Goal: Task Accomplishment & Management: Manage account settings

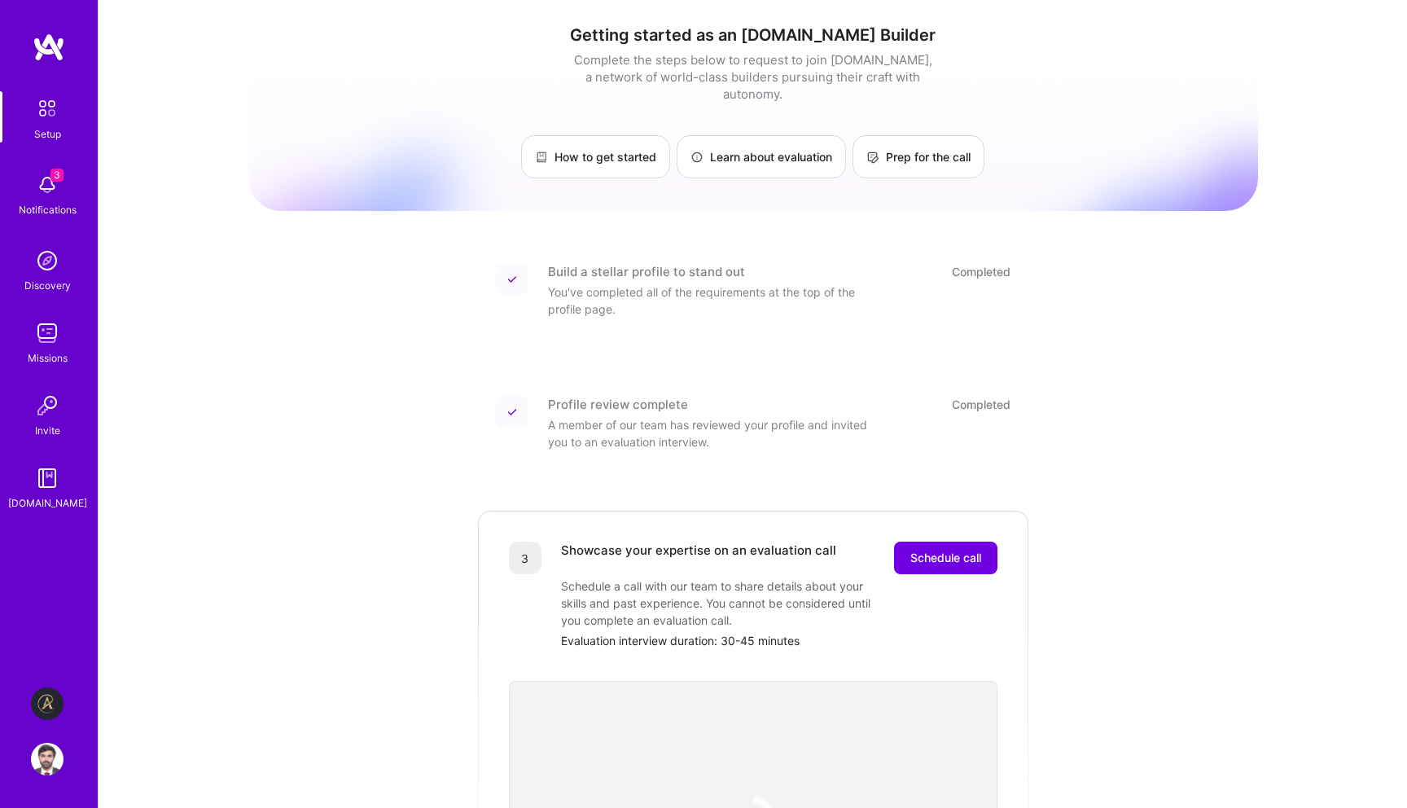
click at [45, 710] on img at bounding box center [47, 703] width 33 height 33
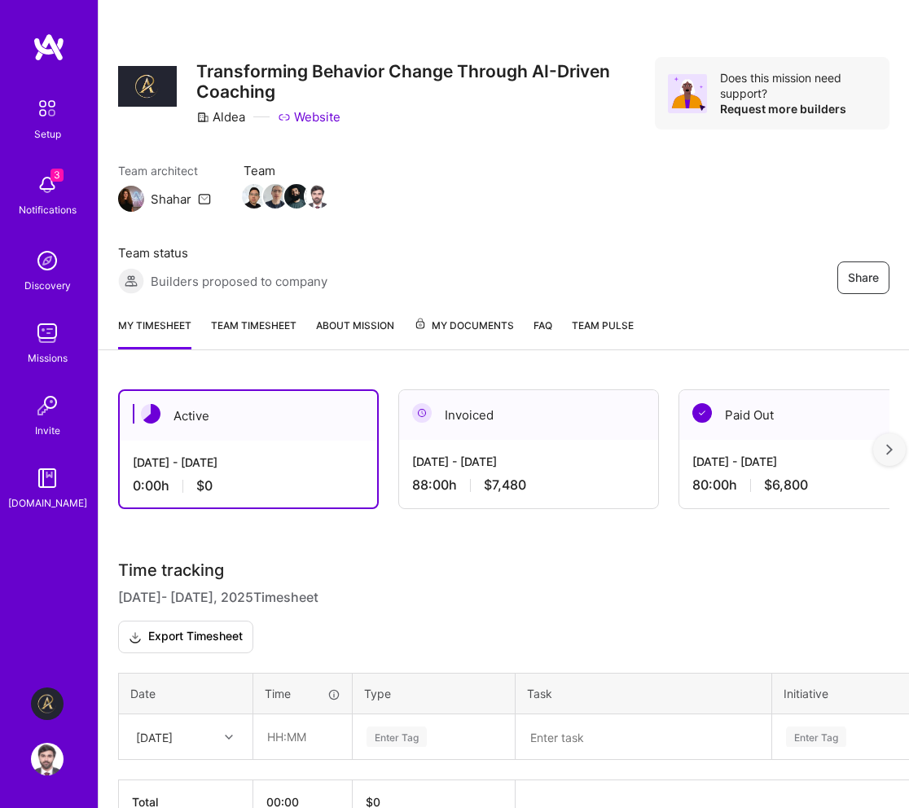
scroll to position [95, 0]
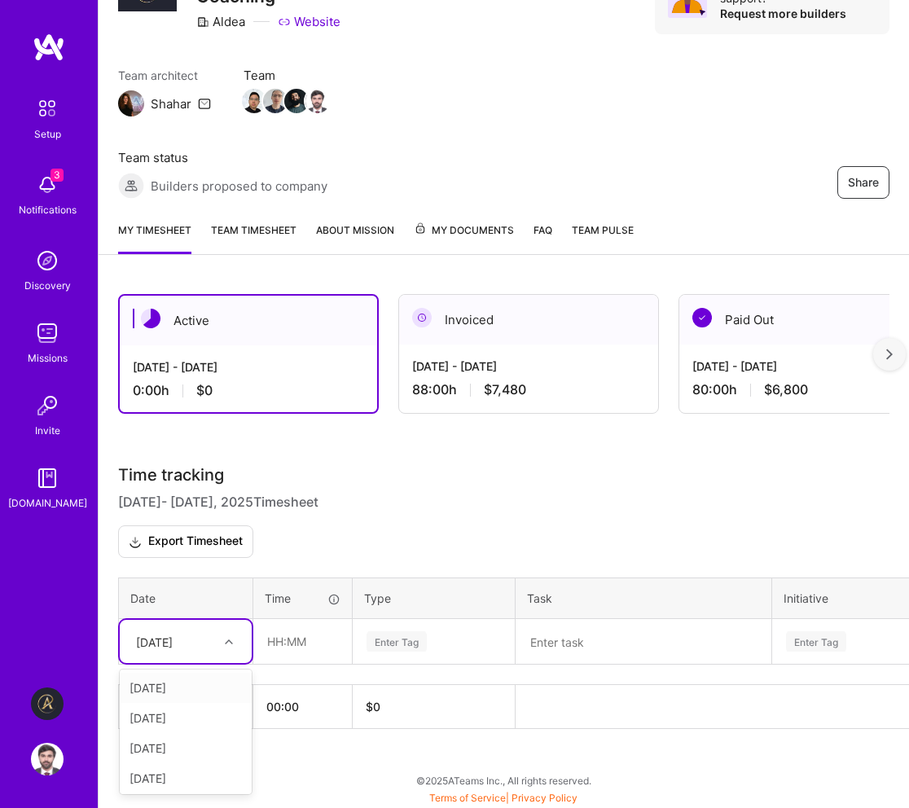
click at [216, 644] on div "[DATE]" at bounding box center [173, 641] width 90 height 27
click at [191, 678] on div "[DATE]" at bounding box center [186, 687] width 132 height 30
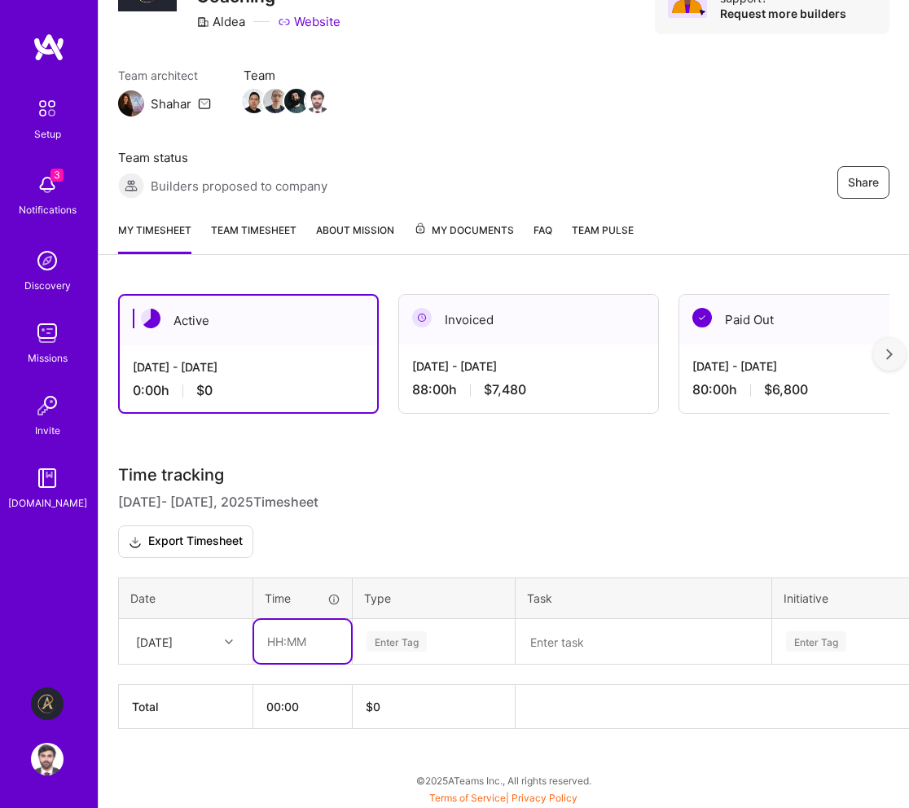
click at [314, 650] on input "text" at bounding box center [302, 641] width 97 height 43
type input "08:00"
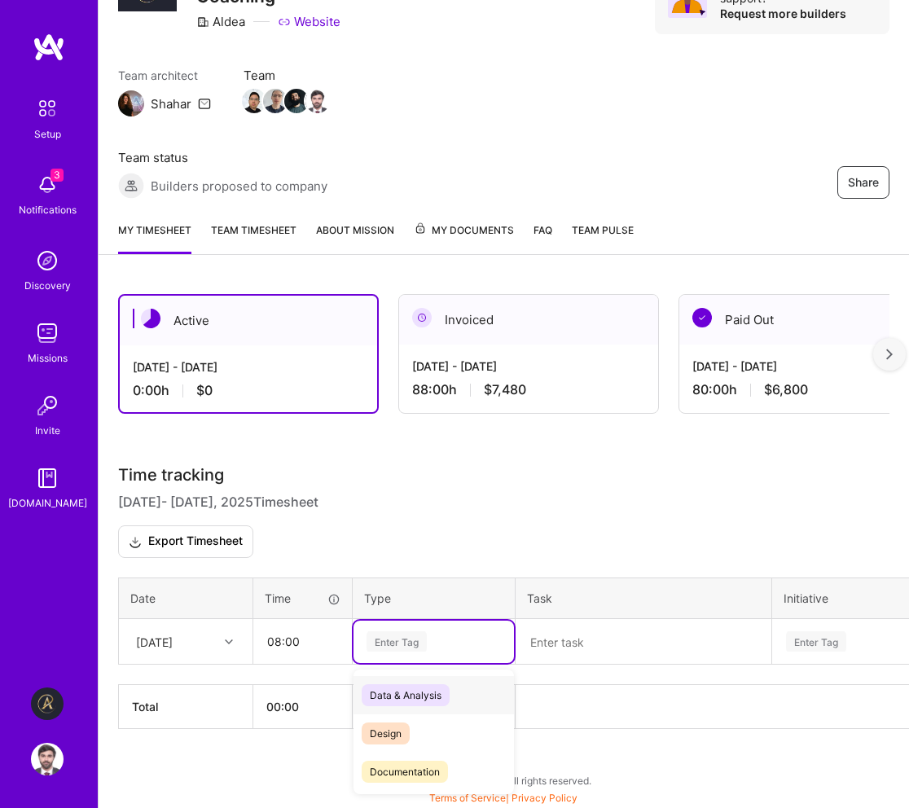
click at [391, 648] on div "Enter Tag" at bounding box center [396, 641] width 60 height 25
click at [435, 703] on div "Engineering" at bounding box center [433, 703] width 160 height 38
click at [559, 646] on textarea at bounding box center [643, 641] width 252 height 42
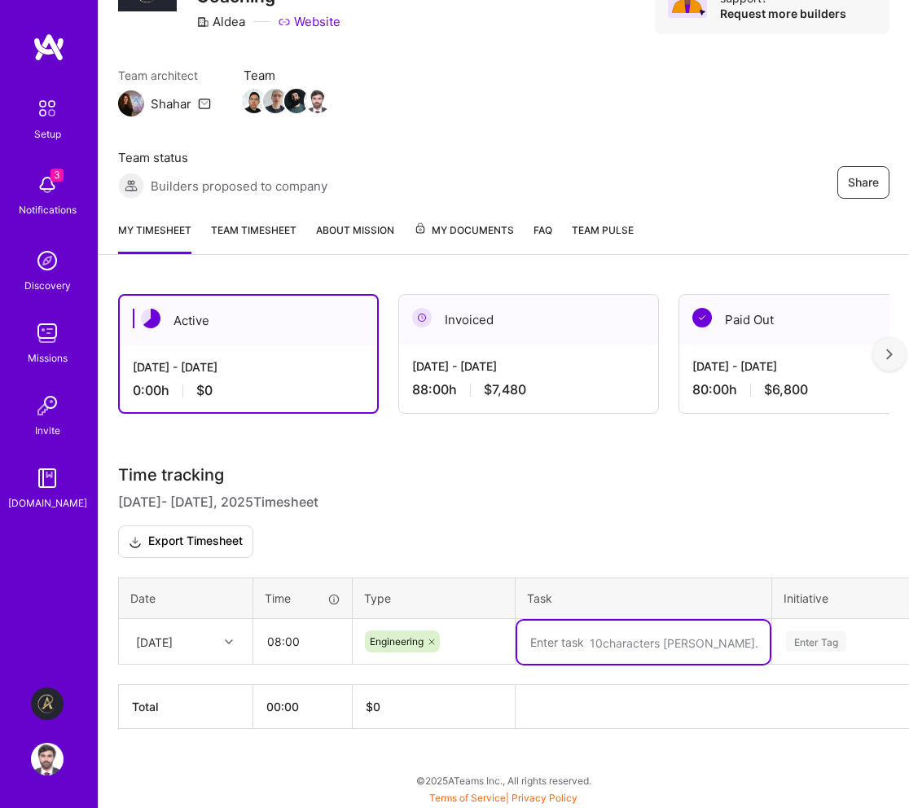
paste textarea "•⁠ ⁠Form validation for signup form before creating cognito user •⁠ ⁠Debug Ci/C…"
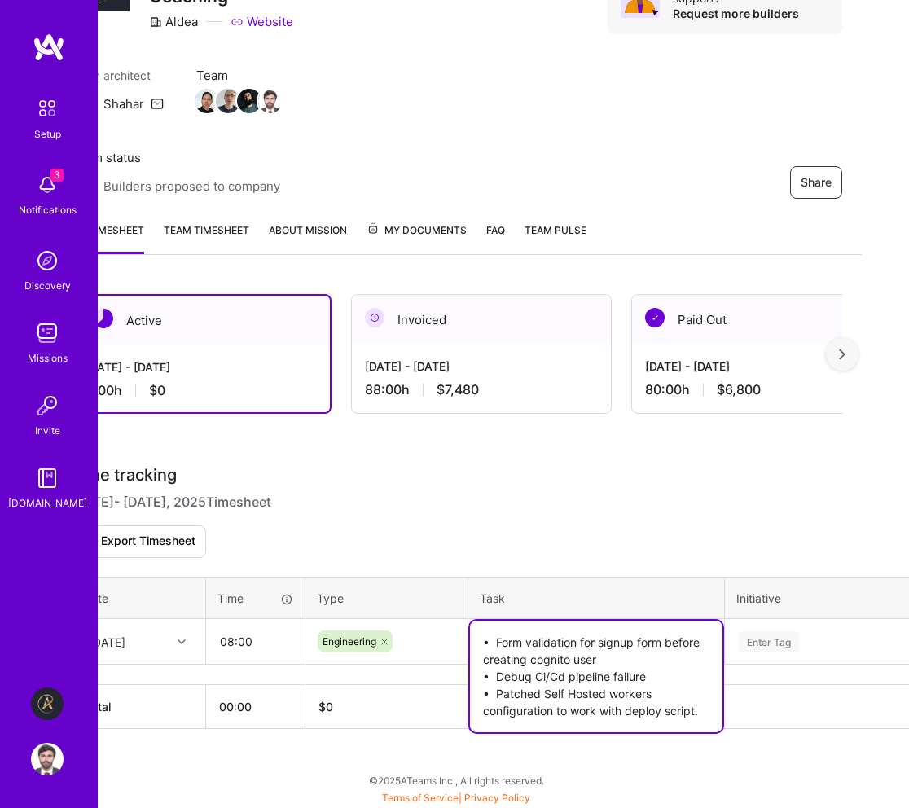
scroll to position [95, 63]
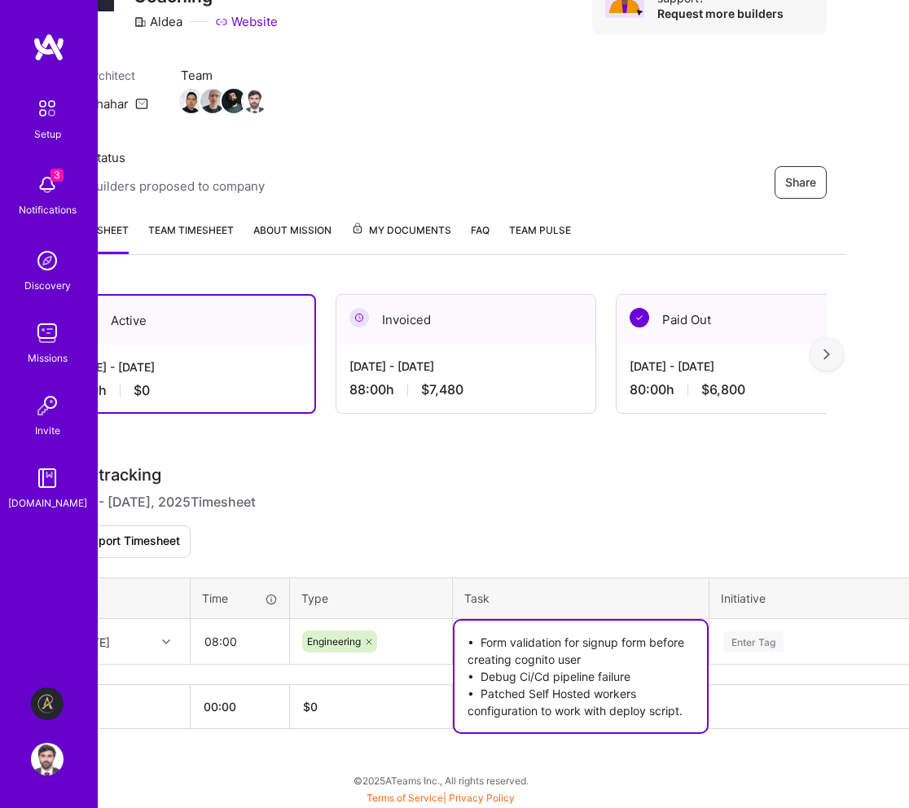
type textarea "•⁠ ⁠Form validation for signup form before creating cognito user •⁠ ⁠Debug Ci/C…"
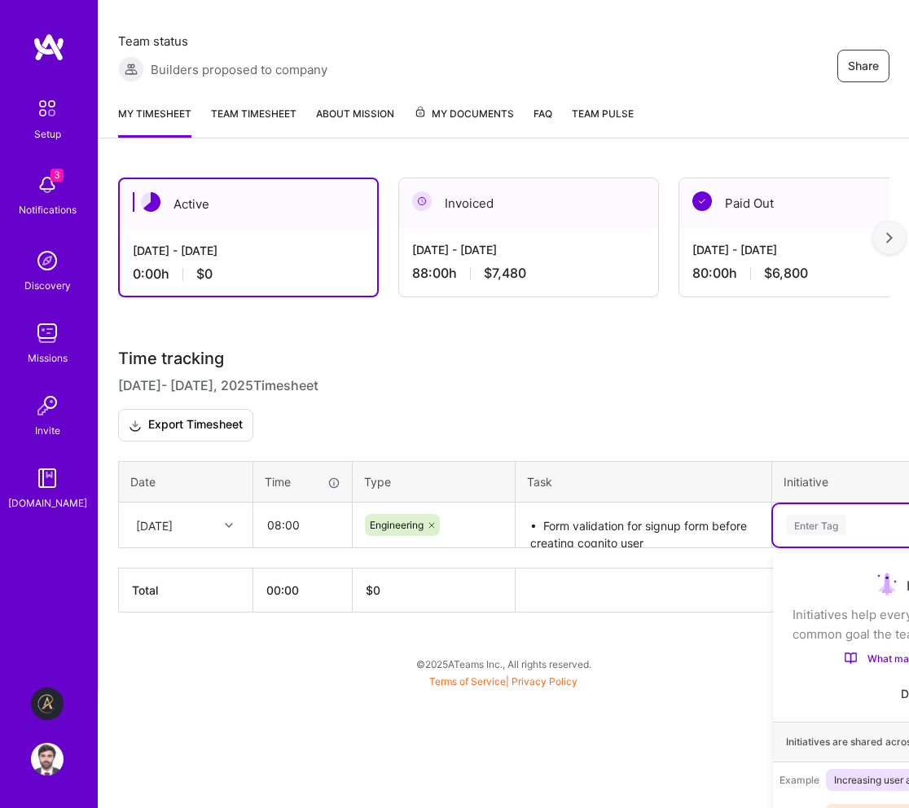
scroll to position [27, 0]
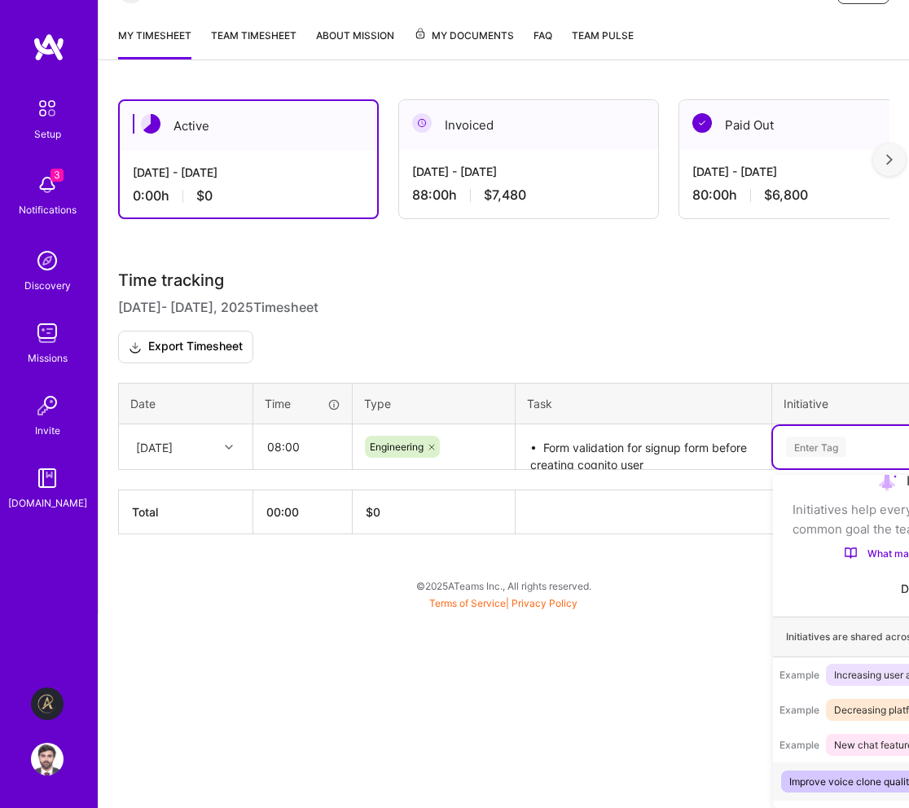
click at [778, 468] on div "option Improve voice clone quality focused, 1 of 10. 10 results available. Use …" at bounding box center [922, 447] width 298 height 42
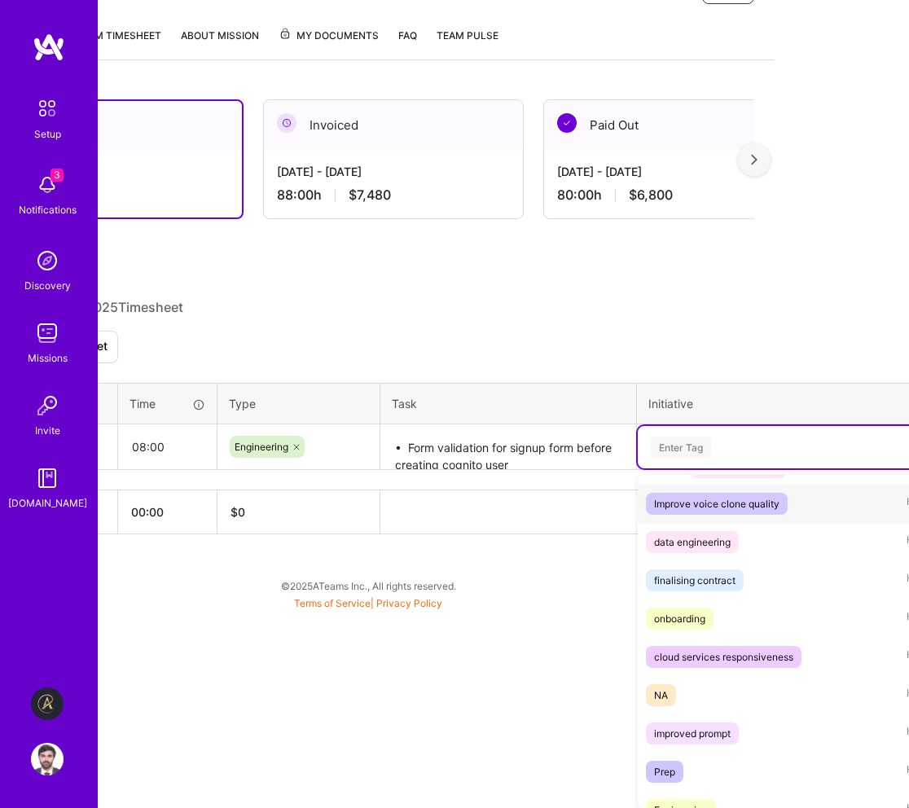
scroll to position [363, 0]
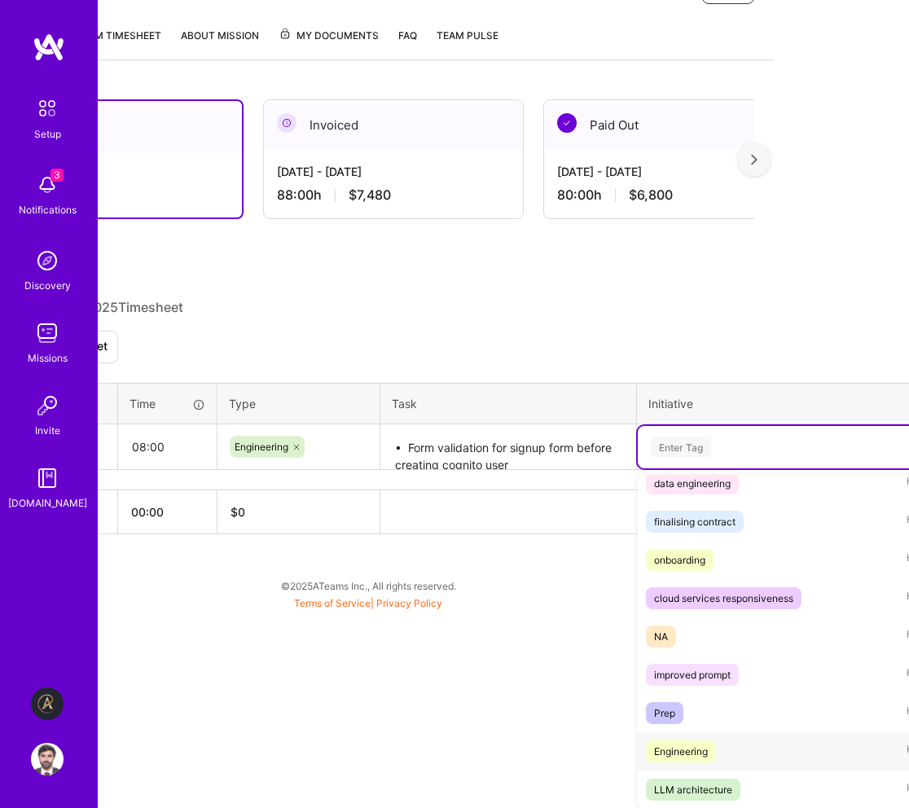
click at [723, 753] on div "Engineering Hide" at bounding box center [786, 751] width 298 height 38
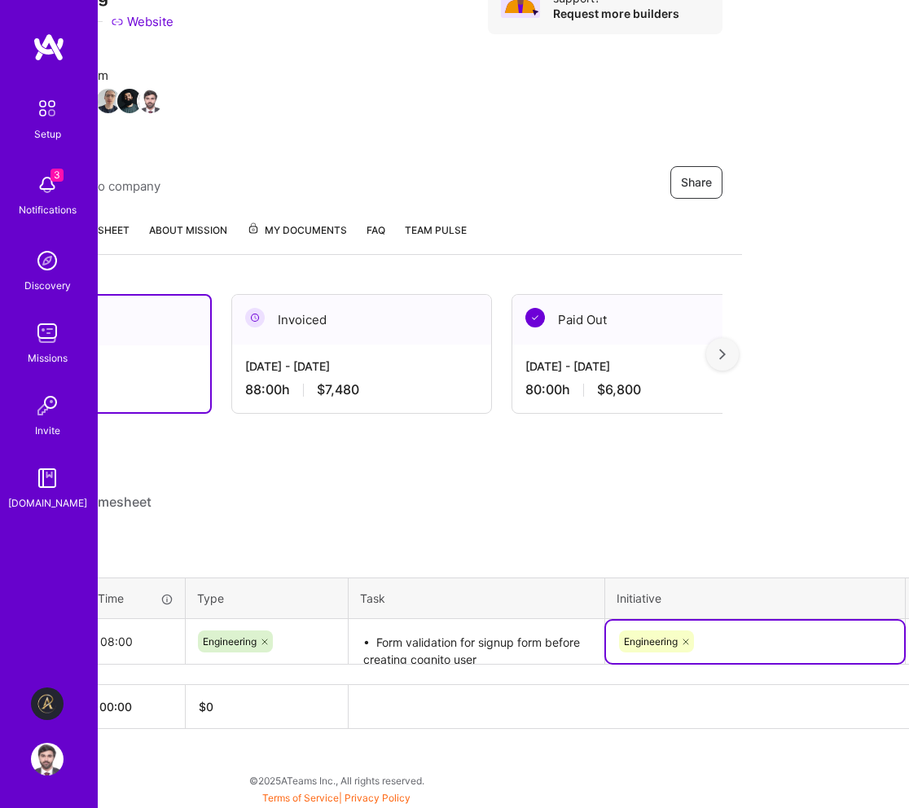
scroll to position [95, 218]
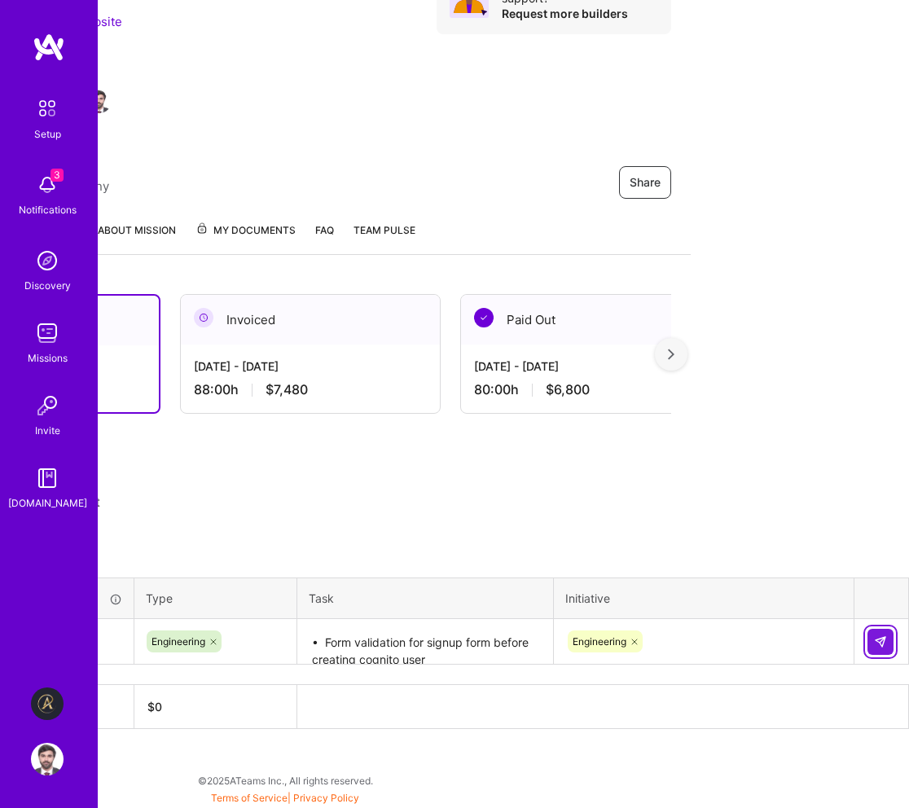
click at [877, 635] on img at bounding box center [880, 641] width 13 height 13
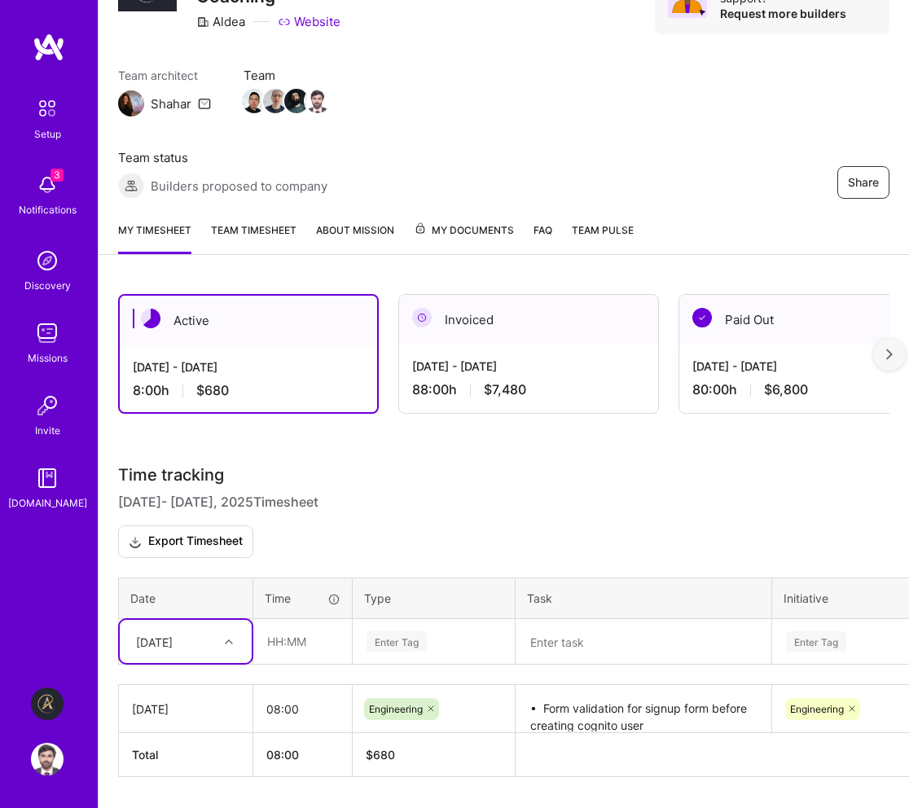
scroll to position [143, 0]
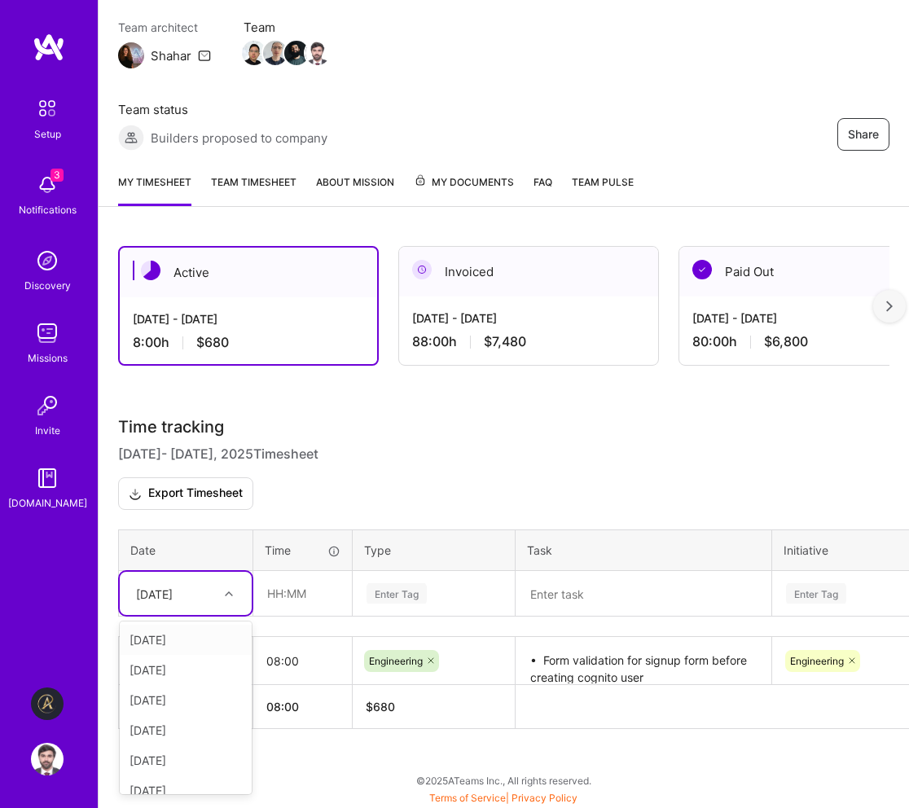
click at [210, 604] on div "[DATE]" at bounding box center [173, 593] width 90 height 27
click at [204, 642] on div "[DATE]" at bounding box center [186, 639] width 132 height 30
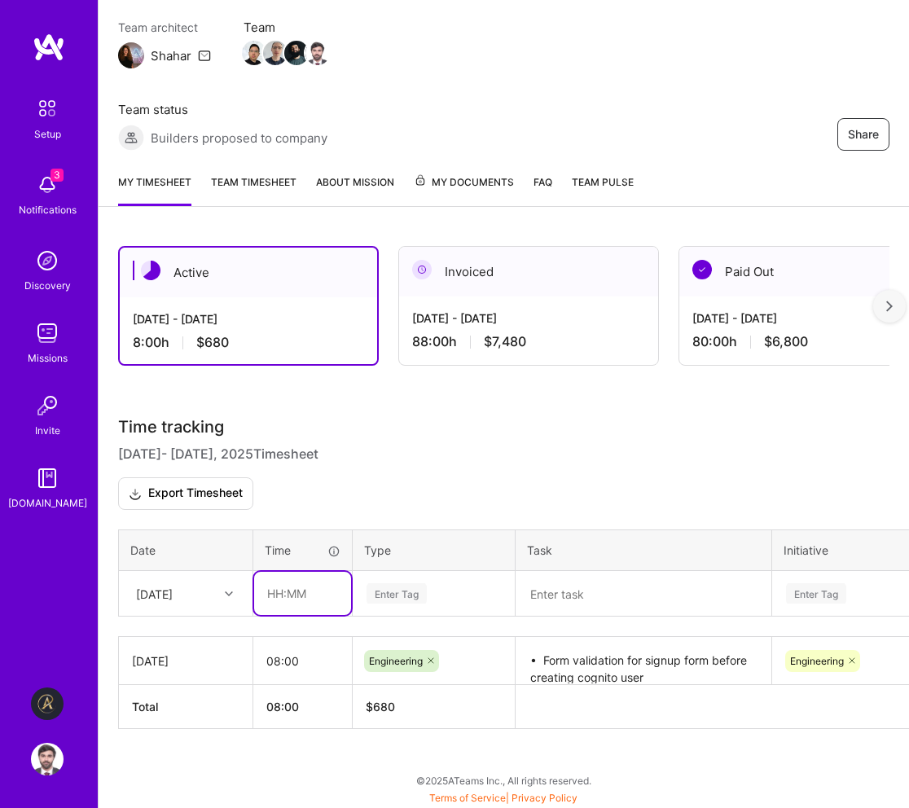
click at [290, 596] on input "text" at bounding box center [302, 593] width 97 height 43
type input "08:00"
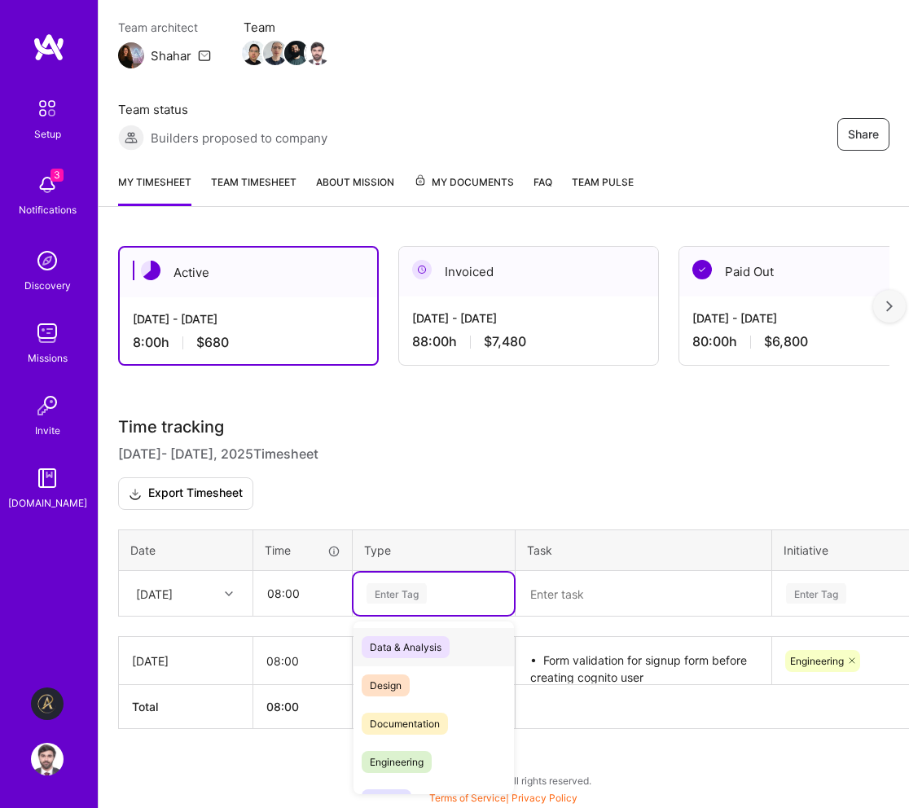
click at [385, 598] on div "Enter Tag" at bounding box center [396, 592] width 60 height 25
click at [414, 770] on span "Engineering" at bounding box center [396, 762] width 70 height 22
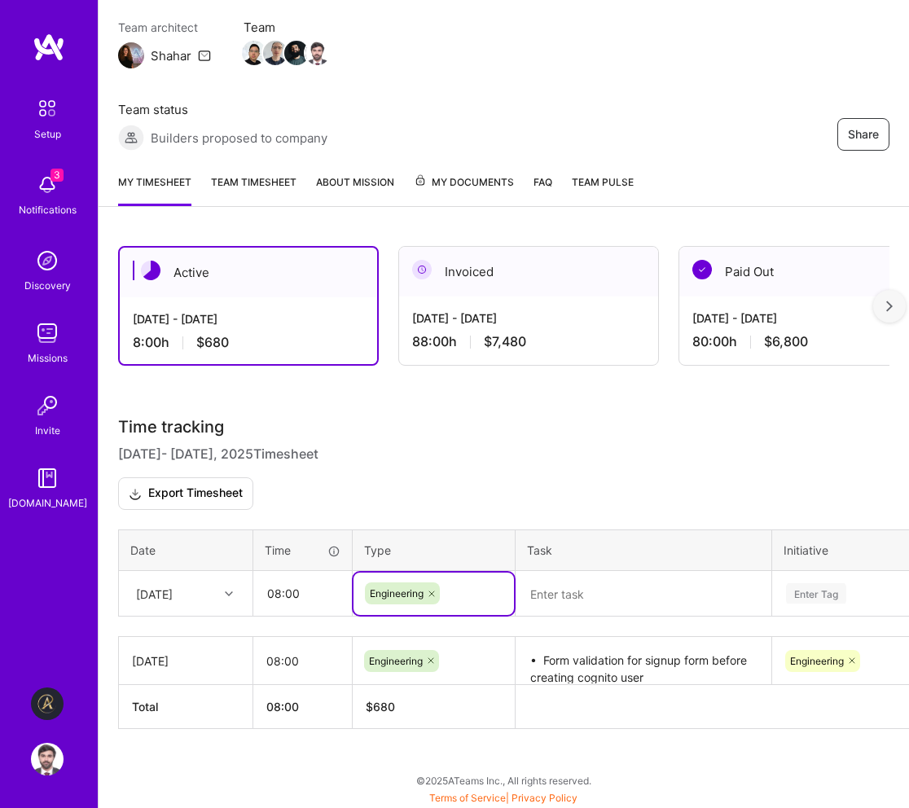
click at [545, 585] on textarea at bounding box center [643, 593] width 252 height 43
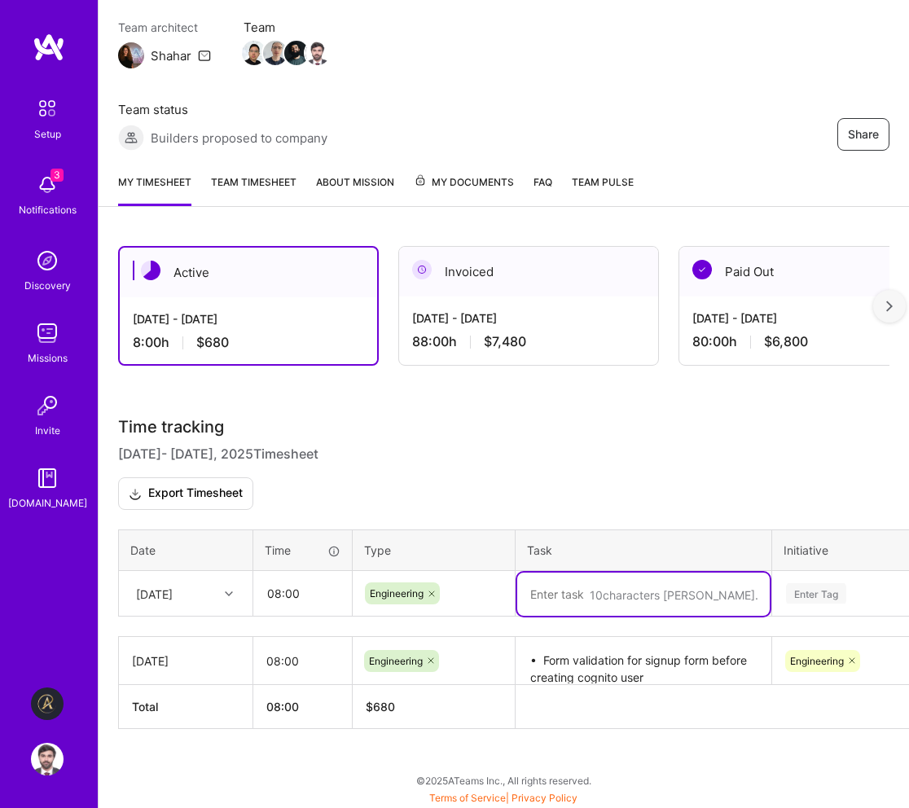
click at [582, 580] on textarea at bounding box center [643, 593] width 252 height 43
paste textarea "⁠Relaxed form validation for special characters •⁠ ⁠Added form validation for f…"
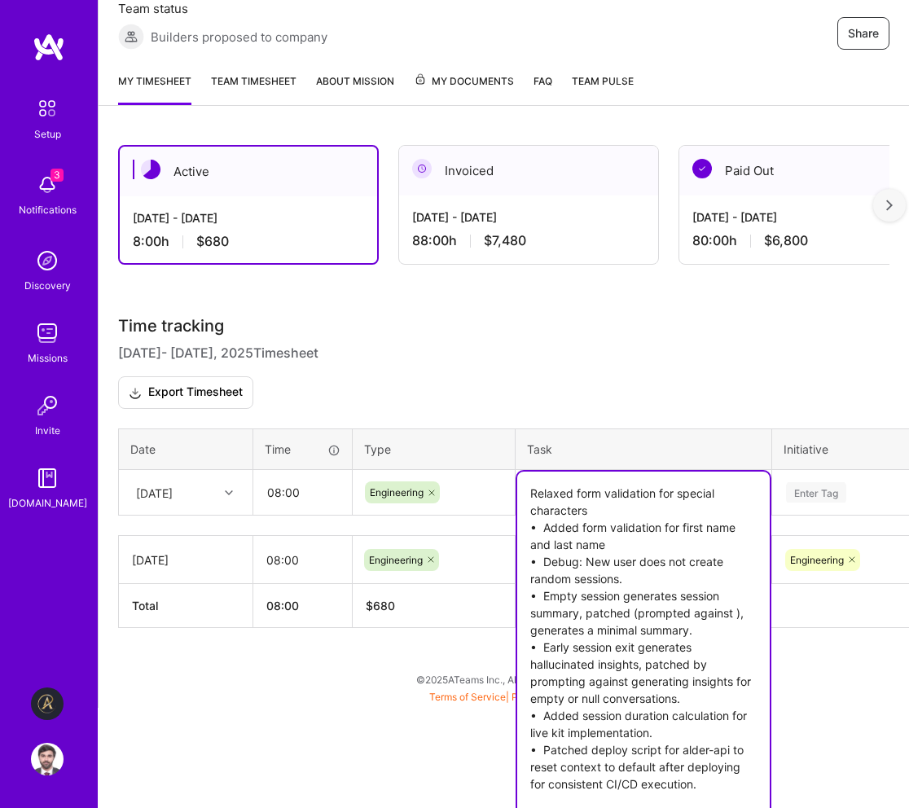
scroll to position [258, 0]
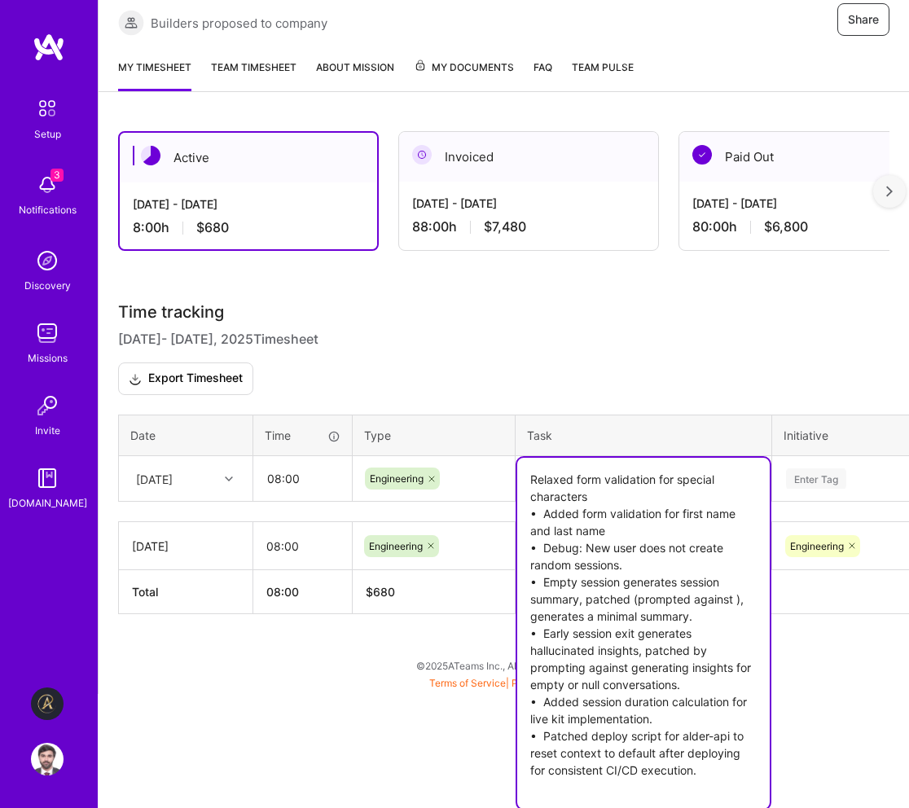
click at [707, 769] on textarea "⁠Relaxed form validation for special characters •⁠ ⁠Added form validation for f…" at bounding box center [643, 633] width 252 height 351
type textarea "⁠Relaxed form validation for special characters •⁠ ⁠Added form validation for f…"
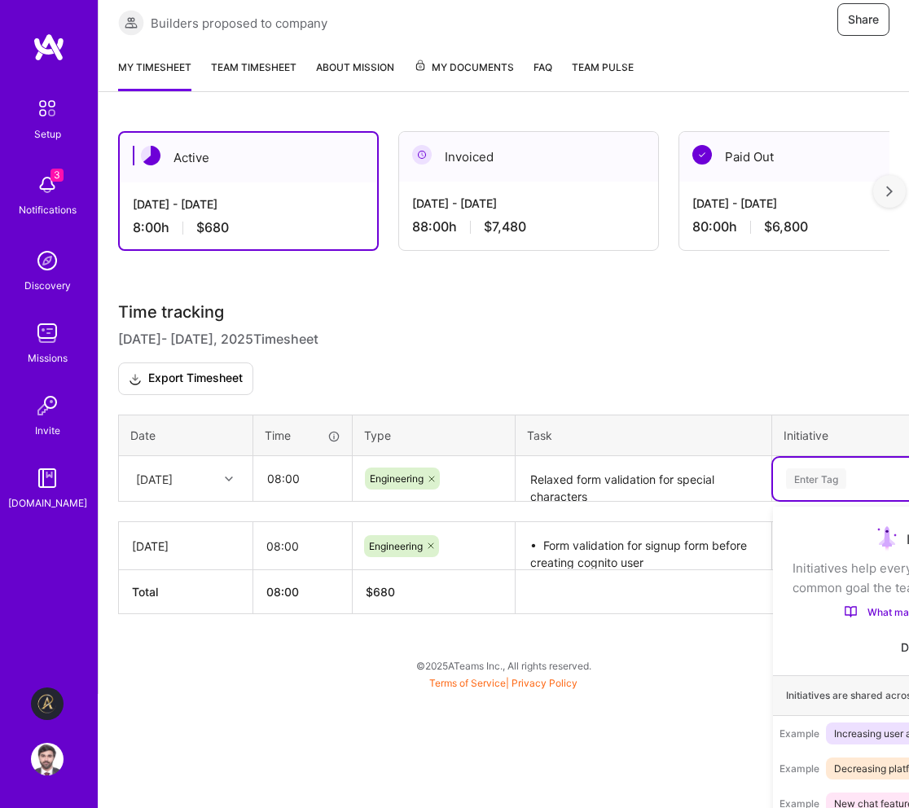
scroll to position [290, 0]
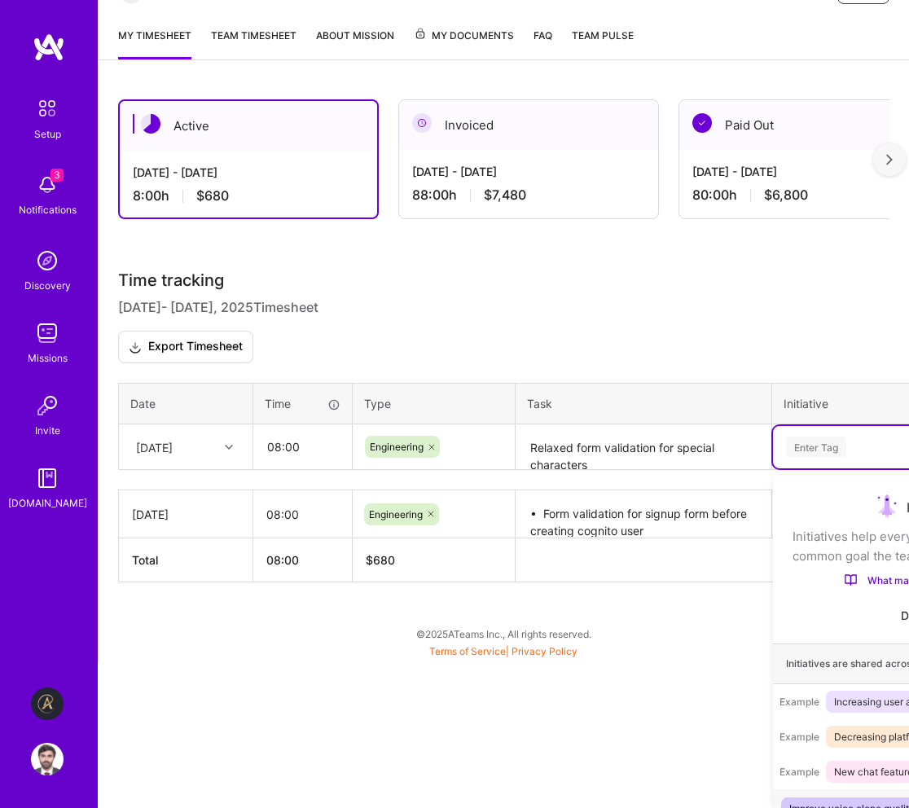
click at [814, 468] on div "option Engineering, selected. option Improve voice clone quality focused, 1 of …" at bounding box center [922, 447] width 298 height 42
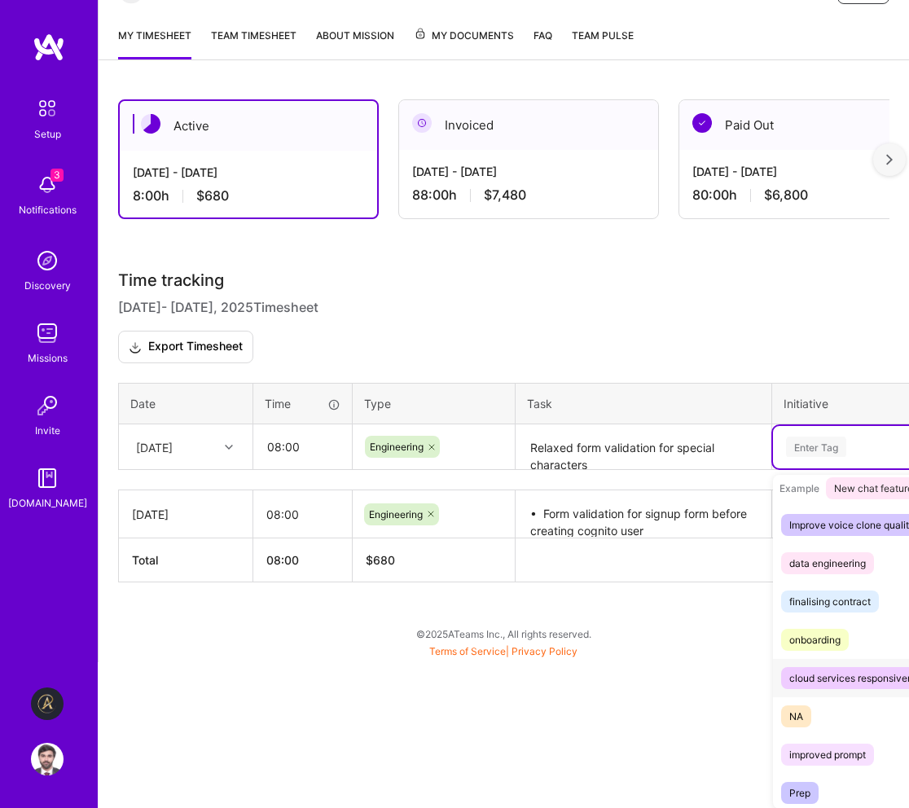
scroll to position [363, 0]
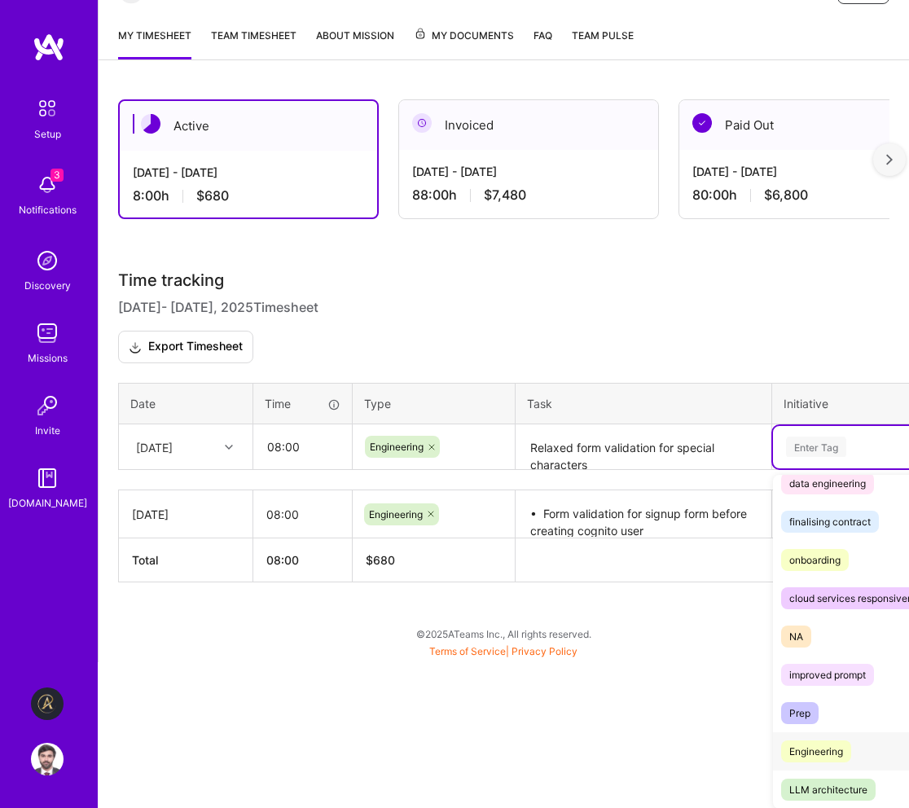
click at [837, 747] on div "Engineering" at bounding box center [816, 750] width 54 height 17
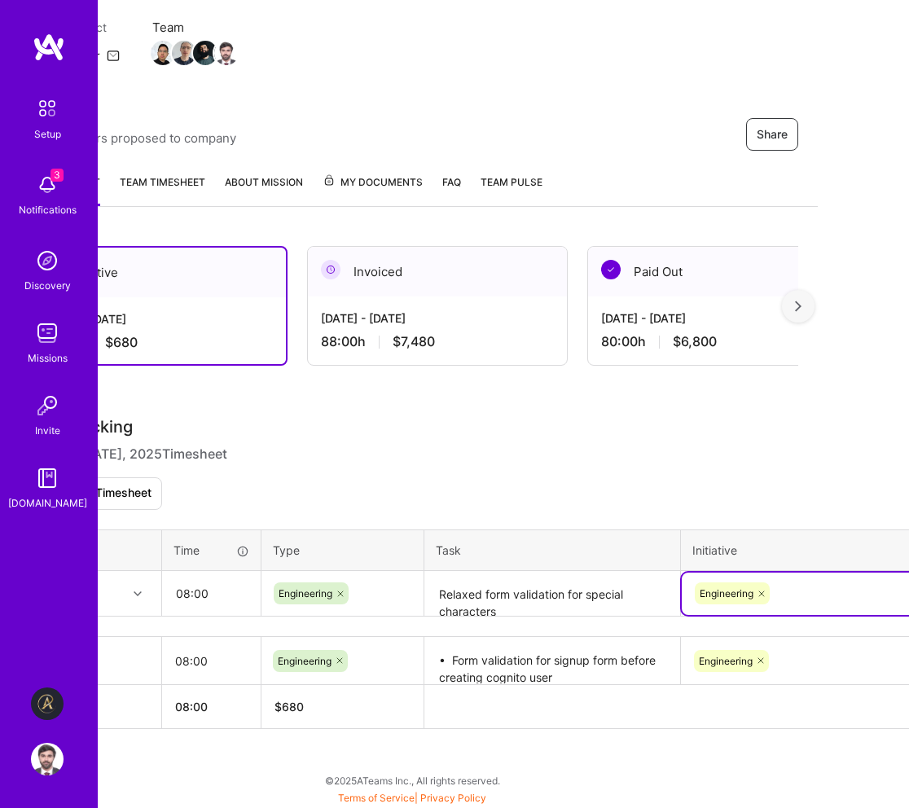
scroll to position [143, 218]
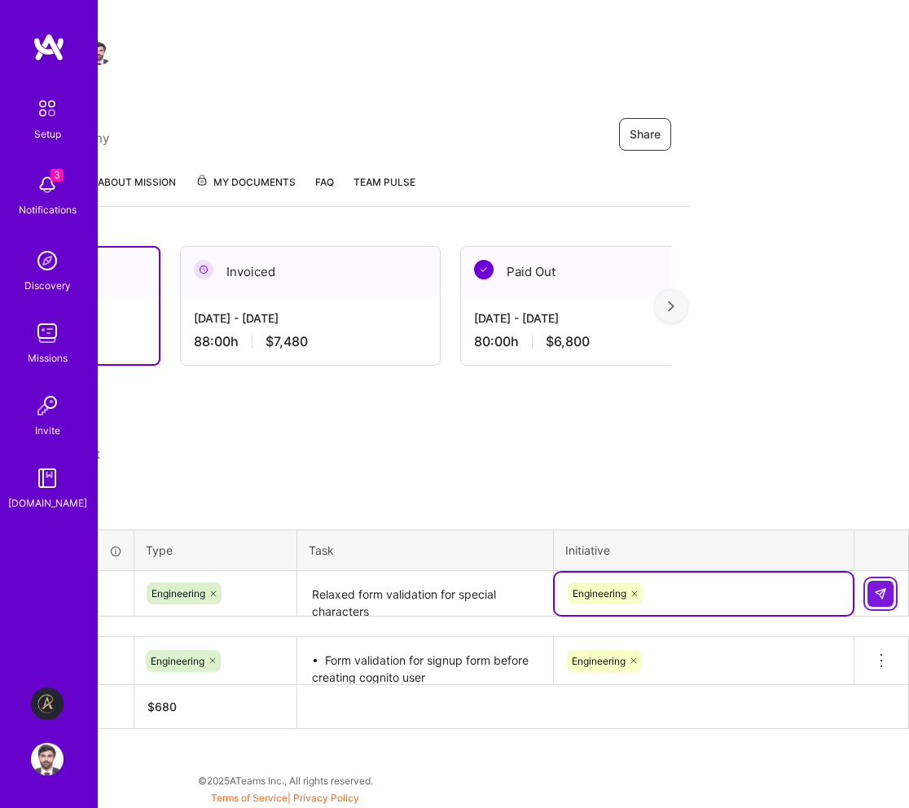
click at [881, 589] on img at bounding box center [880, 593] width 13 height 13
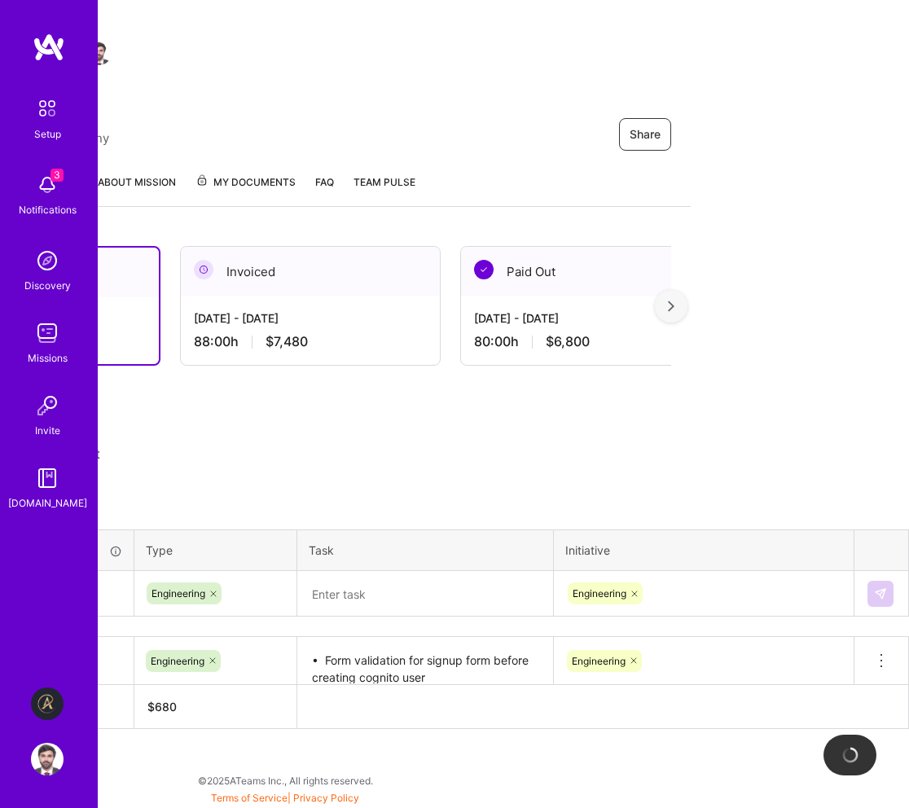
scroll to position [143, 0]
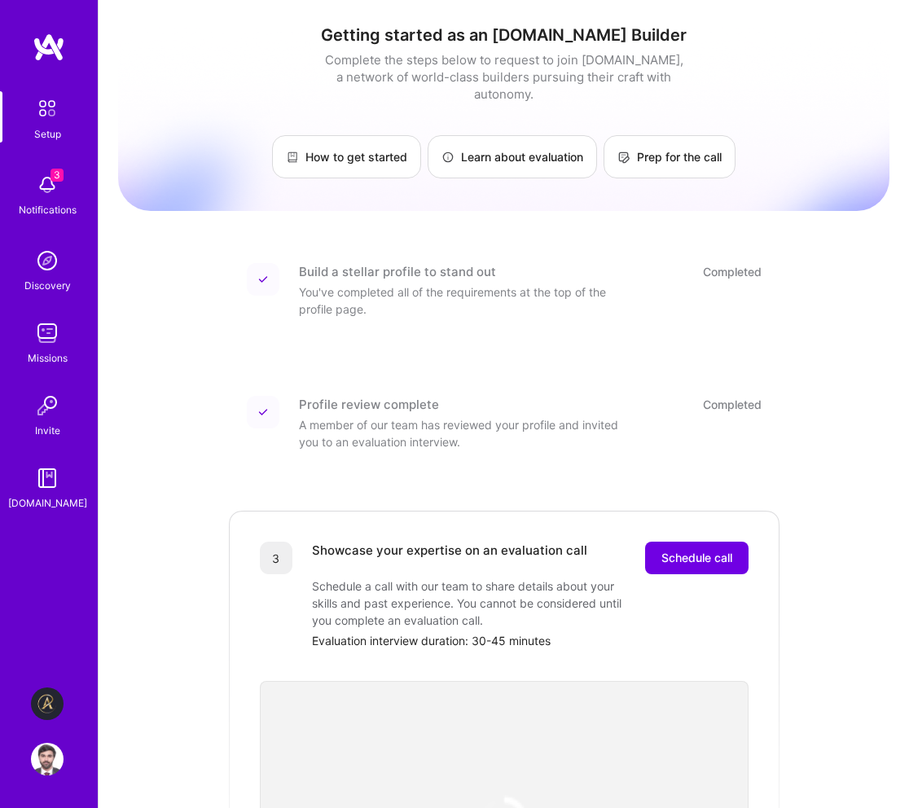
click at [51, 691] on img at bounding box center [47, 703] width 33 height 33
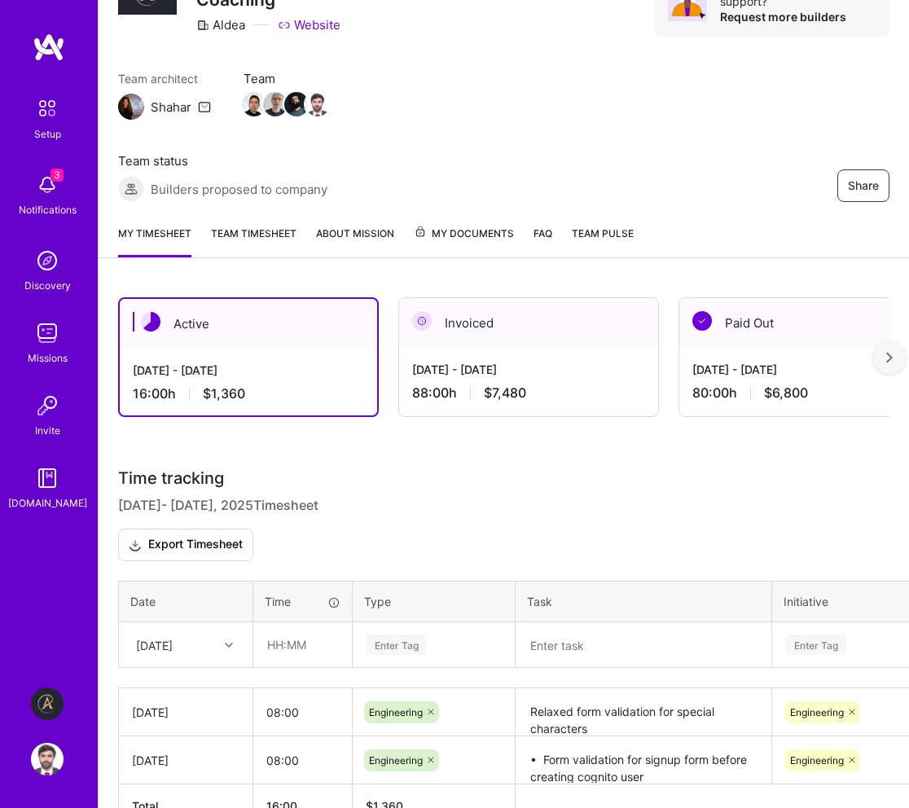
scroll to position [191, 0]
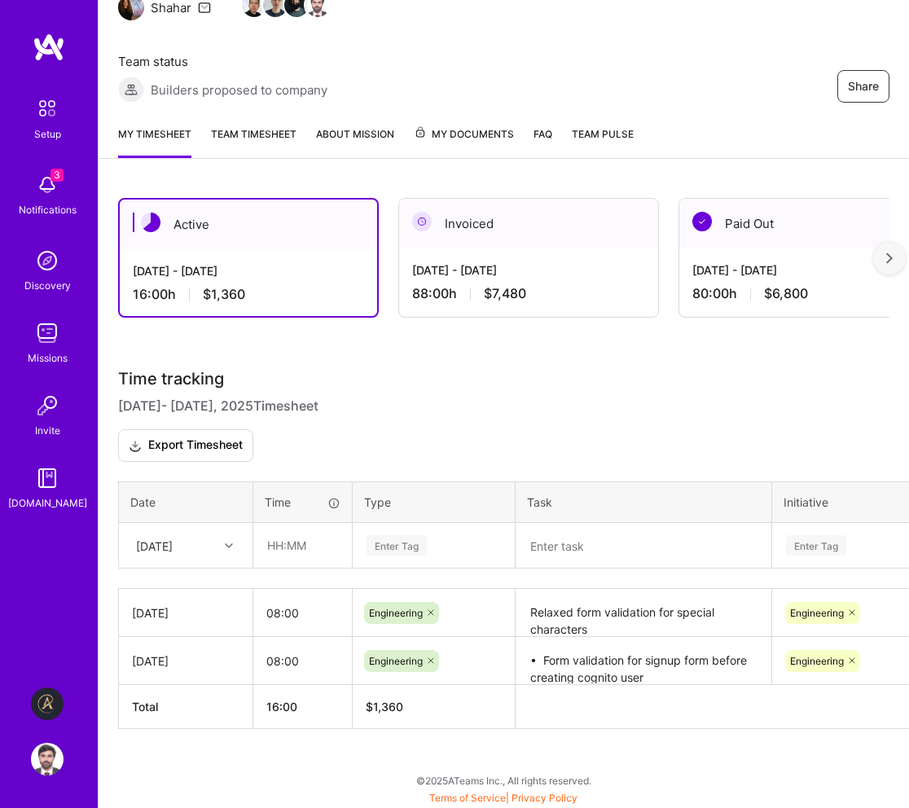
click at [212, 545] on div "[DATE]" at bounding box center [173, 545] width 90 height 27
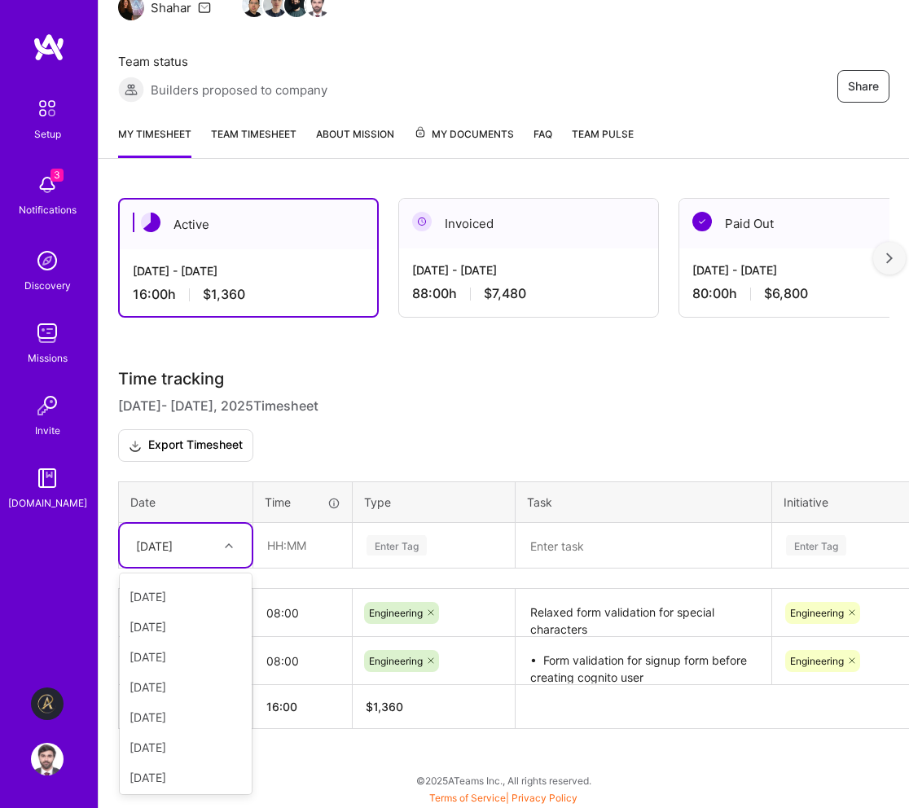
scroll to position [0, 0]
click at [191, 654] on div "[DATE]" at bounding box center [186, 652] width 132 height 30
click at [289, 550] on input "text" at bounding box center [302, 544] width 97 height 43
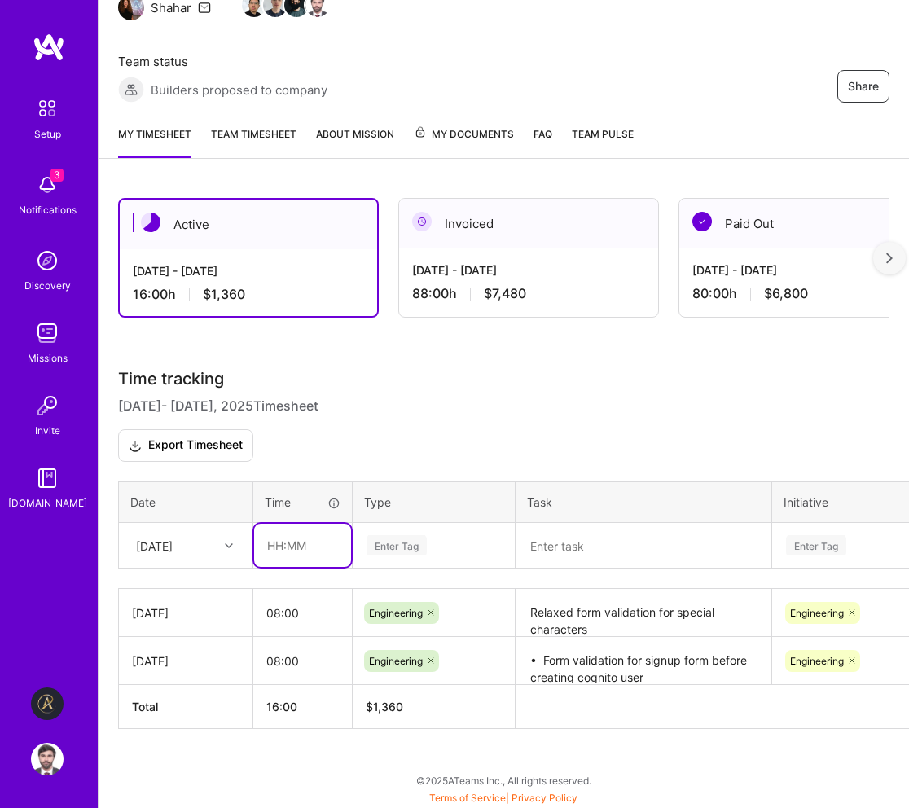
type input "08:00"
click at [392, 541] on div "Enter Tag" at bounding box center [396, 544] width 60 height 25
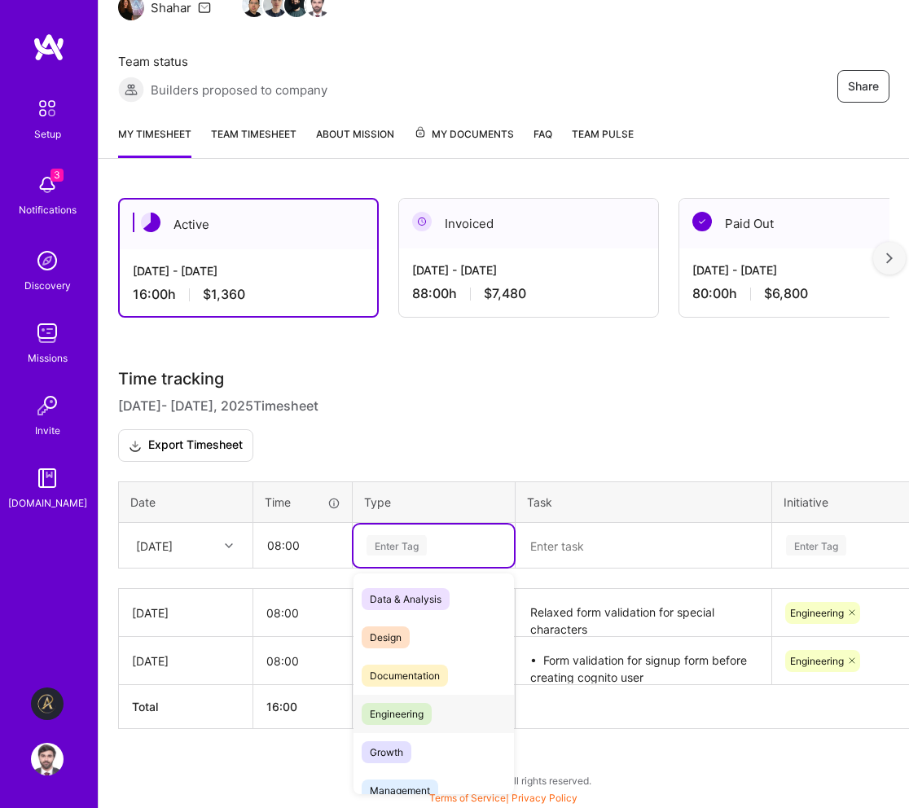
click at [410, 725] on div "Engineering" at bounding box center [433, 713] width 160 height 38
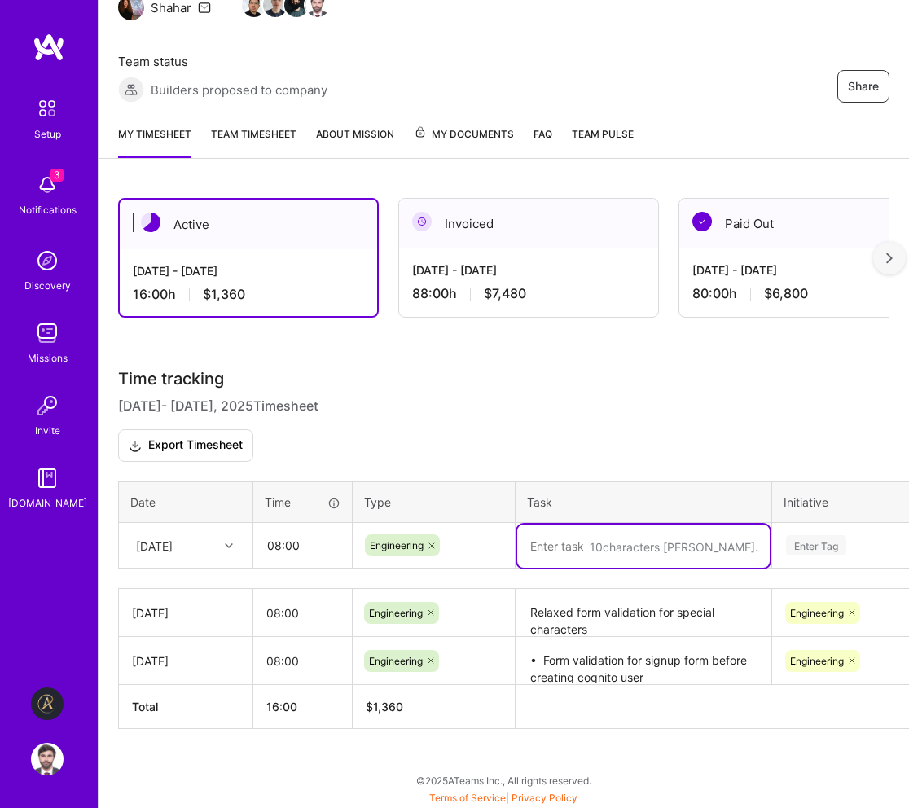
click at [564, 545] on textarea at bounding box center [643, 545] width 252 height 43
click at [557, 540] on textarea at bounding box center [643, 545] width 252 height 43
paste textarea "⁠Enhanced Form validation for: - First name - Empty spaces - Last name - Empty …"
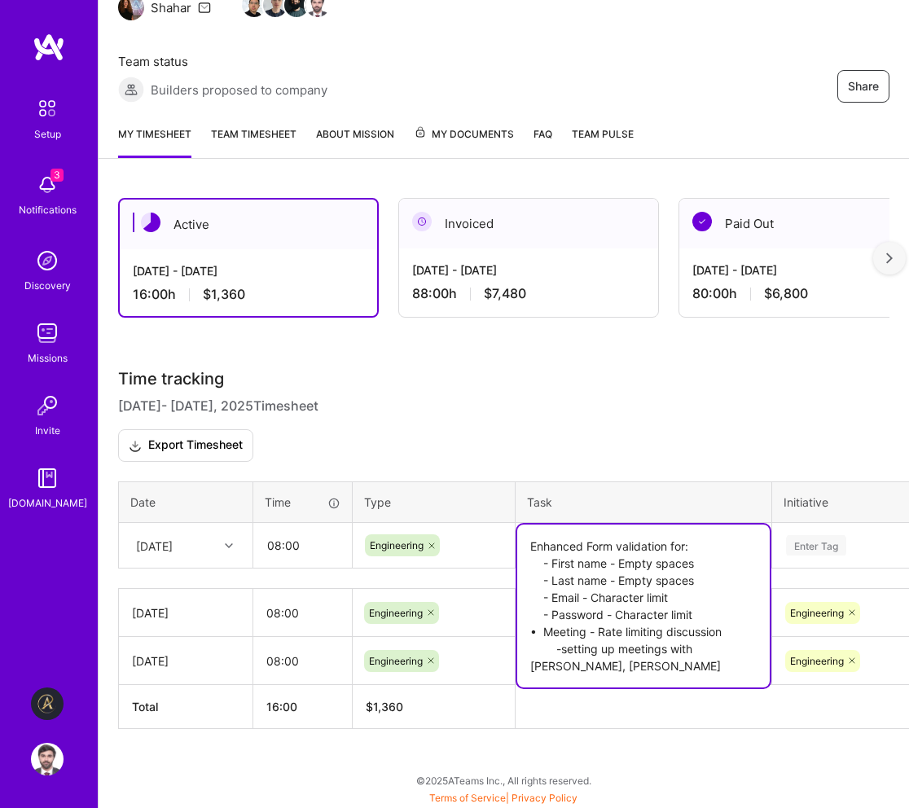
type textarea "⁠Enhanced Form validation for: - First name - Empty spaces - Last name - Empty …"
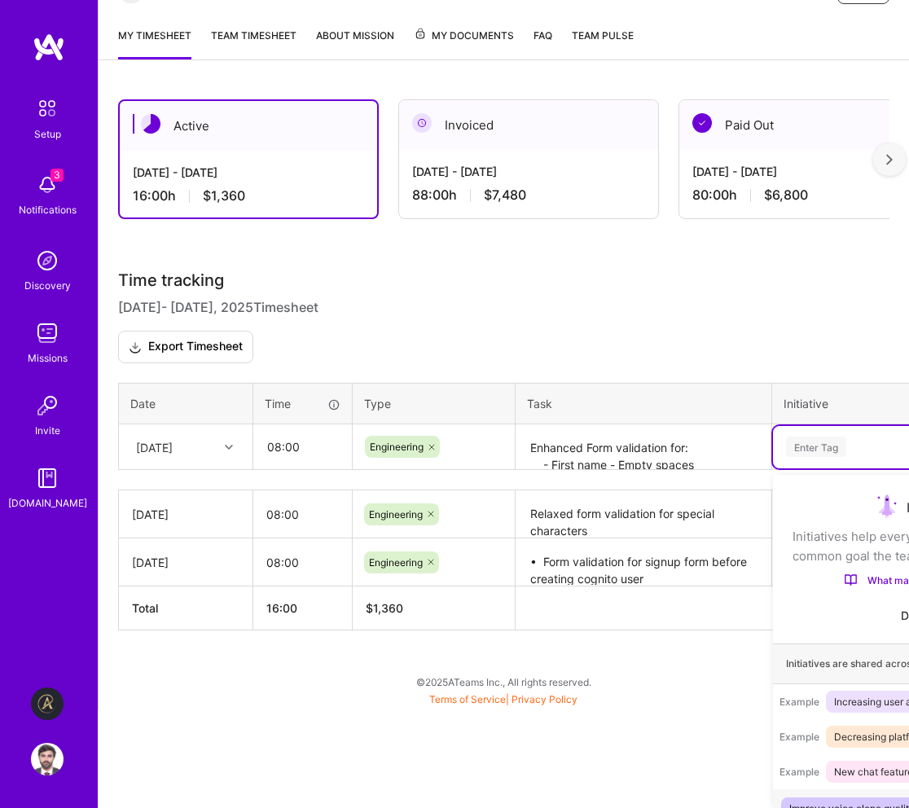
click at [822, 468] on div "option Improve voice clone quality focused, 1 of 10. 10 results available. Use …" at bounding box center [922, 447] width 298 height 42
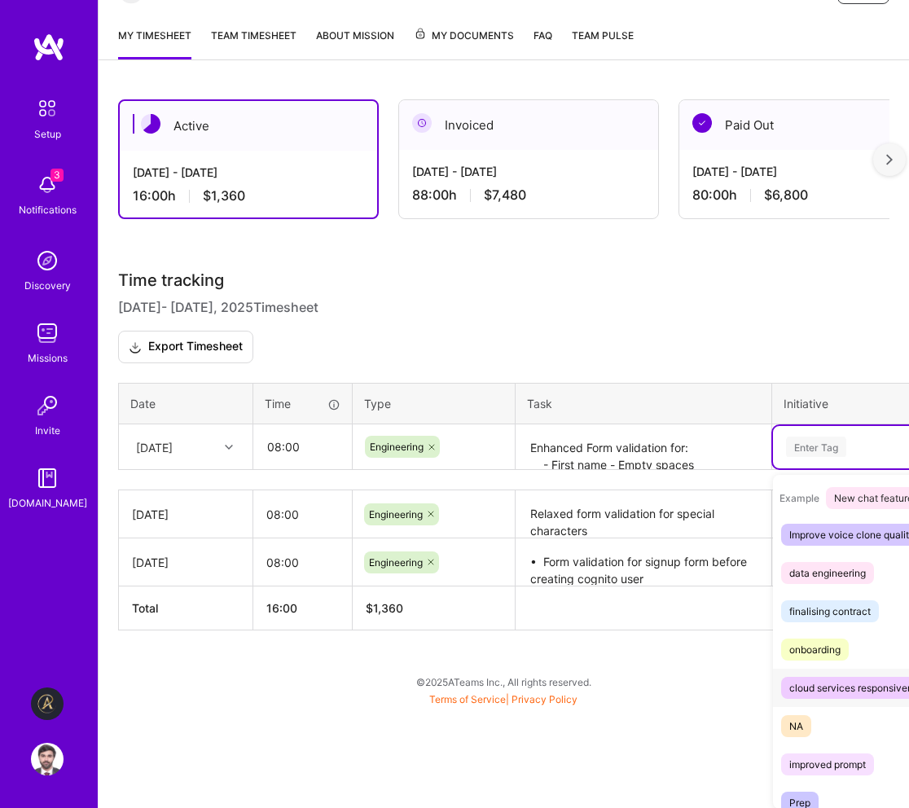
scroll to position [363, 0]
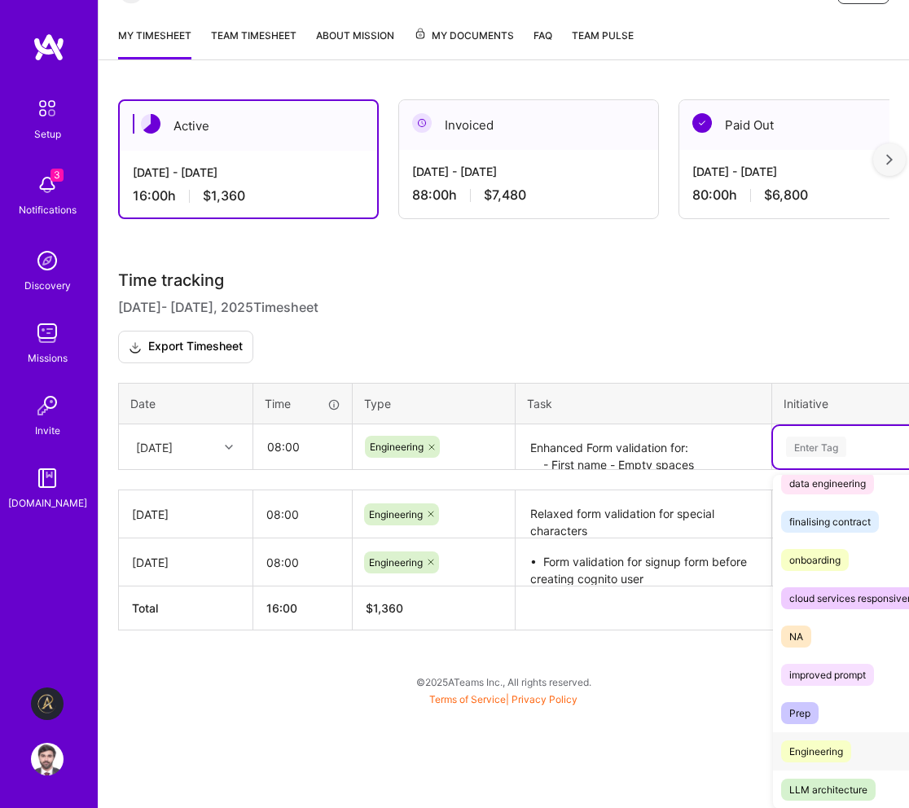
click at [821, 743] on div "Engineering" at bounding box center [816, 750] width 54 height 17
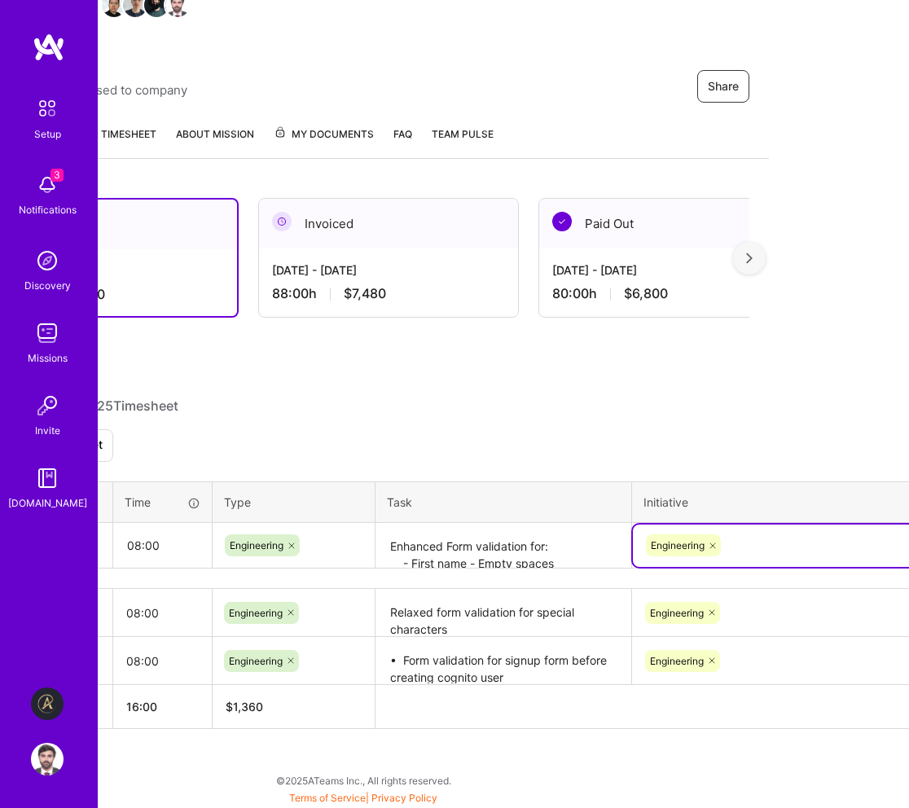
scroll to position [191, 218]
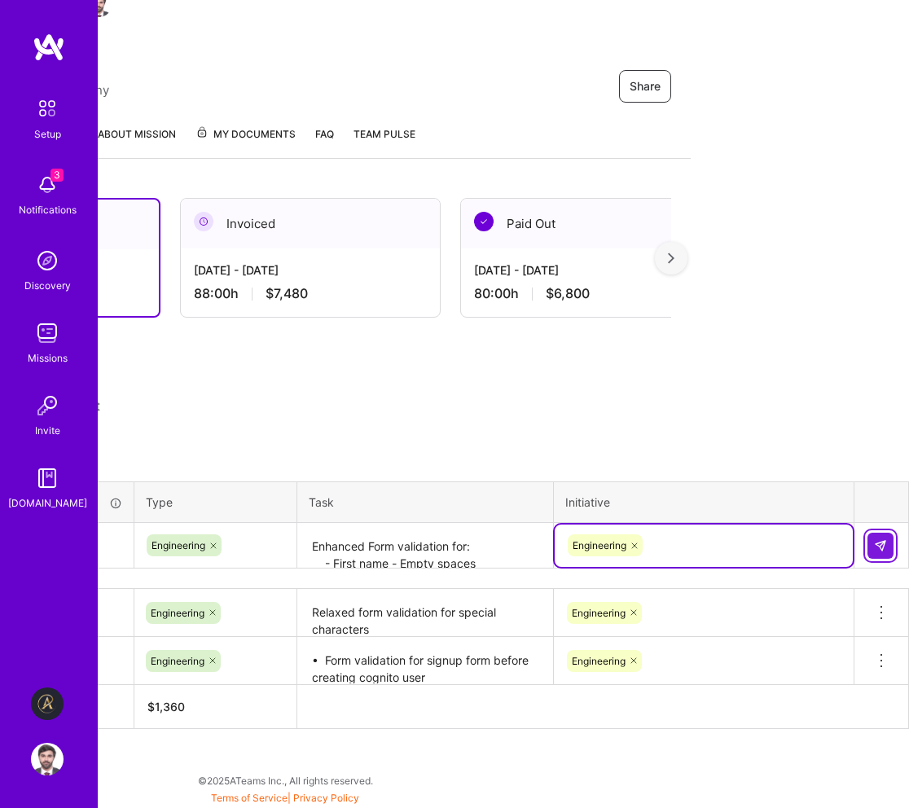
click at [880, 539] on img at bounding box center [880, 545] width 13 height 13
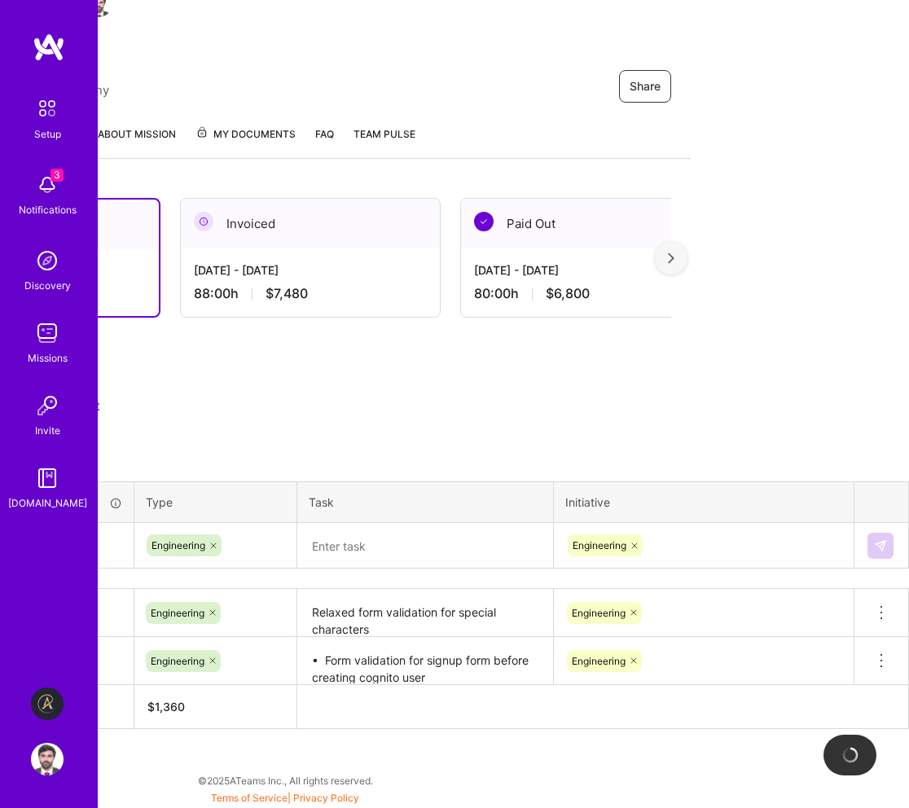
scroll to position [191, 0]
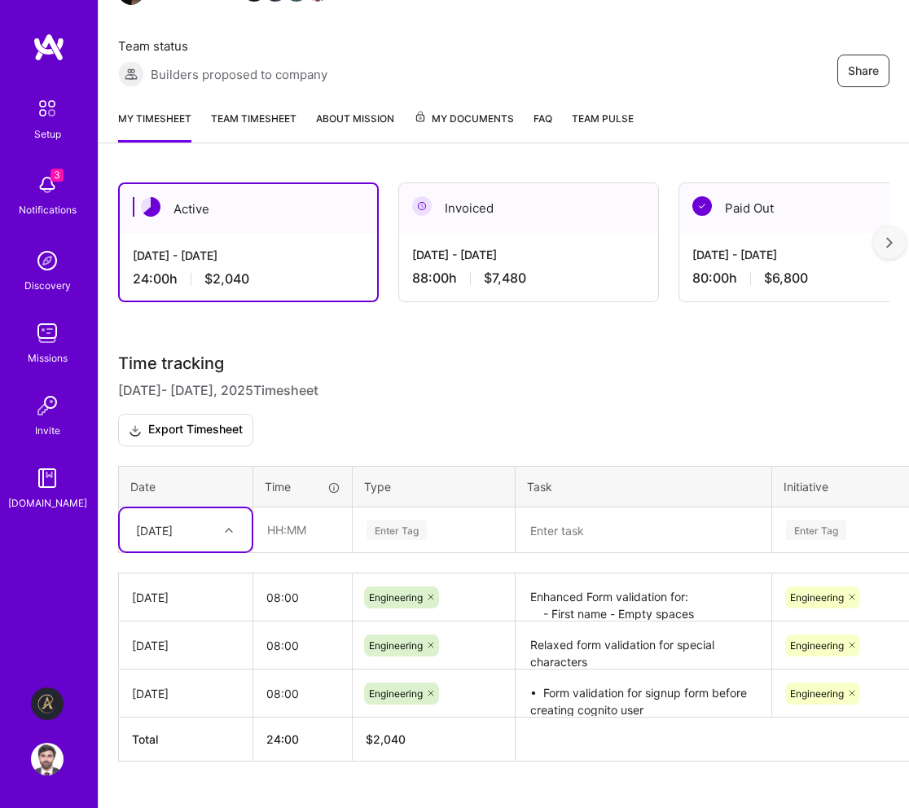
click at [220, 545] on div "[DATE]" at bounding box center [186, 529] width 132 height 43
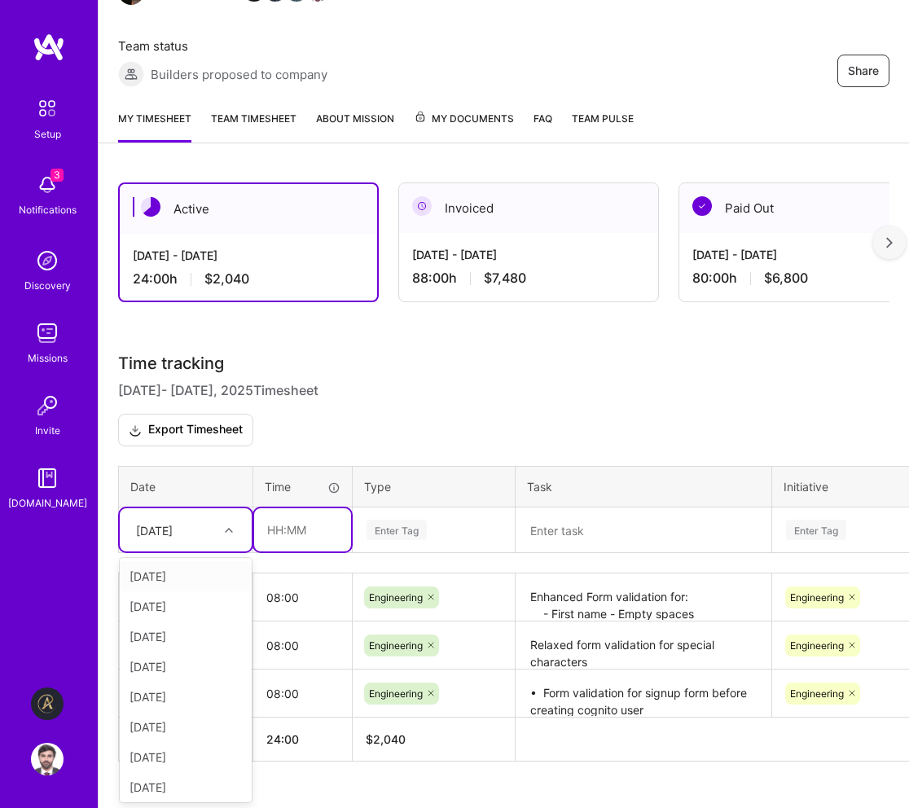
click at [330, 530] on input "text" at bounding box center [302, 529] width 97 height 43
click at [217, 528] on div "[DATE]" at bounding box center [186, 529] width 132 height 43
click at [180, 668] on div "[DATE]" at bounding box center [186, 666] width 132 height 30
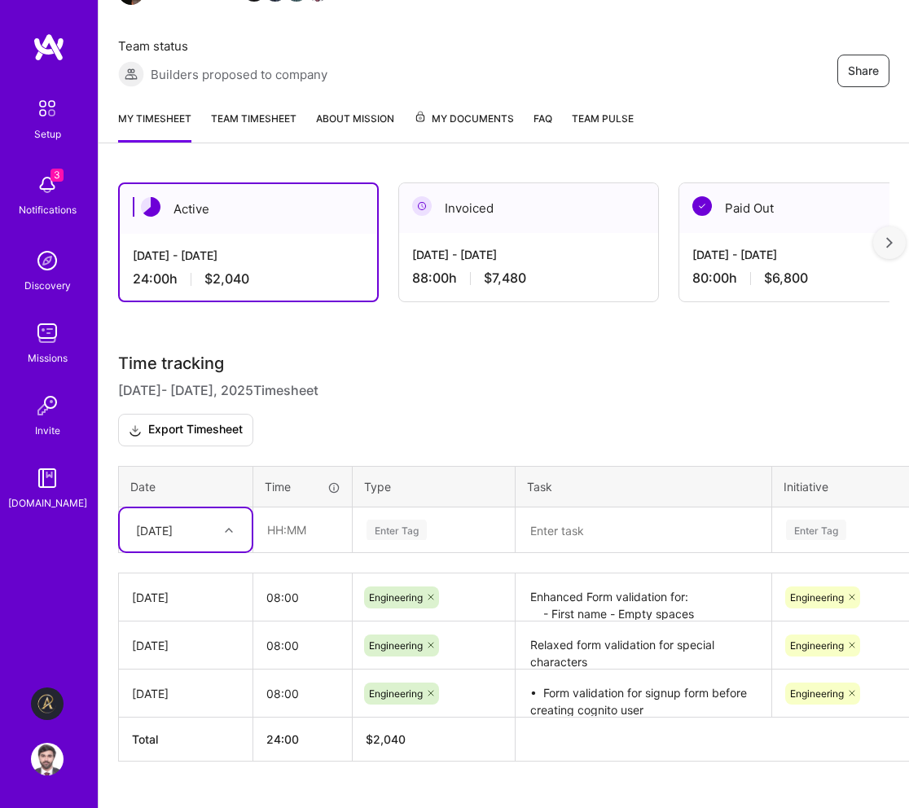
click at [208, 532] on div "[DATE]" at bounding box center [173, 529] width 90 height 27
click at [177, 664] on div "[DATE]" at bounding box center [186, 666] width 132 height 30
click at [267, 532] on input "text" at bounding box center [302, 529] width 97 height 43
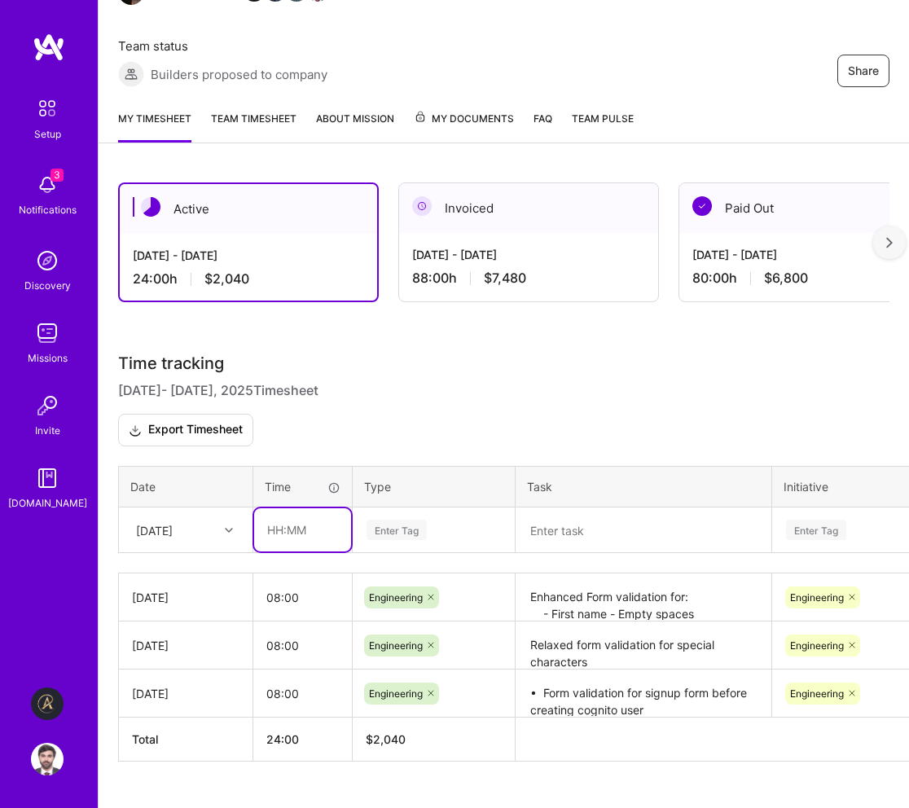
type input "08:00"
click at [397, 539] on div "Enter Tag" at bounding box center [433, 530] width 160 height 42
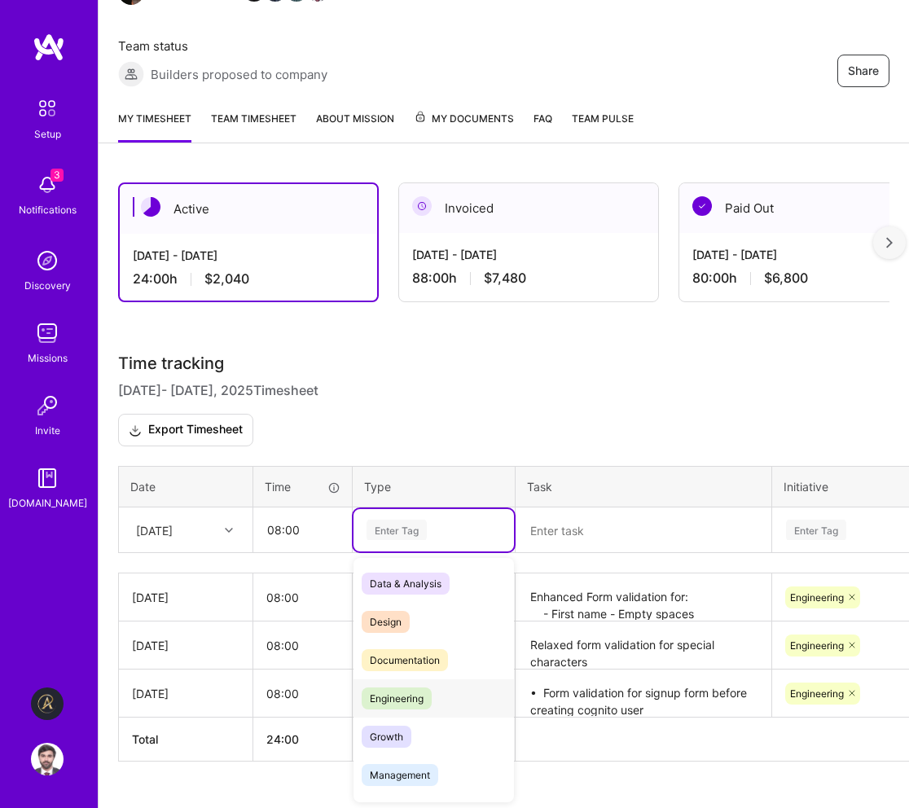
click at [406, 699] on span "Engineering" at bounding box center [396, 698] width 70 height 22
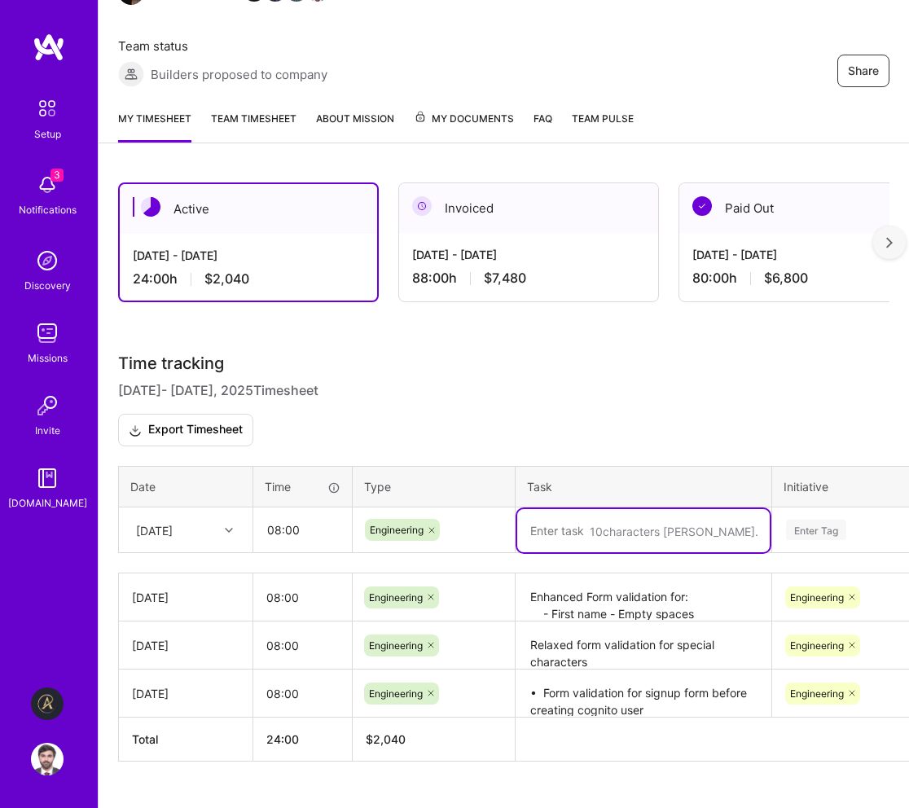
click at [573, 532] on textarea at bounding box center [643, 530] width 252 height 43
paste textarea "[DATE]: •⁠ ⁠Meeting for clarification of contributions. •⁠ ⁠Meetings for simpli…"
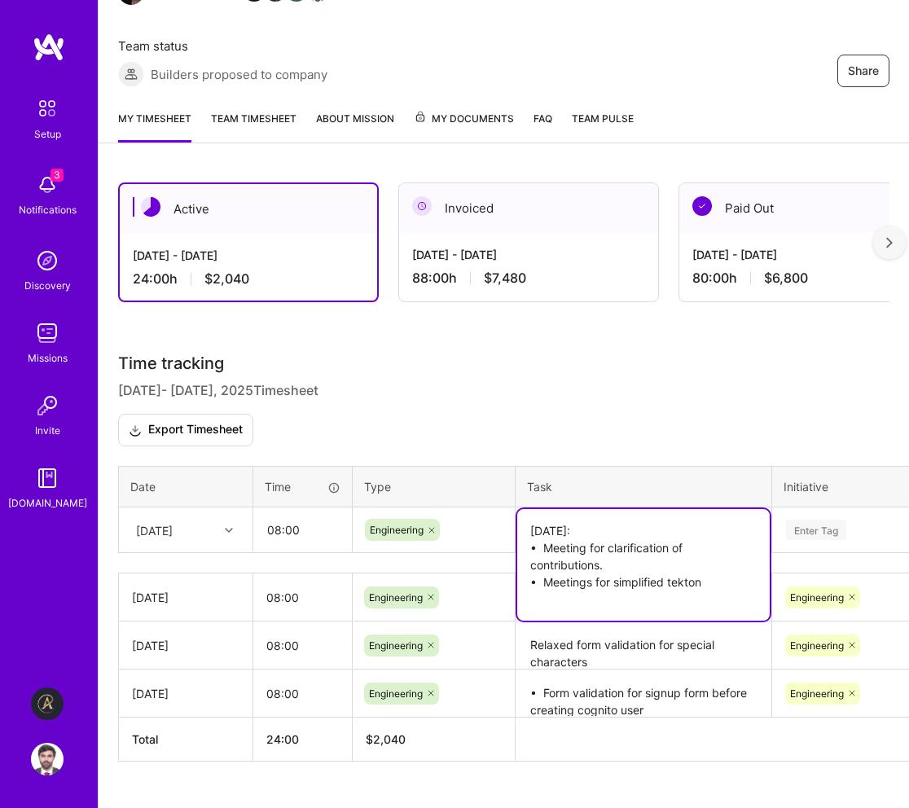
drag, startPoint x: 573, startPoint y: 532, endPoint x: 495, endPoint y: 528, distance: 78.2
click at [495, 528] on tr "[DATE] 08:00 Engineering [DATE]: •⁠ ⁠Meeting for clarification of contributions…" at bounding box center [623, 530] width 1008 height 46
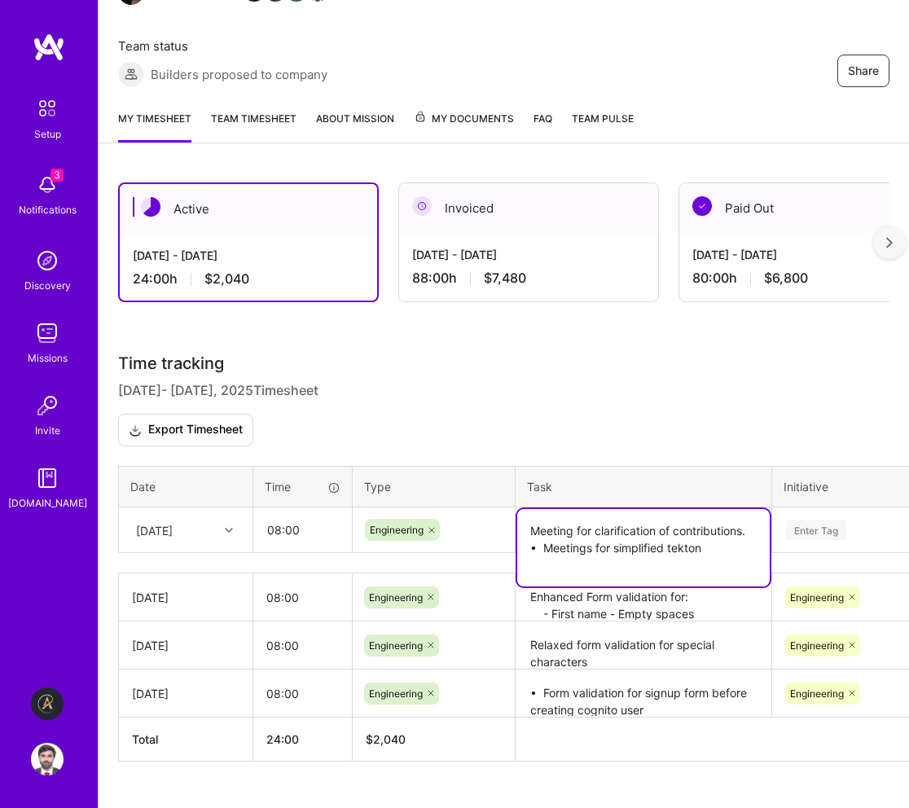
type textarea "⁠Meeting for clarification of contributions. •⁠ ⁠Meetings for simplified tekton"
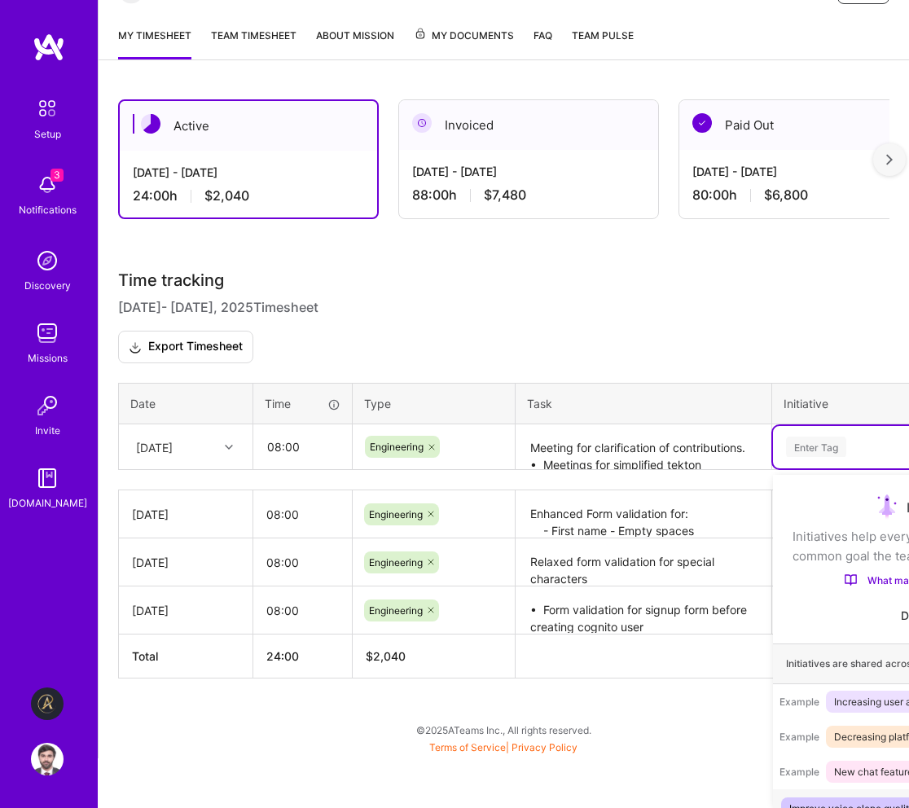
click at [819, 468] on div "option Engineering, selected. option Improve voice clone quality focused, 1 of …" at bounding box center [922, 447] width 298 height 42
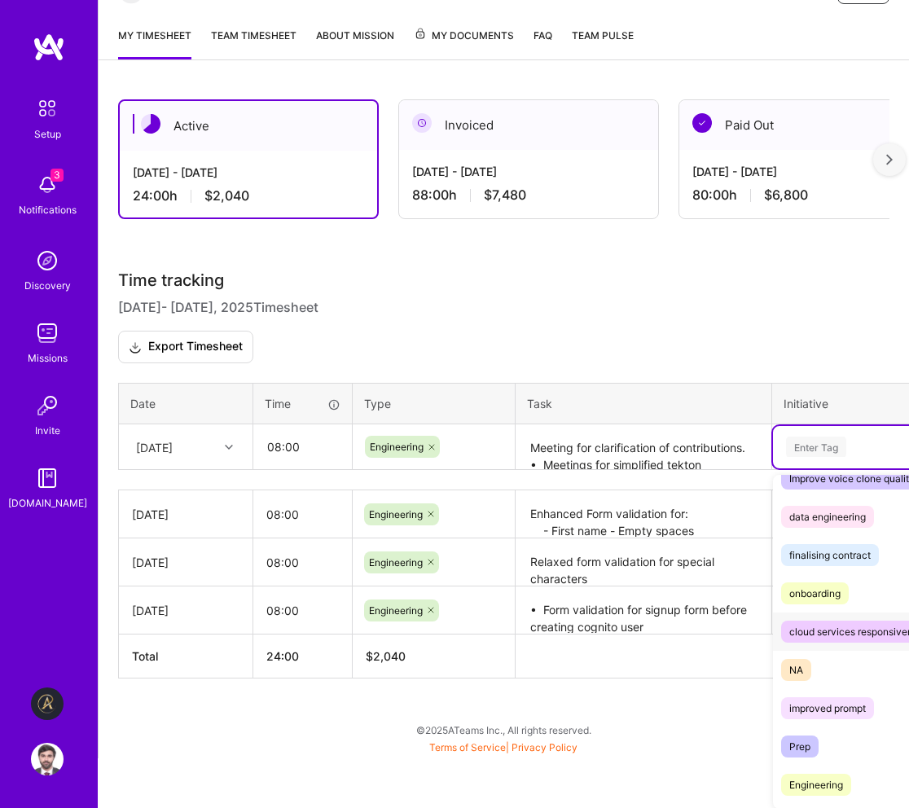
scroll to position [340, 0]
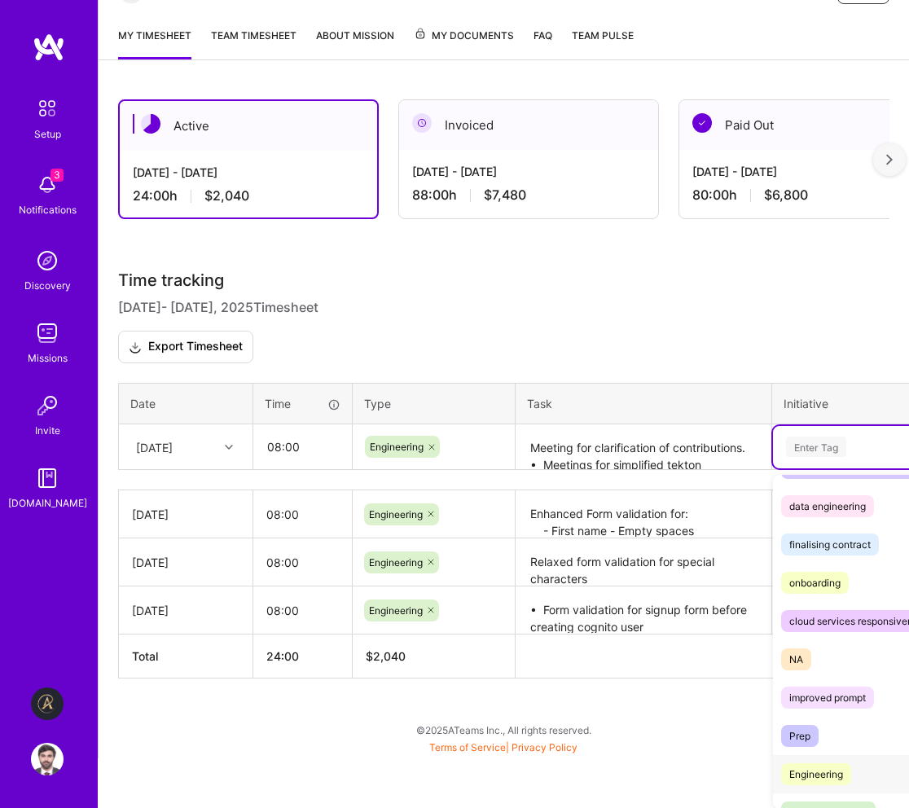
click at [801, 763] on span "Engineering" at bounding box center [816, 774] width 70 height 22
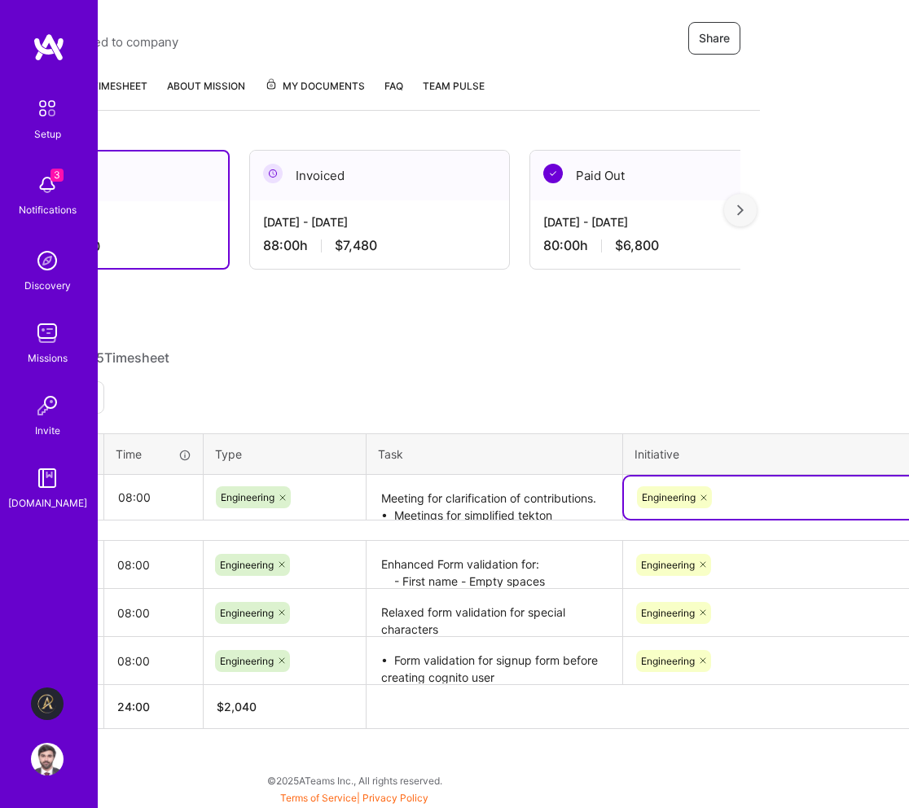
scroll to position [239, 218]
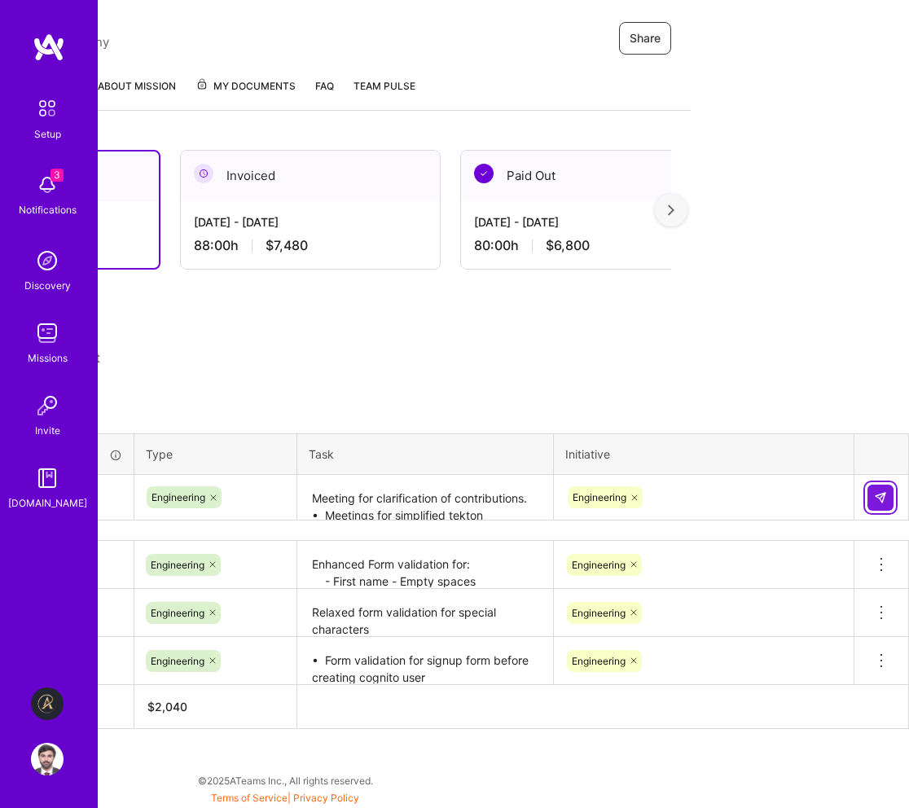
click at [887, 496] on button at bounding box center [880, 497] width 26 height 26
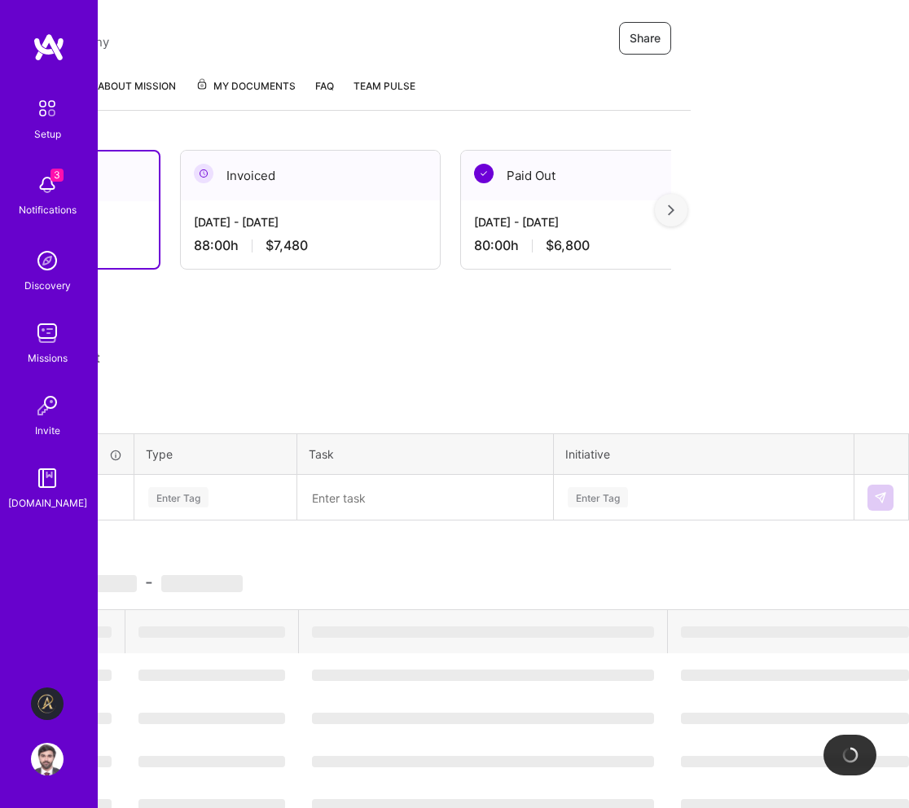
scroll to position [239, 0]
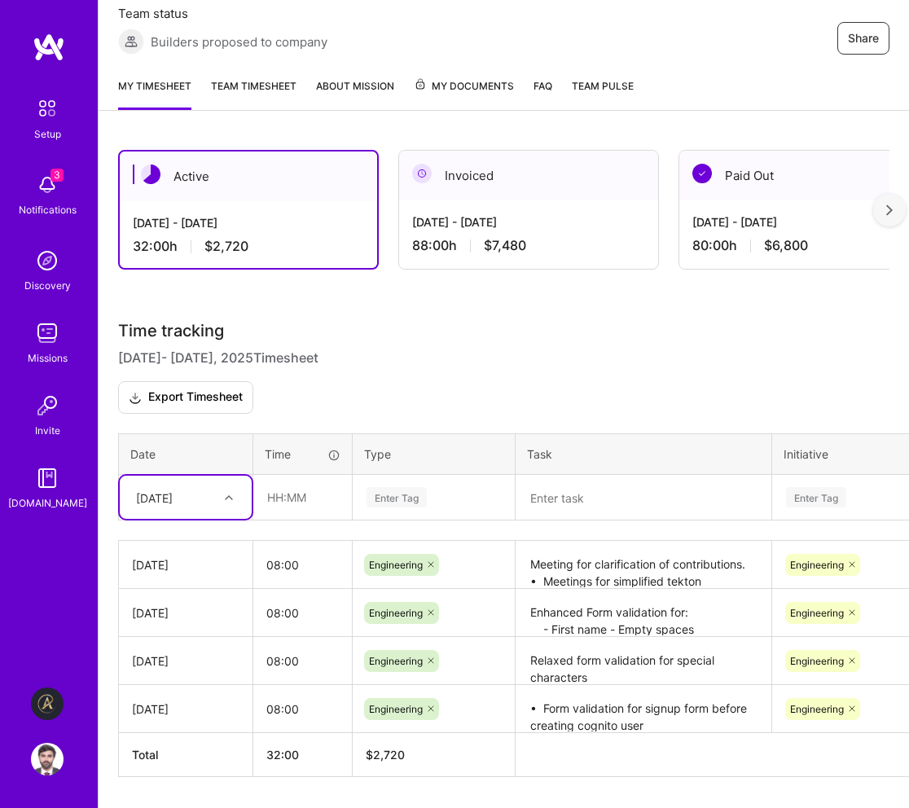
click at [195, 495] on div "[DATE]" at bounding box center [173, 497] width 90 height 27
click at [230, 418] on div "Time tracking [DATE] - [DATE] Timesheet Export Timesheet Date Time Type Task In…" at bounding box center [503, 549] width 771 height 456
click at [199, 497] on div "[DATE]" at bounding box center [173, 497] width 90 height 27
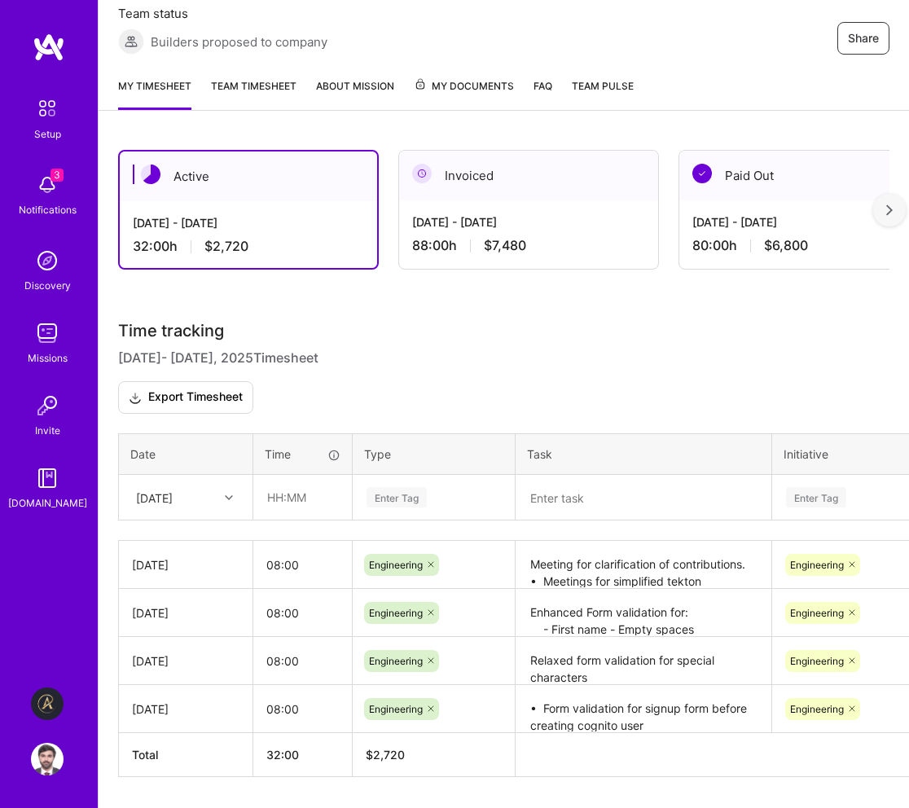
click at [320, 393] on h3 "Time tracking [DATE] - [DATE] Timesheet Export Timesheet" at bounding box center [503, 367] width 771 height 93
click at [173, 497] on div "[DATE]" at bounding box center [154, 496] width 37 height 17
click at [335, 414] on div "Time tracking [DATE] - [DATE] Timesheet Export Timesheet Date Time Type Task In…" at bounding box center [503, 549] width 771 height 456
click at [204, 493] on div "[DATE]" at bounding box center [173, 497] width 90 height 27
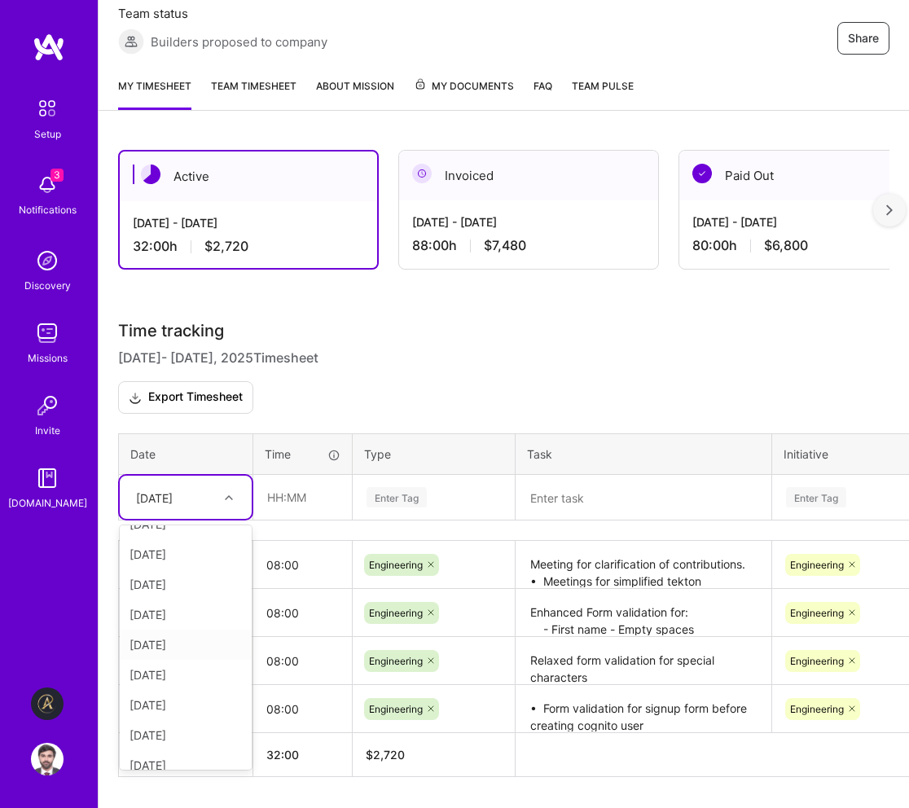
scroll to position [131, 0]
click at [297, 388] on h3 "Time tracking [DATE] - [DATE] Timesheet Export Timesheet" at bounding box center [503, 367] width 771 height 93
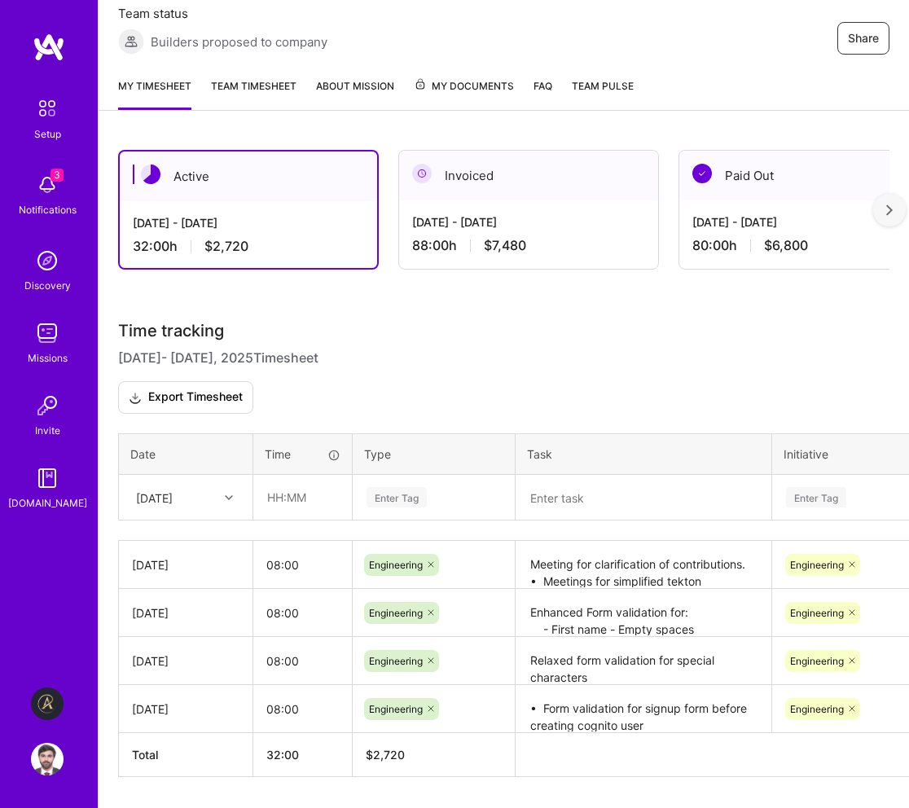
click at [206, 505] on div "[DATE]" at bounding box center [173, 497] width 90 height 27
click at [295, 371] on h3 "Time tracking [DATE] - [DATE] Timesheet Export Timesheet" at bounding box center [503, 367] width 771 height 93
click at [210, 497] on div "[DATE]" at bounding box center [173, 497] width 90 height 27
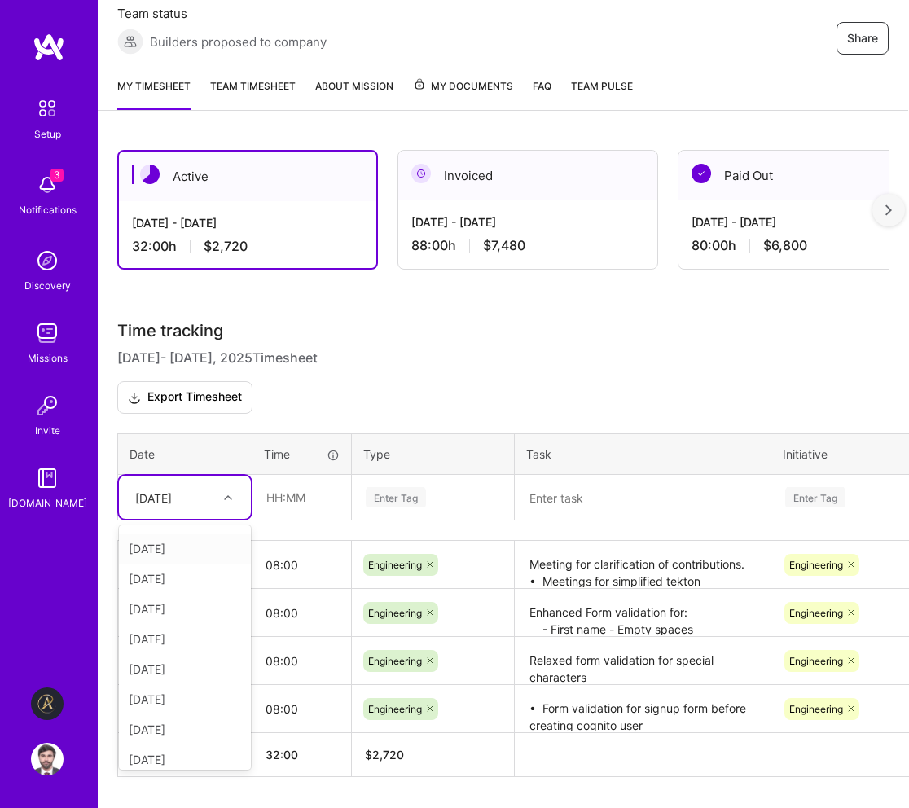
scroll to position [26, 0]
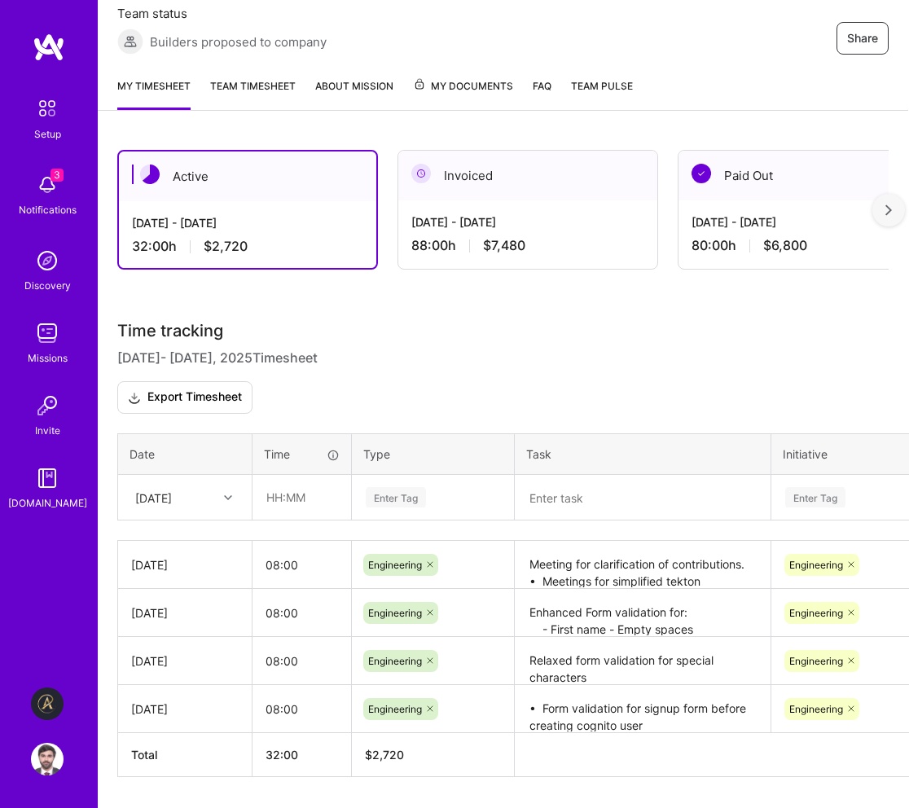
drag, startPoint x: 247, startPoint y: 409, endPoint x: 256, endPoint y: 430, distance: 23.0
click at [256, 430] on div "Time tracking [DATE] - [DATE] Timesheet Export Timesheet Date Time Type Task In…" at bounding box center [502, 549] width 771 height 456
click at [205, 498] on div "[DATE]" at bounding box center [172, 497] width 90 height 27
click at [310, 388] on h3 "Time tracking [DATE] - [DATE] Timesheet Export Timesheet" at bounding box center [502, 367] width 771 height 93
click at [210, 489] on div "[DATE]" at bounding box center [172, 497] width 90 height 27
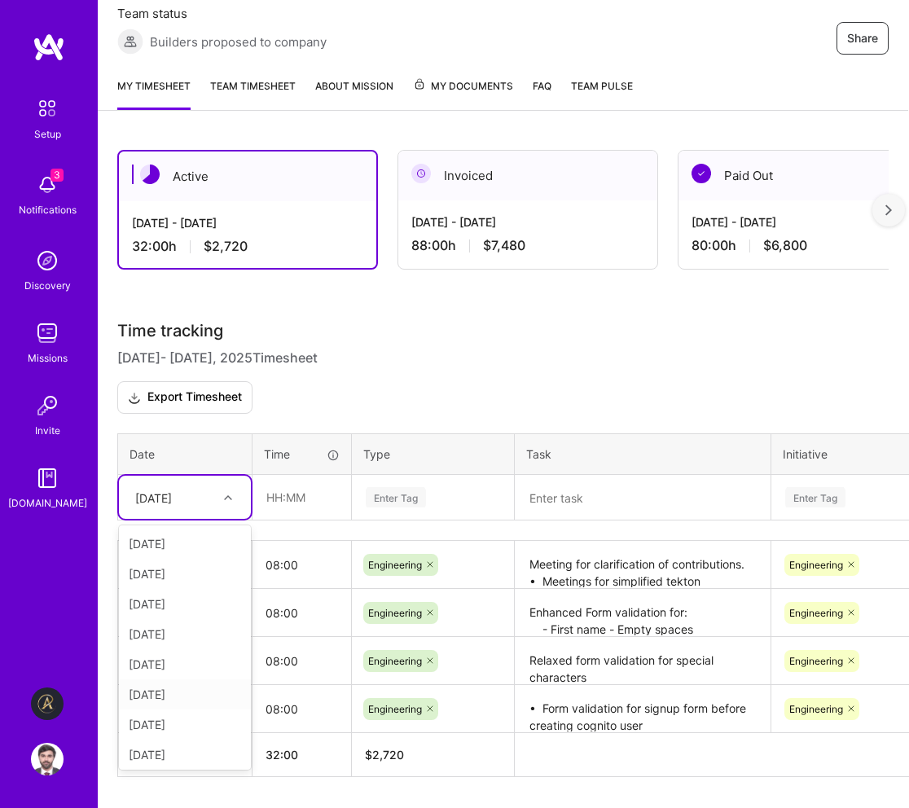
click at [179, 689] on div "[DATE]" at bounding box center [185, 694] width 132 height 30
click at [307, 488] on input "text" at bounding box center [301, 496] width 97 height 43
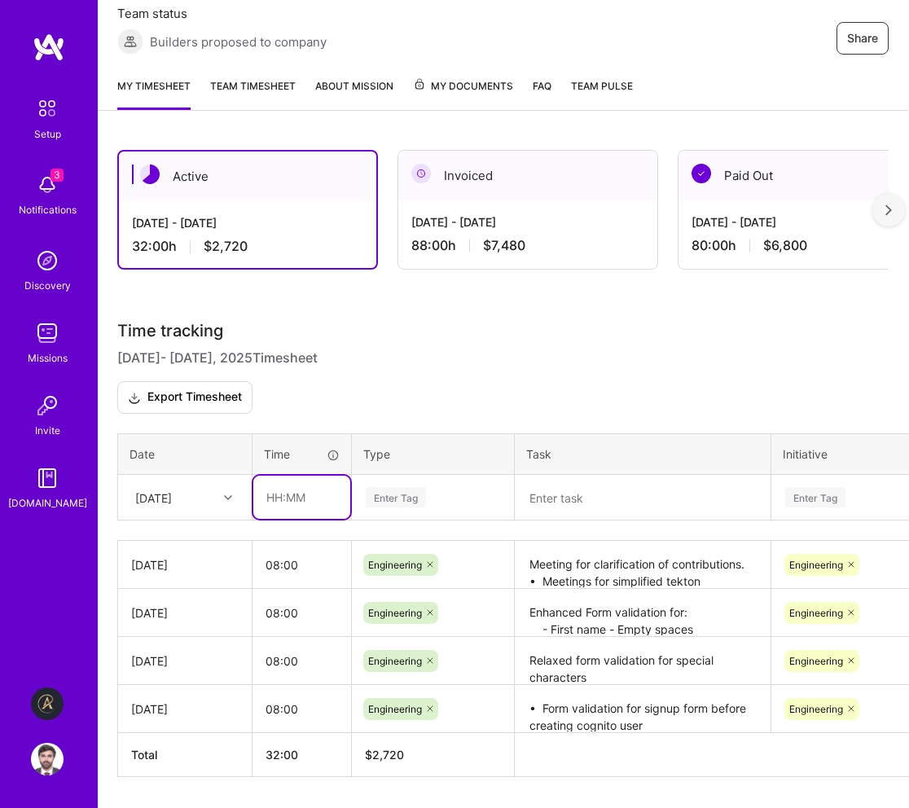
type input "08:00"
click at [395, 505] on div "Enter Tag" at bounding box center [396, 496] width 60 height 25
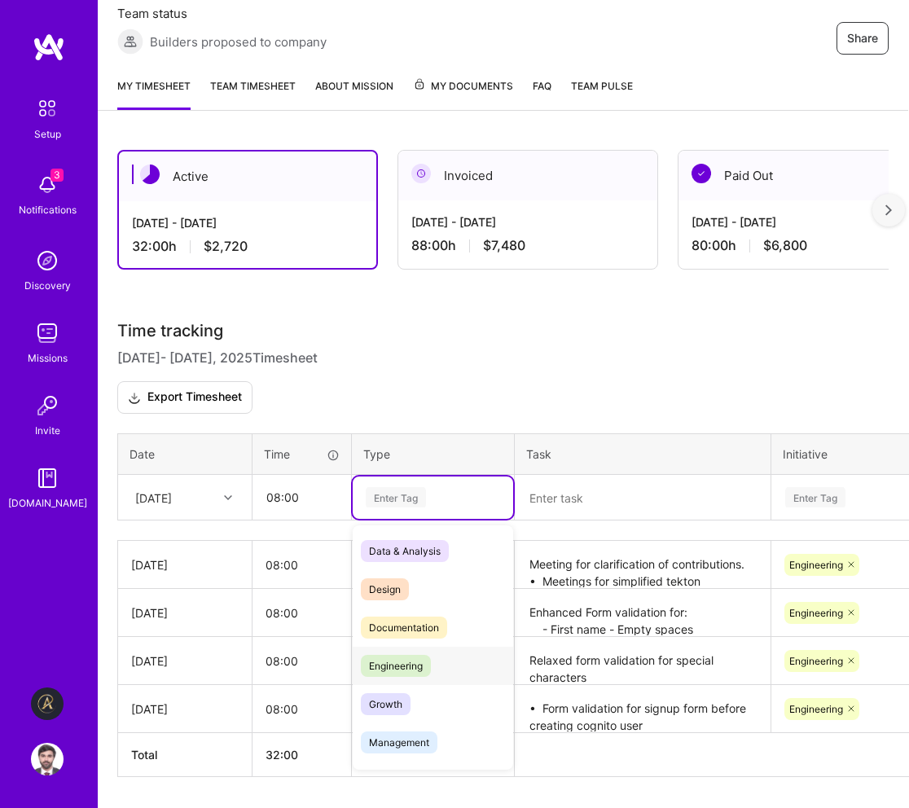
click at [399, 652] on div "Engineering" at bounding box center [433, 665] width 160 height 38
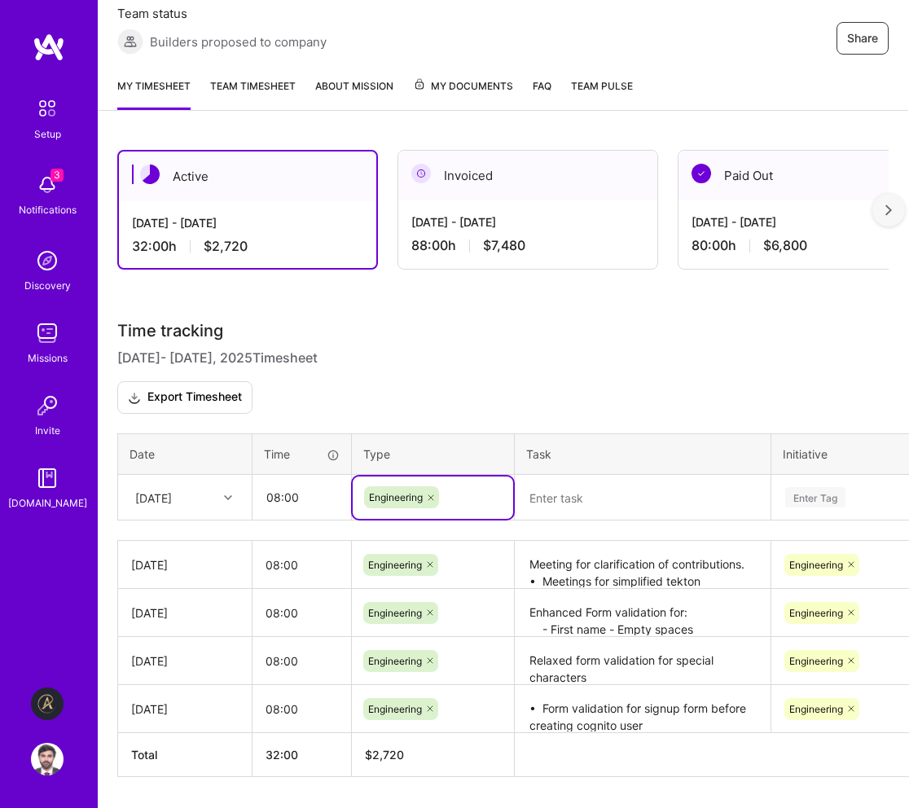
click at [580, 507] on textarea at bounding box center [642, 497] width 252 height 43
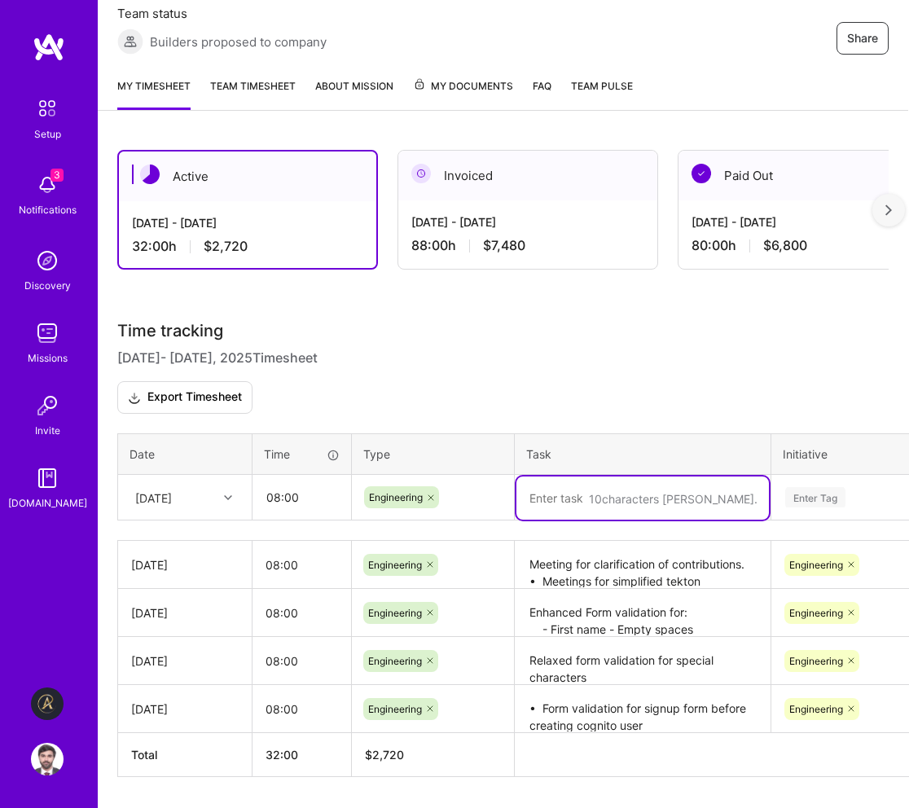
click at [616, 497] on textarea at bounding box center [642, 497] width 252 height 43
paste textarea "⁠Meeting for clarification of contributions to STT. •⁠ ⁠Planning teuton API sim…"
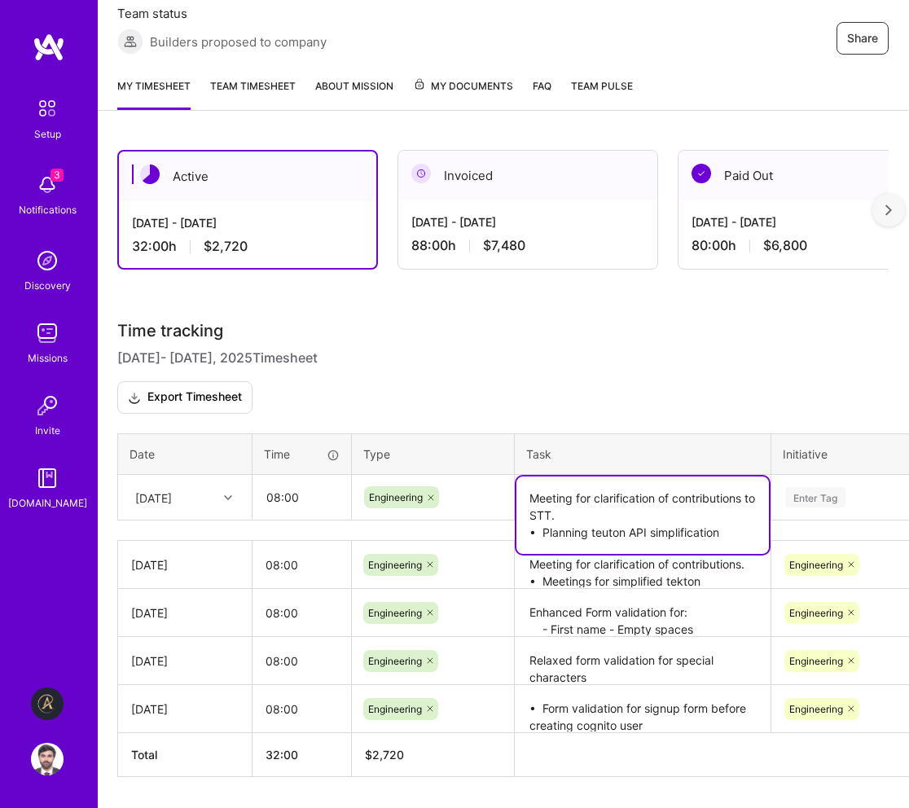
scroll to position [239, 13]
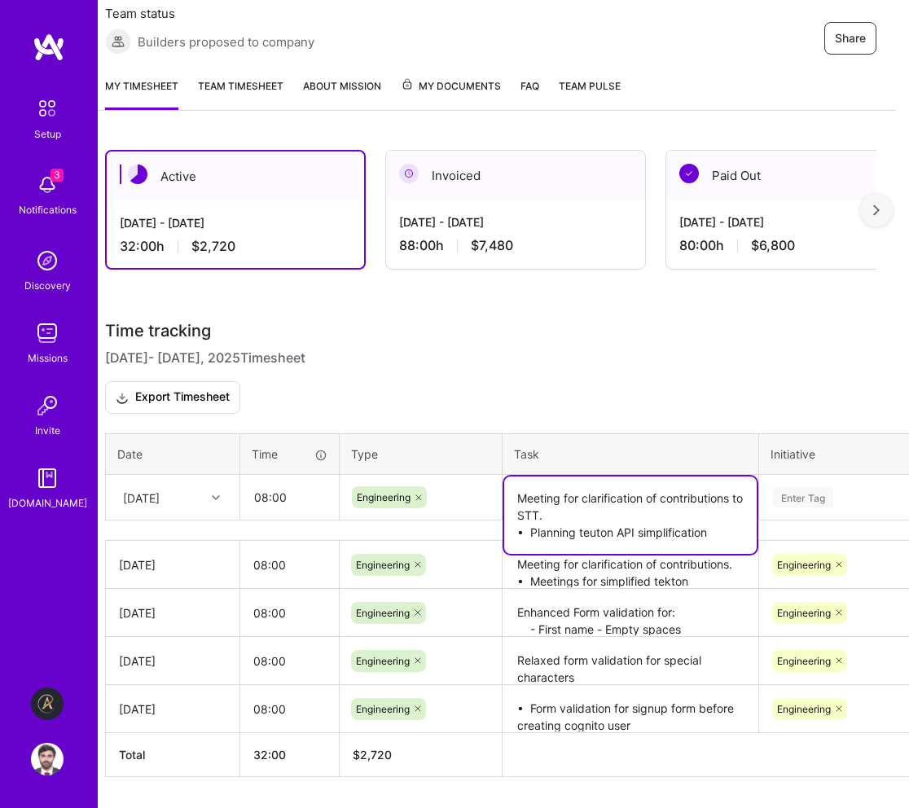
type textarea "⁠Meeting for clarification of contributions to STT. •⁠ ⁠Planning teuton API sim…"
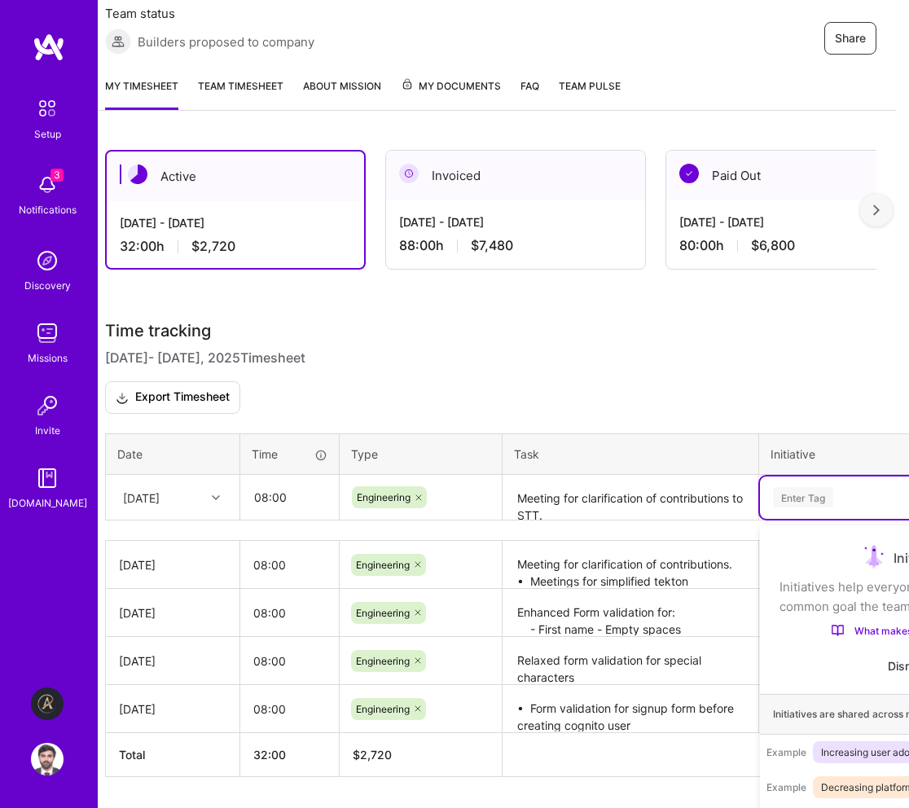
scroll to position [290, 0]
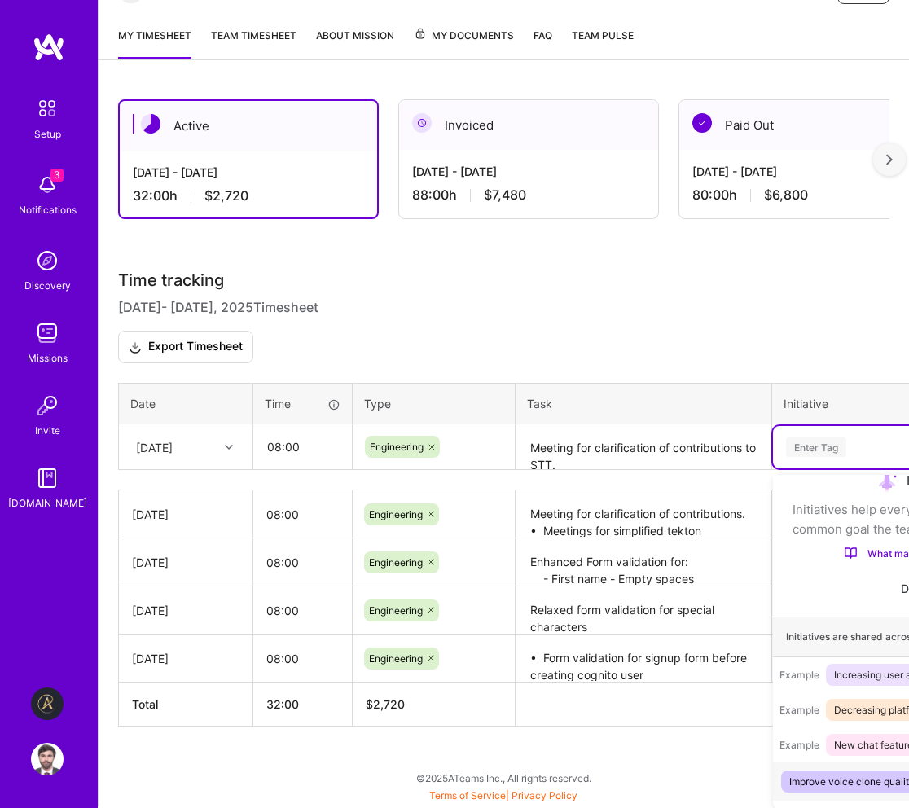
click at [812, 468] on div "option Engineering, selected. option Improve voice clone quality focused, 1 of …" at bounding box center [922, 447] width 298 height 42
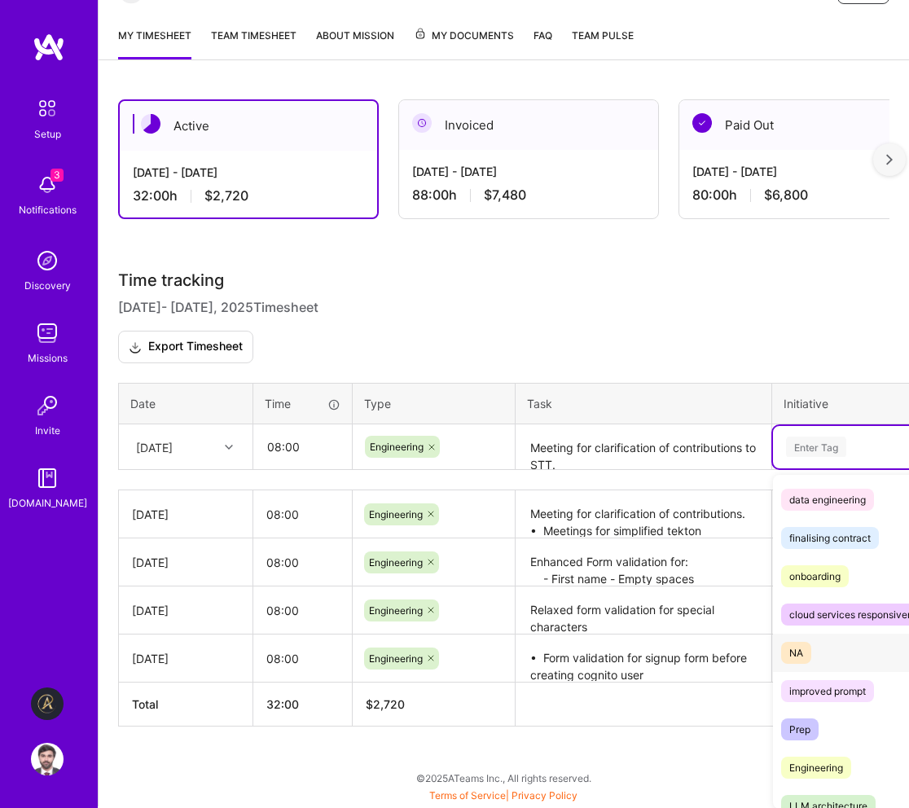
scroll to position [363, 0]
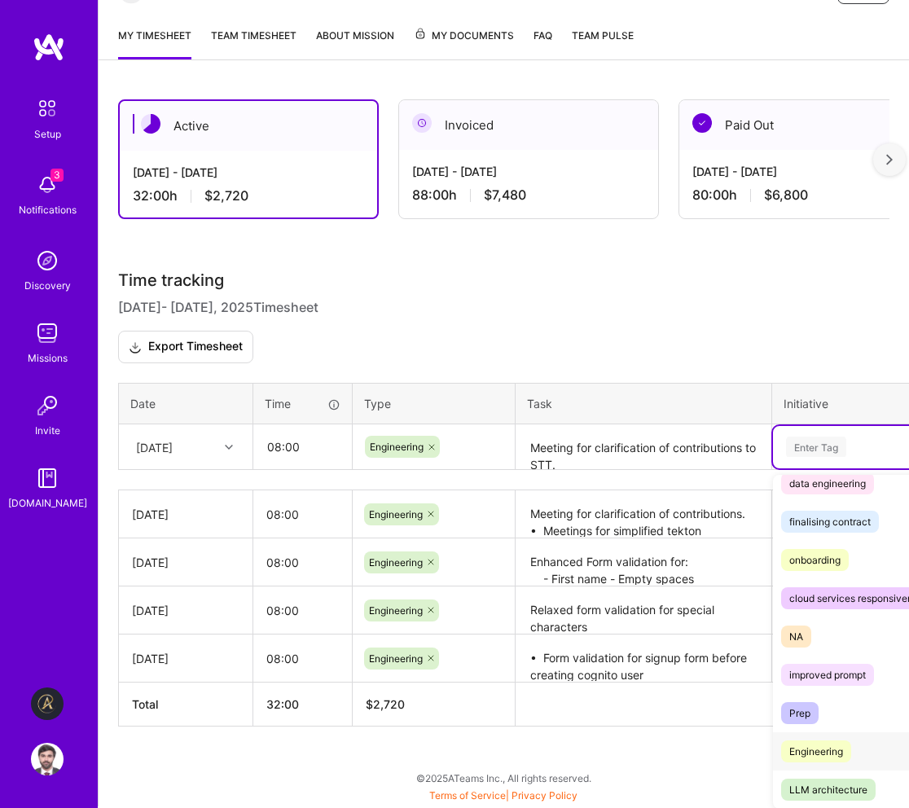
click at [811, 742] on div "Engineering" at bounding box center [816, 750] width 54 height 17
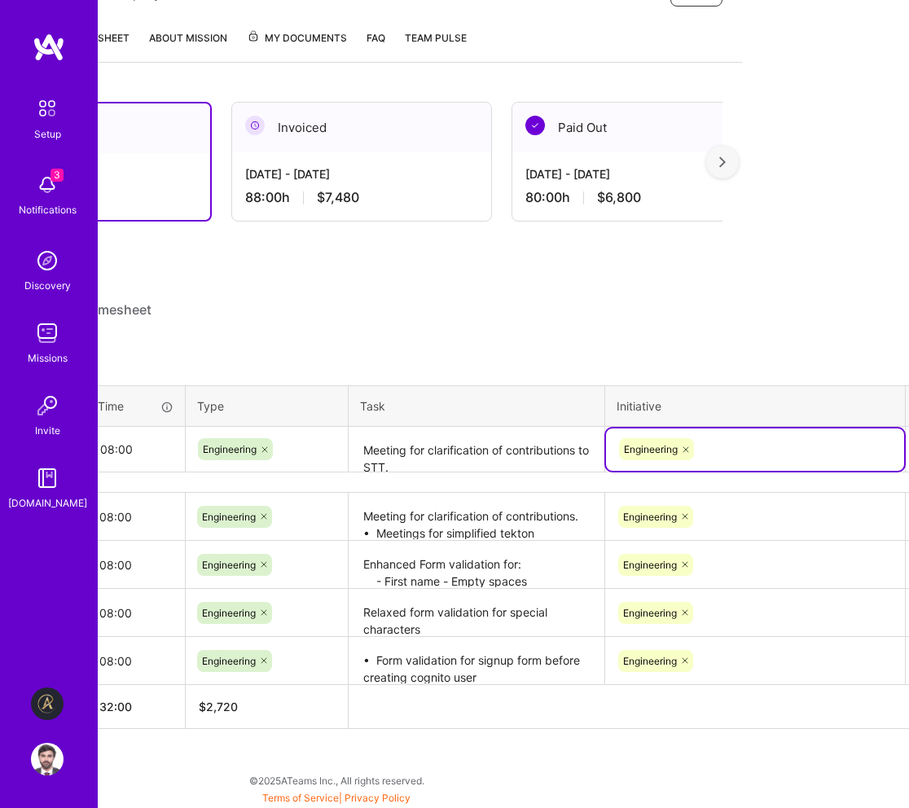
scroll to position [287, 218]
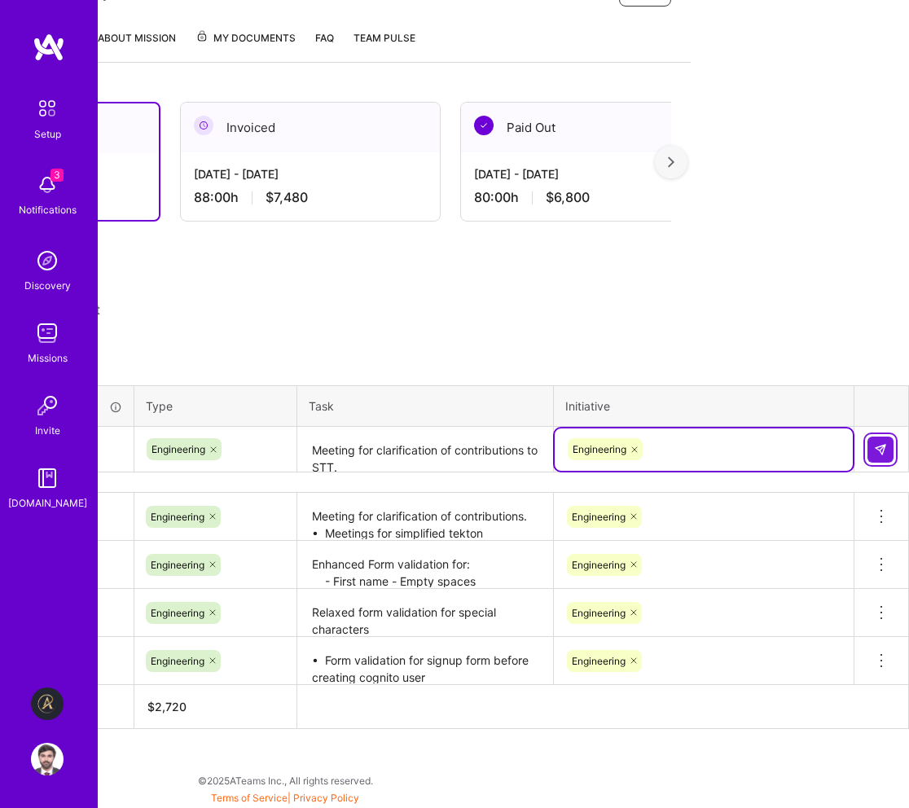
click at [883, 451] on img at bounding box center [880, 449] width 13 height 13
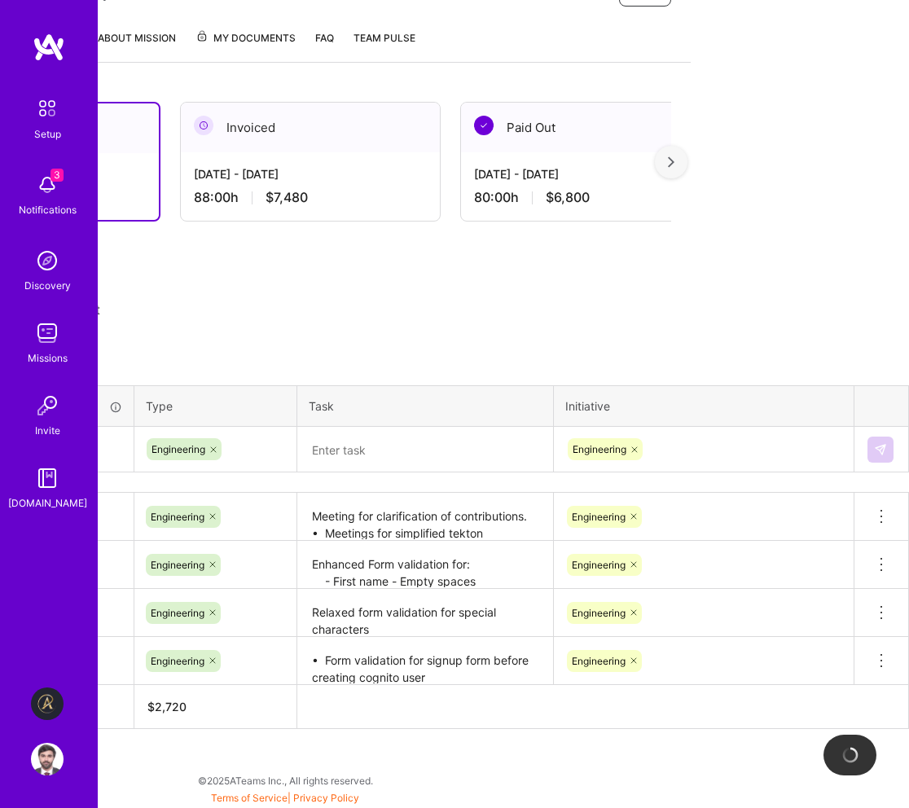
scroll to position [287, 0]
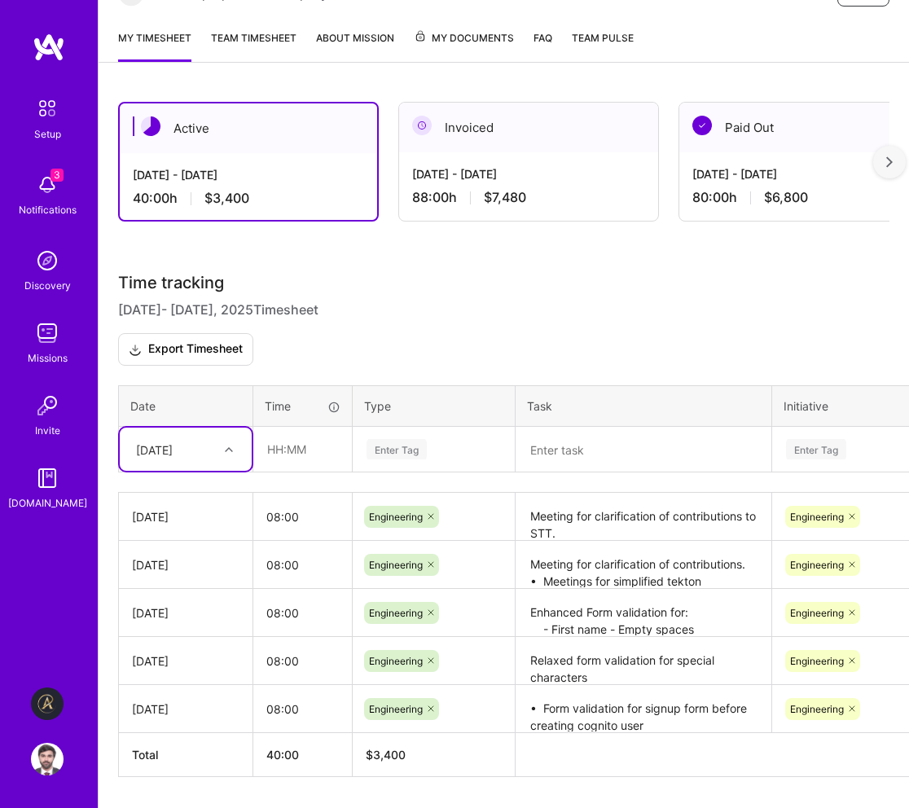
click at [224, 449] on div at bounding box center [230, 449] width 25 height 21
click at [199, 620] on div "[DATE]" at bounding box center [186, 618] width 132 height 30
click at [287, 449] on input "text" at bounding box center [302, 448] width 97 height 43
type input "08:00"
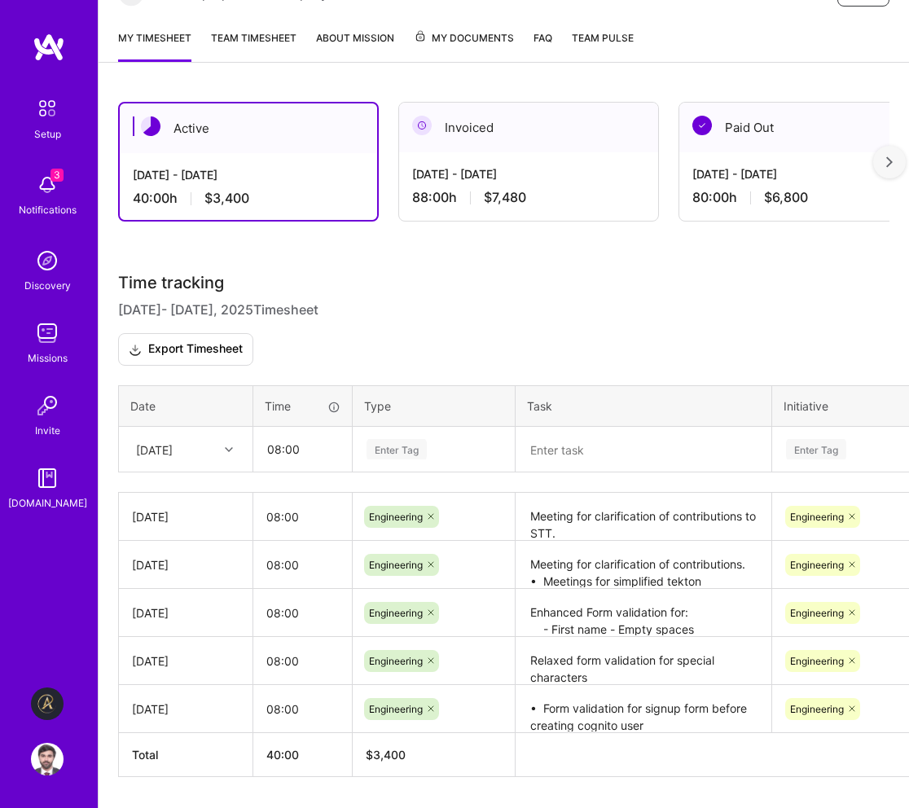
click at [403, 450] on div "Enter Tag" at bounding box center [396, 448] width 60 height 25
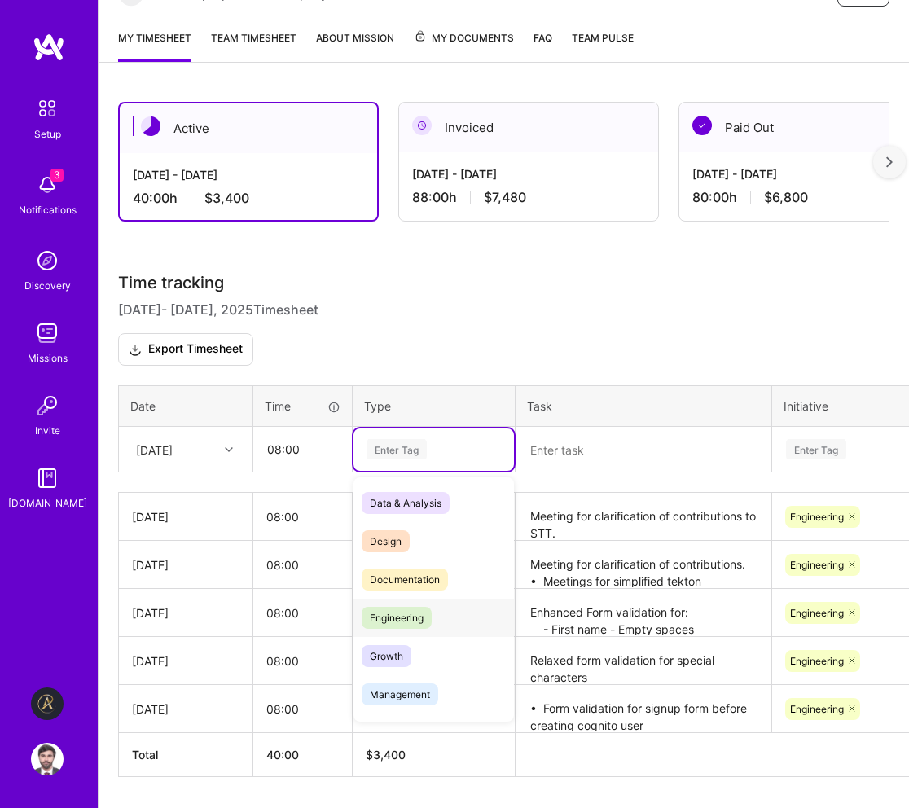
click at [422, 614] on span "Engineering" at bounding box center [396, 618] width 70 height 22
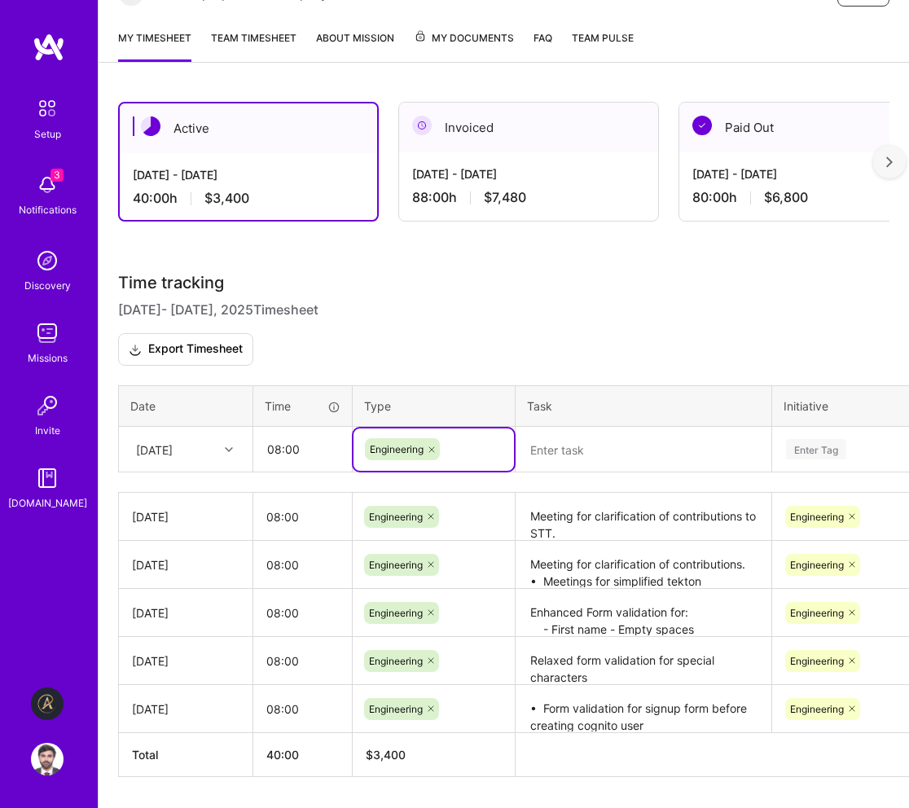
click at [580, 459] on textarea at bounding box center [643, 449] width 252 height 43
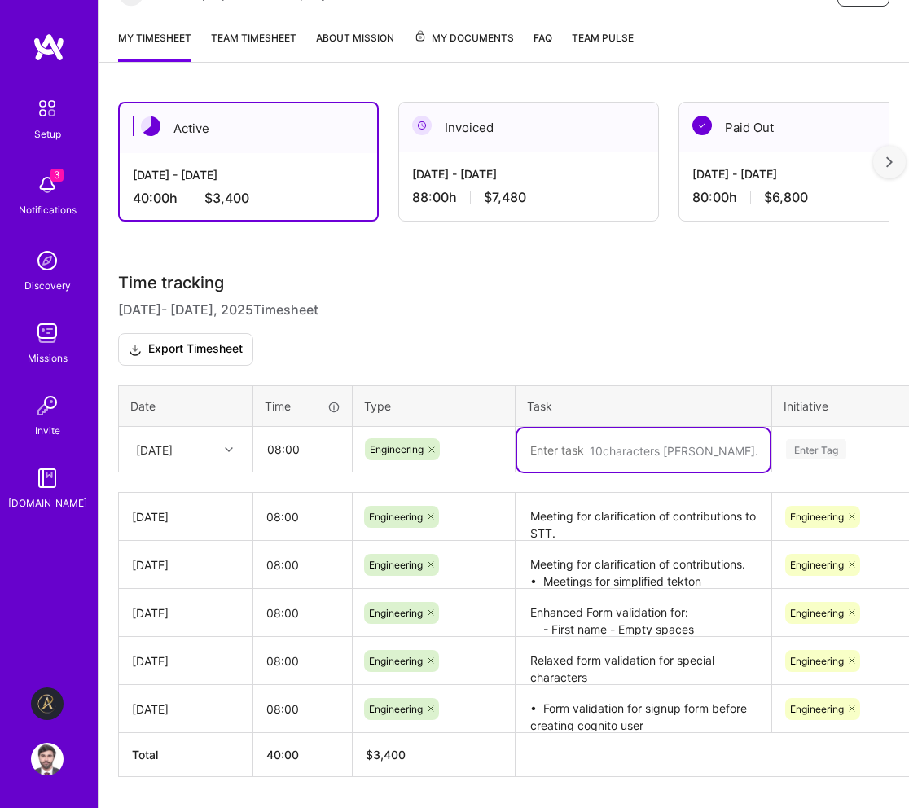
click at [617, 453] on textarea at bounding box center [643, 449] width 252 height 43
paste textarea "⁠Meeting for clarification of contributions to STT. •⁠ ⁠Planning teuton API sim…"
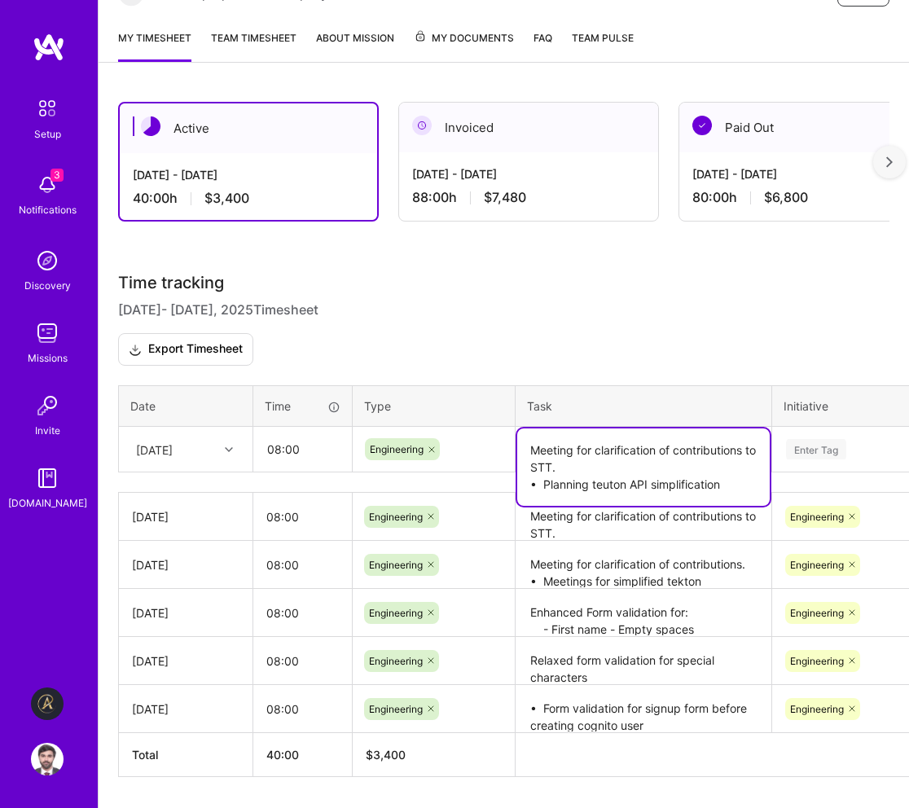
type textarea "⁠Meeting for clarification of contributions to STT. •⁠ ⁠Planning teuton API sim…"
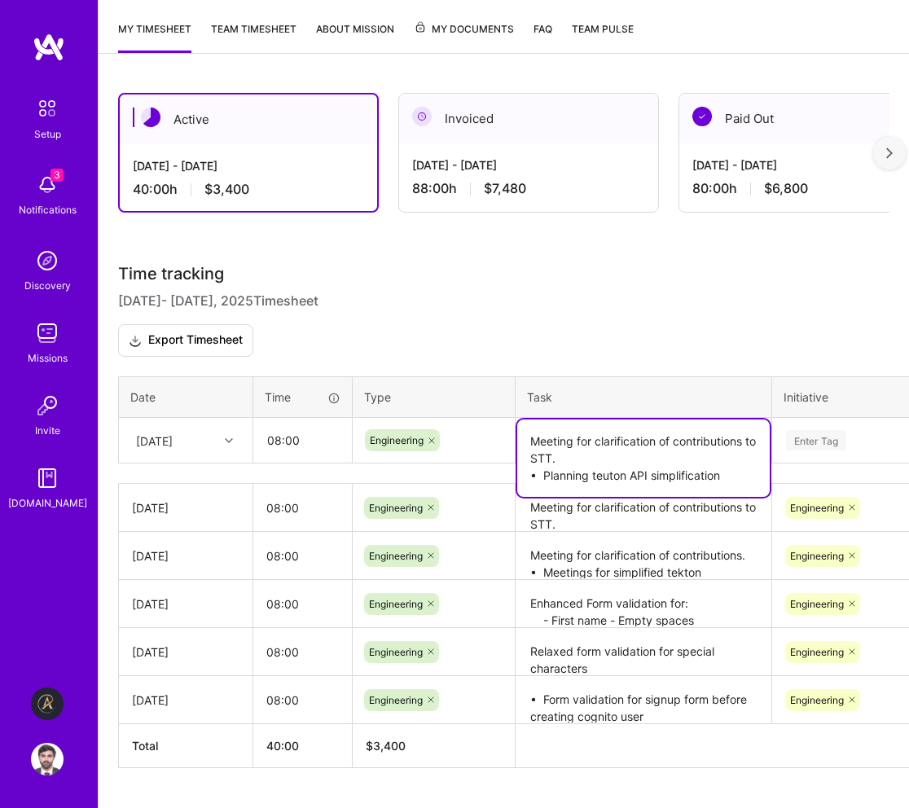
click at [816, 448] on div "Enter Tag" at bounding box center [816, 439] width 60 height 25
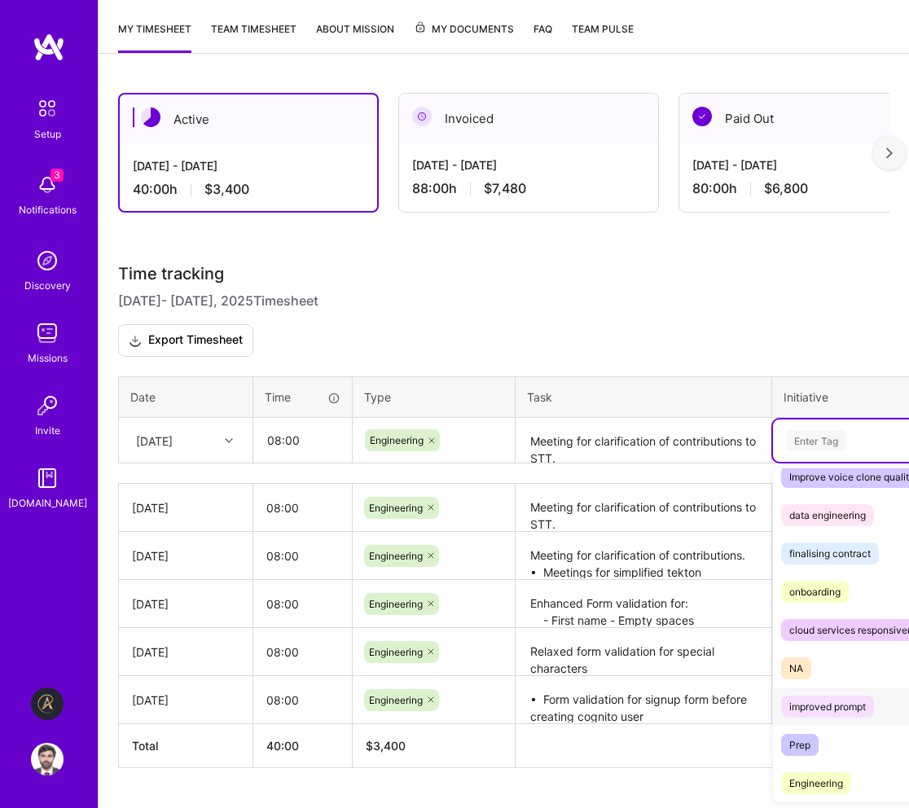
scroll to position [363, 0]
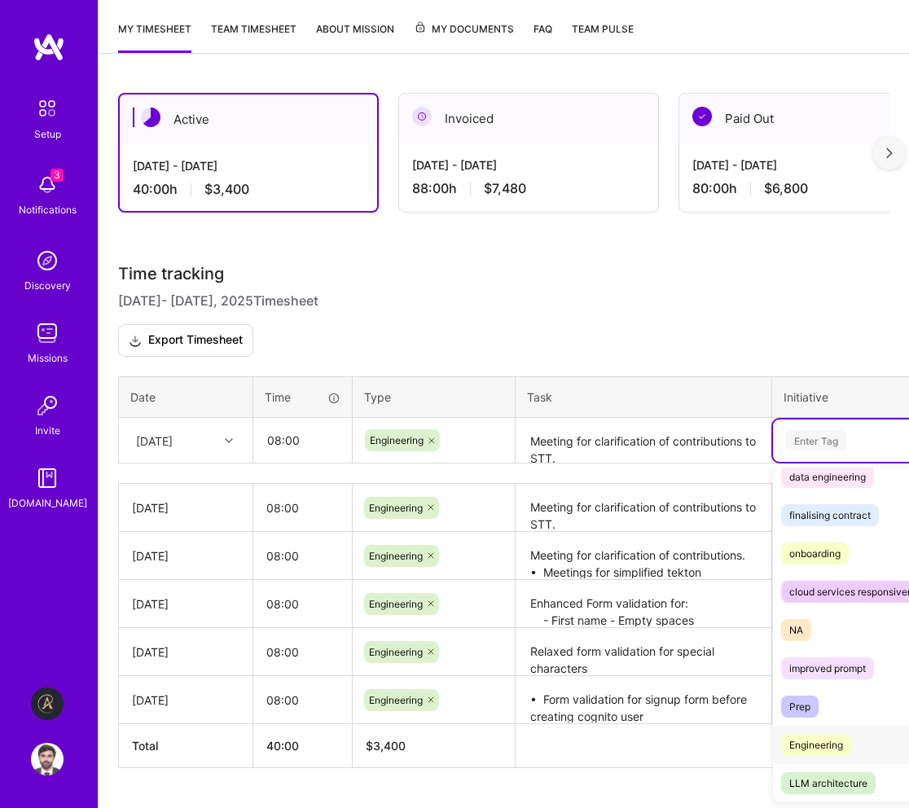
click at [817, 738] on div "Engineering" at bounding box center [816, 744] width 54 height 17
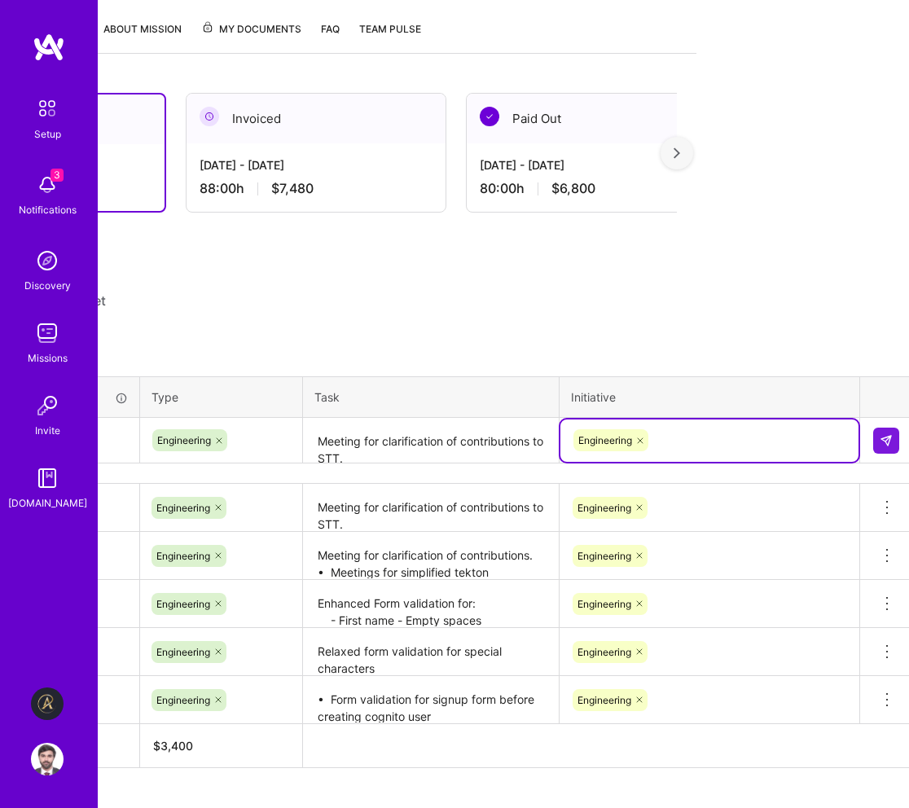
scroll to position [296, 218]
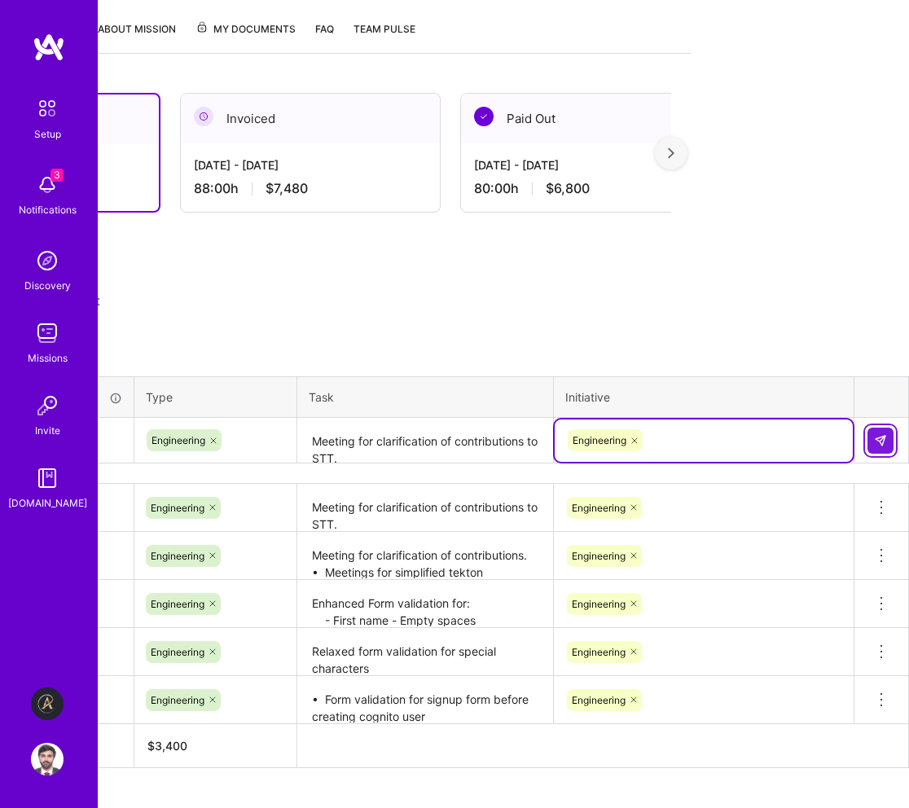
click at [874, 438] on img at bounding box center [880, 440] width 13 height 13
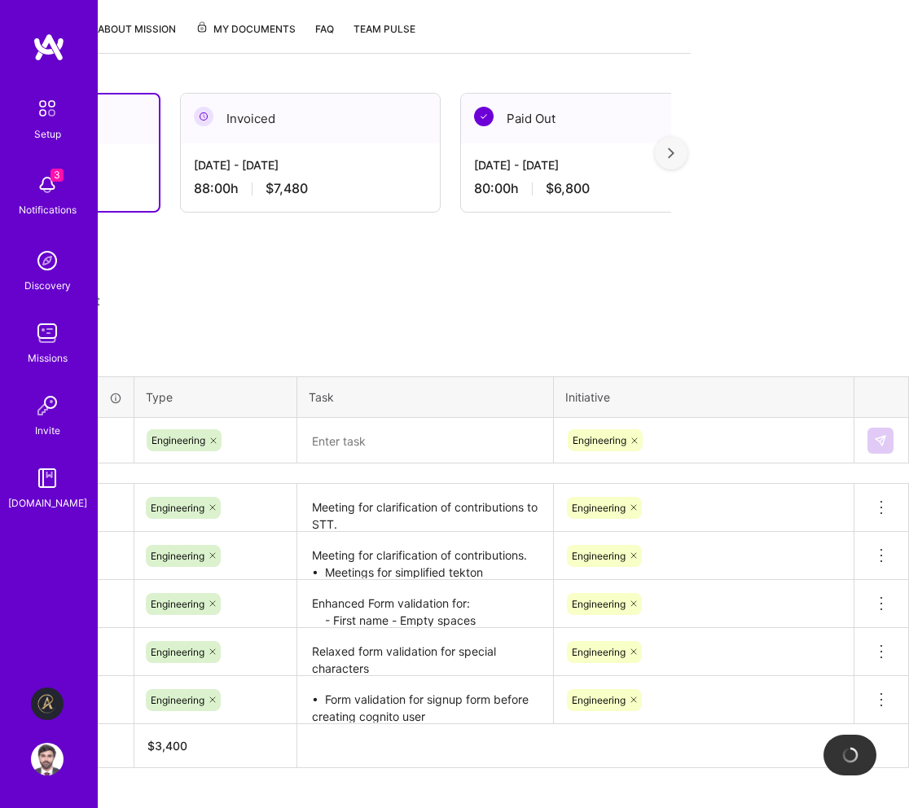
scroll to position [296, 0]
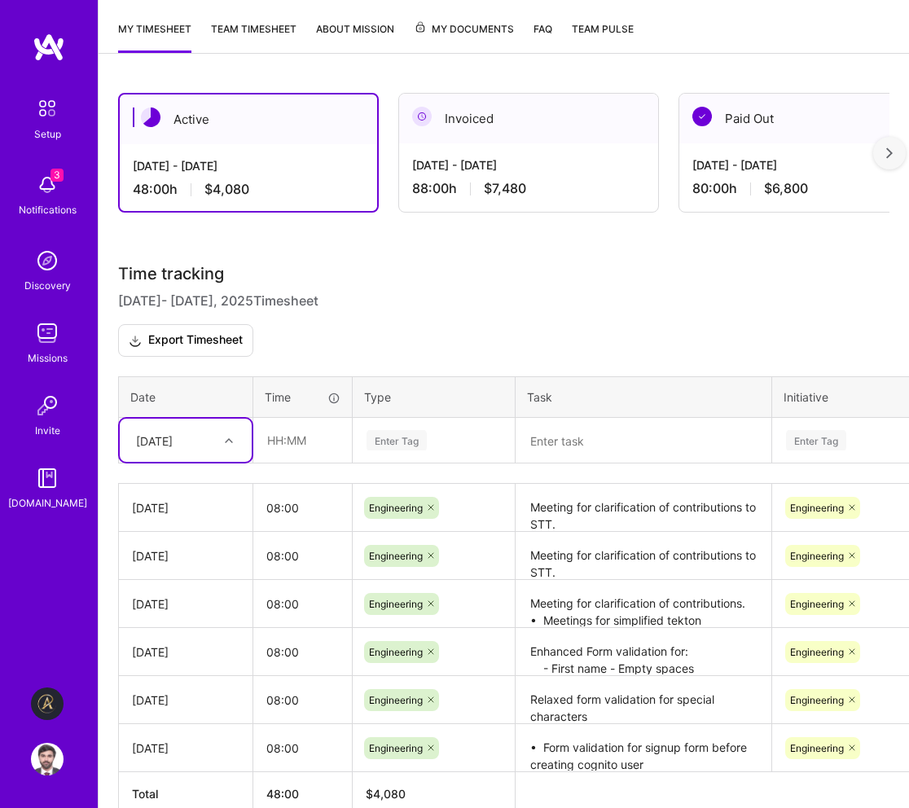
click at [200, 443] on div "[DATE]" at bounding box center [173, 440] width 90 height 27
click at [187, 595] on div "[DATE]" at bounding box center [186, 595] width 132 height 30
click at [289, 444] on input "text" at bounding box center [302, 439] width 97 height 43
type input "08:00"
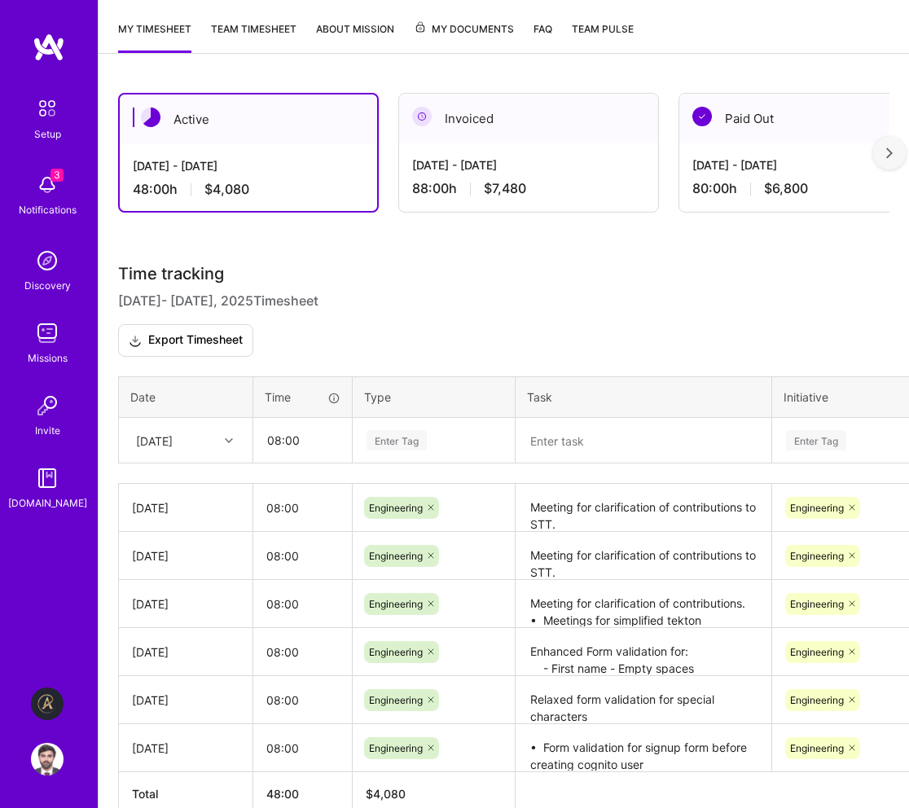
click at [410, 419] on div "Enter Tag" at bounding box center [433, 440] width 160 height 42
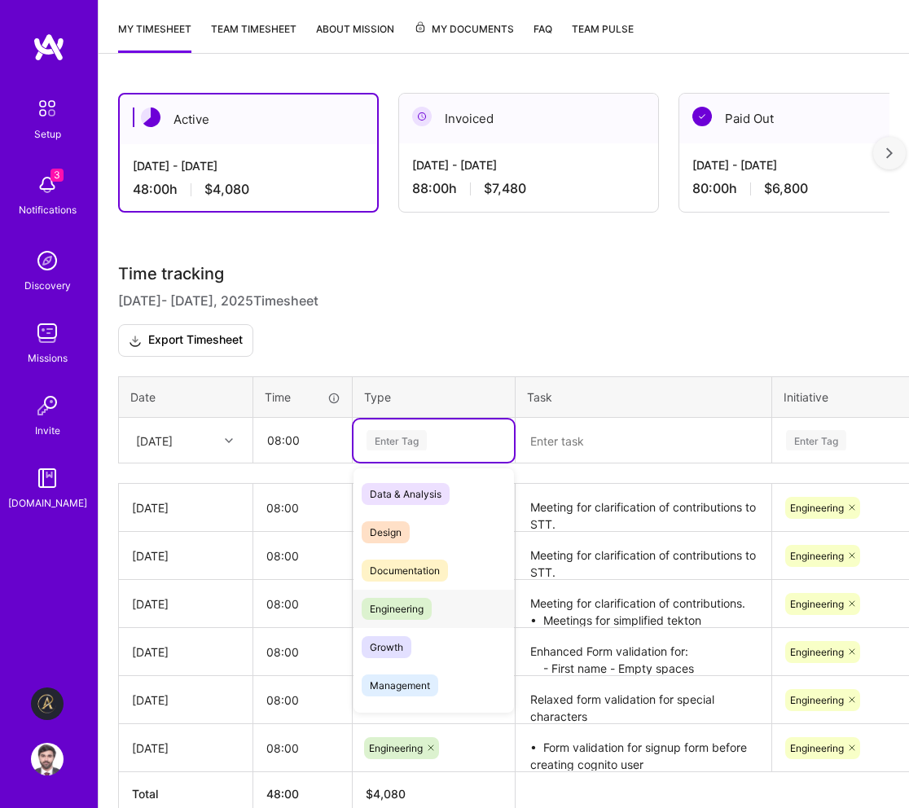
click at [402, 604] on span "Engineering" at bounding box center [396, 609] width 70 height 22
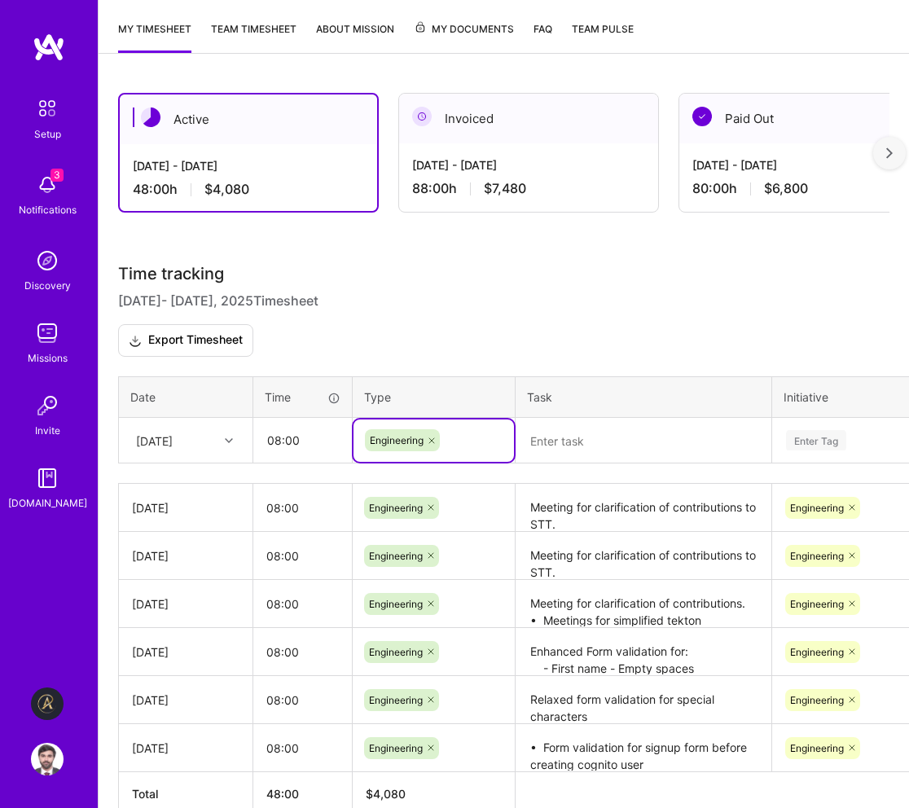
click at [582, 440] on textarea at bounding box center [643, 440] width 252 height 43
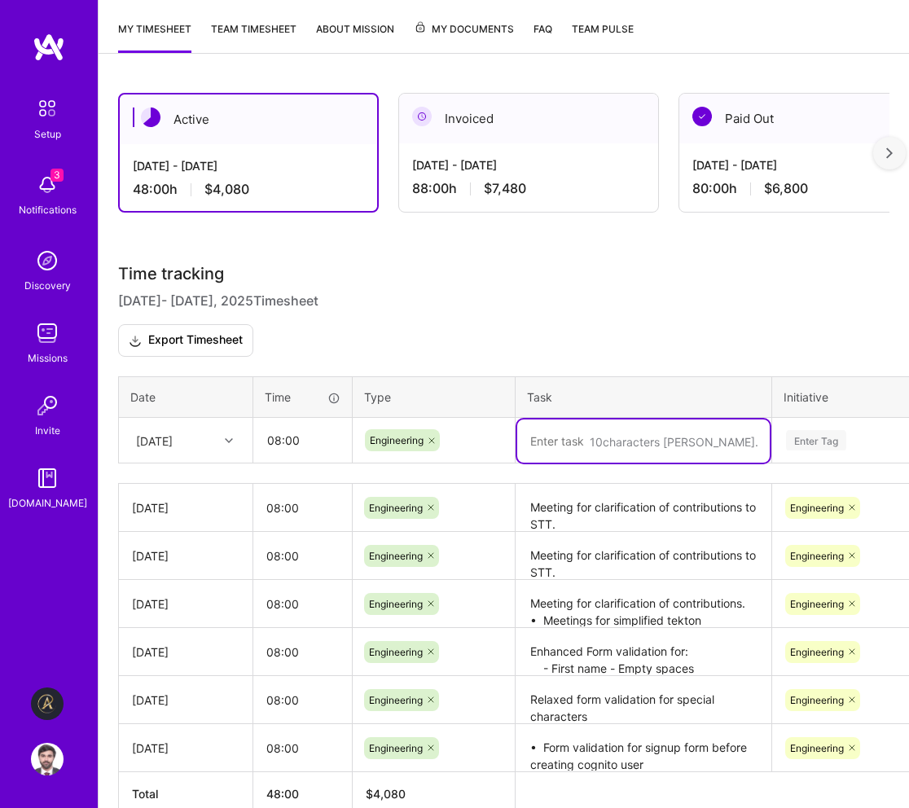
click at [588, 434] on textarea at bounding box center [643, 440] width 252 height 43
paste textarea "⁠Meeting for STT API updates. •⁠ ⁠Porting Auth Service from core [GEOGRAPHIC_DA…"
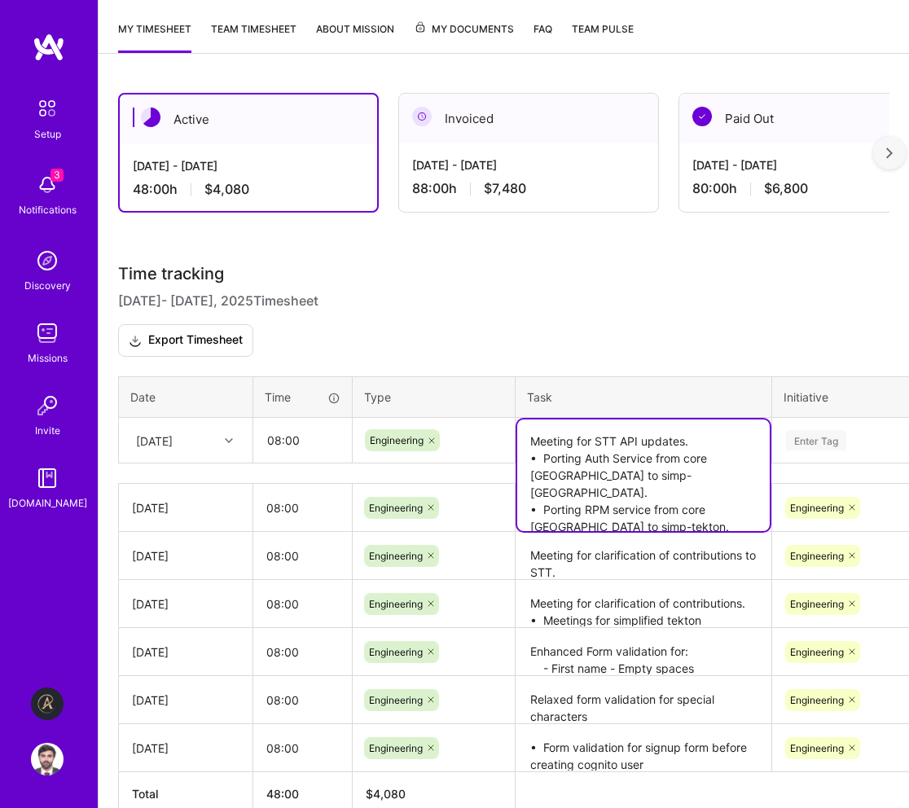
scroll to position [296, 7]
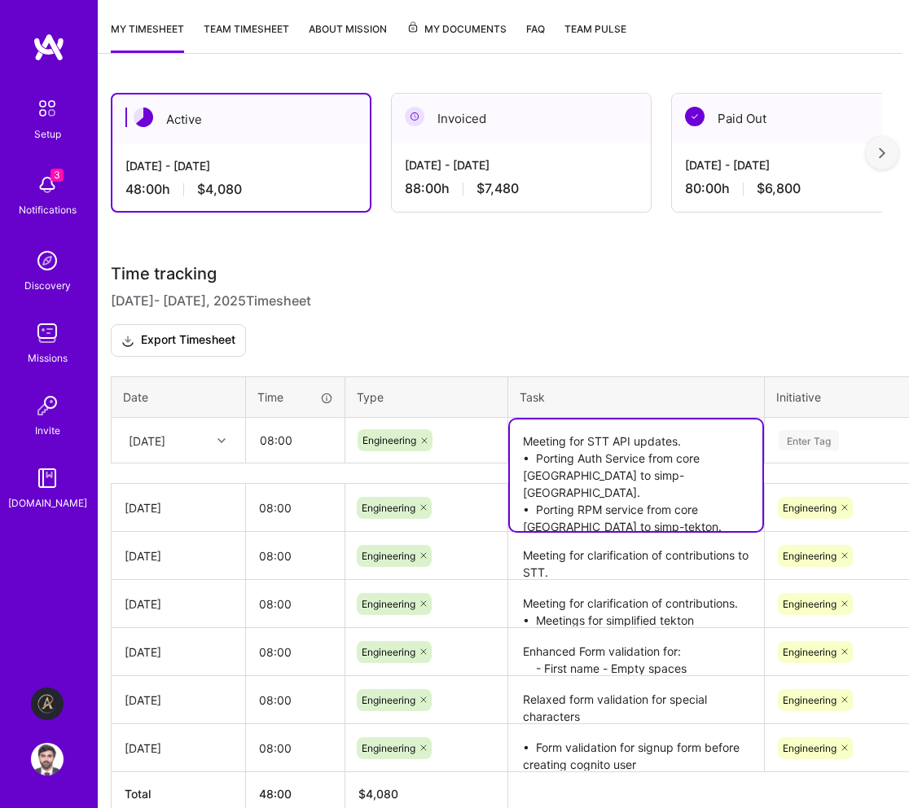
type textarea "⁠Meeting for STT API updates. •⁠ ⁠Porting Auth Service from core [GEOGRAPHIC_DA…"
click at [834, 431] on div "Enter Tag" at bounding box center [808, 439] width 60 height 25
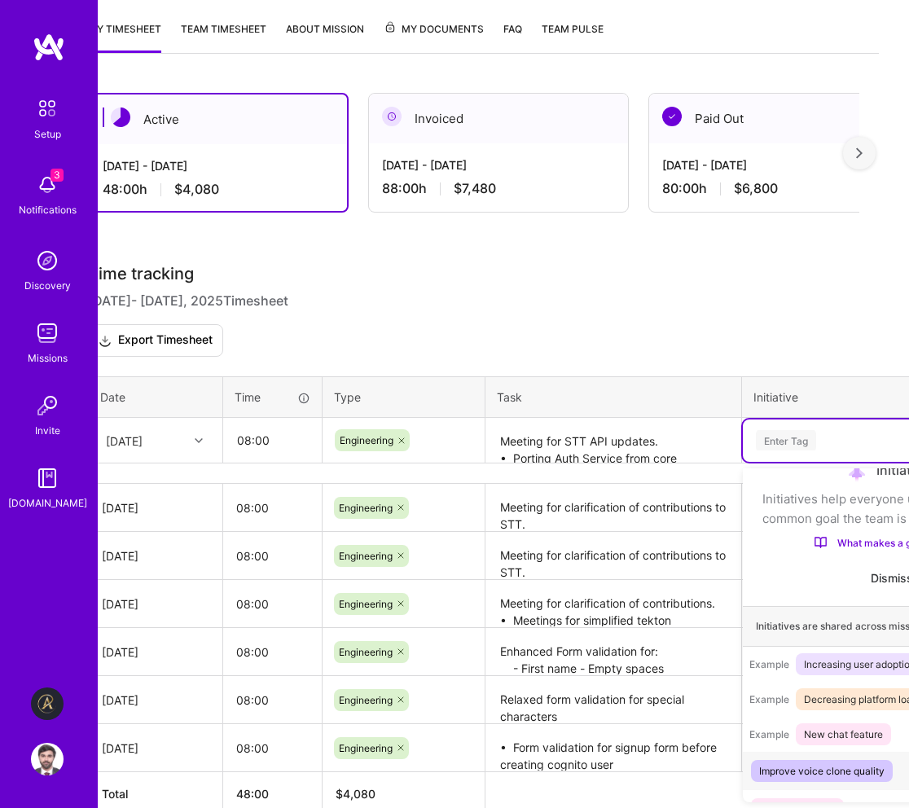
scroll to position [296, 0]
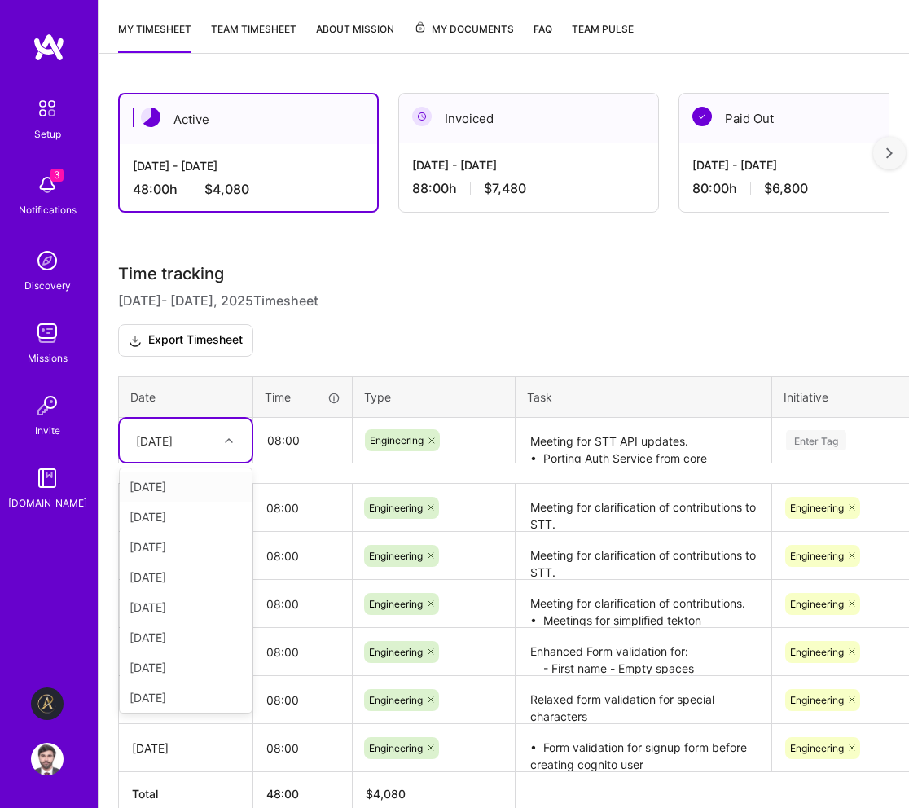
click at [219, 433] on div at bounding box center [230, 440] width 25 height 21
click at [203, 671] on div "[DATE]" at bounding box center [186, 667] width 132 height 30
click at [218, 447] on div at bounding box center [230, 440] width 25 height 21
click at [195, 699] on div "[DATE]" at bounding box center [186, 697] width 132 height 30
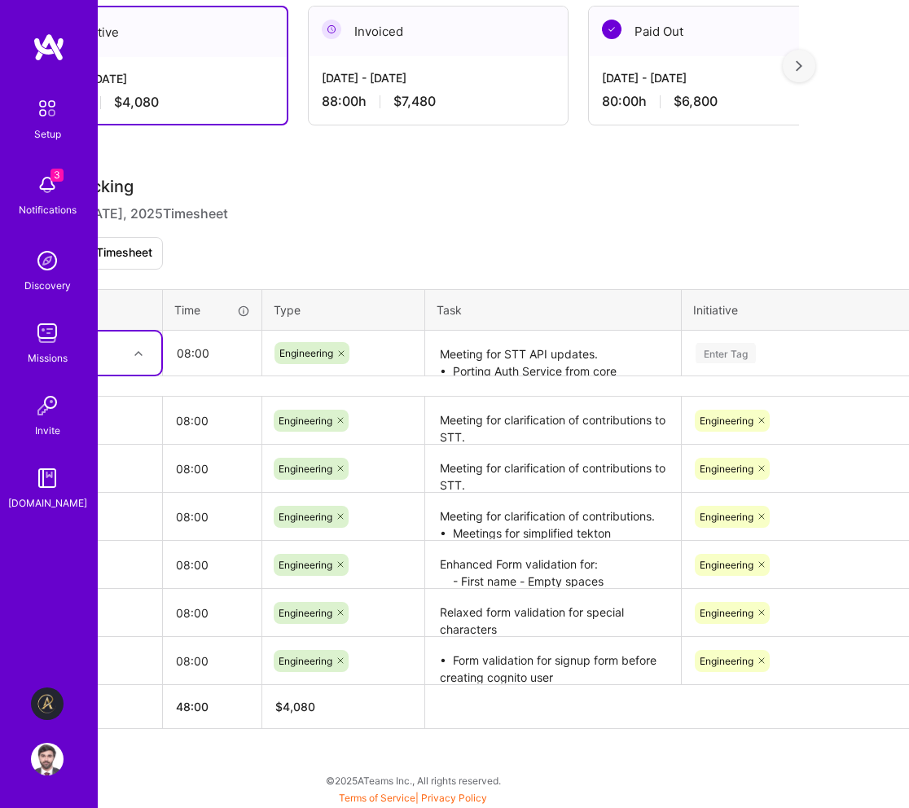
scroll to position [383, 93]
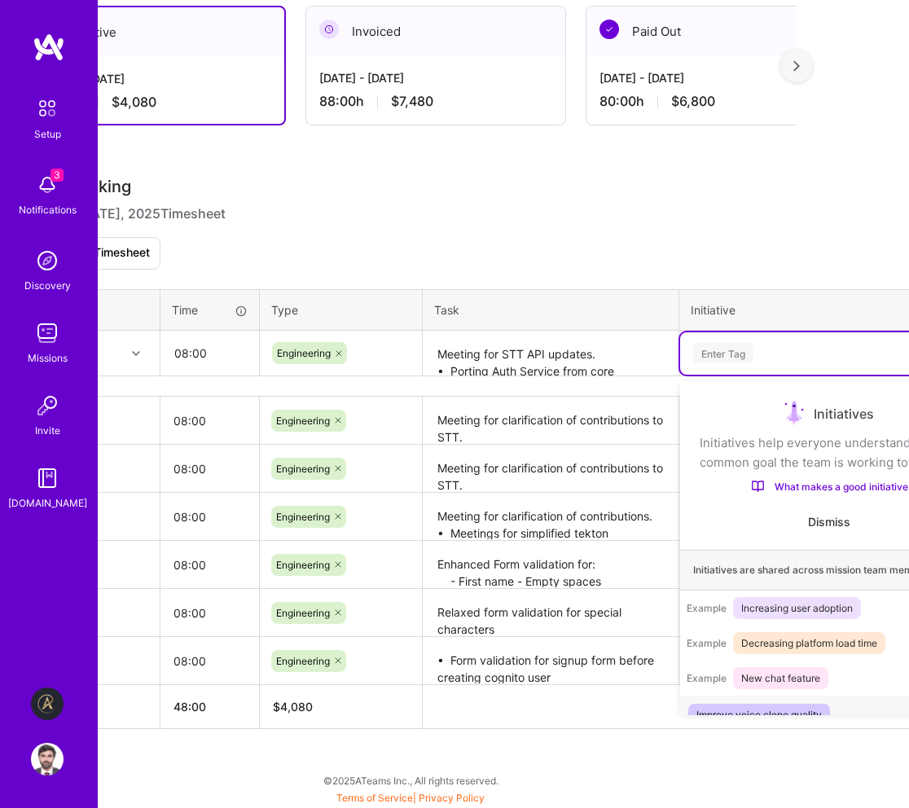
click at [747, 349] on div "Enter Tag" at bounding box center [723, 352] width 60 height 25
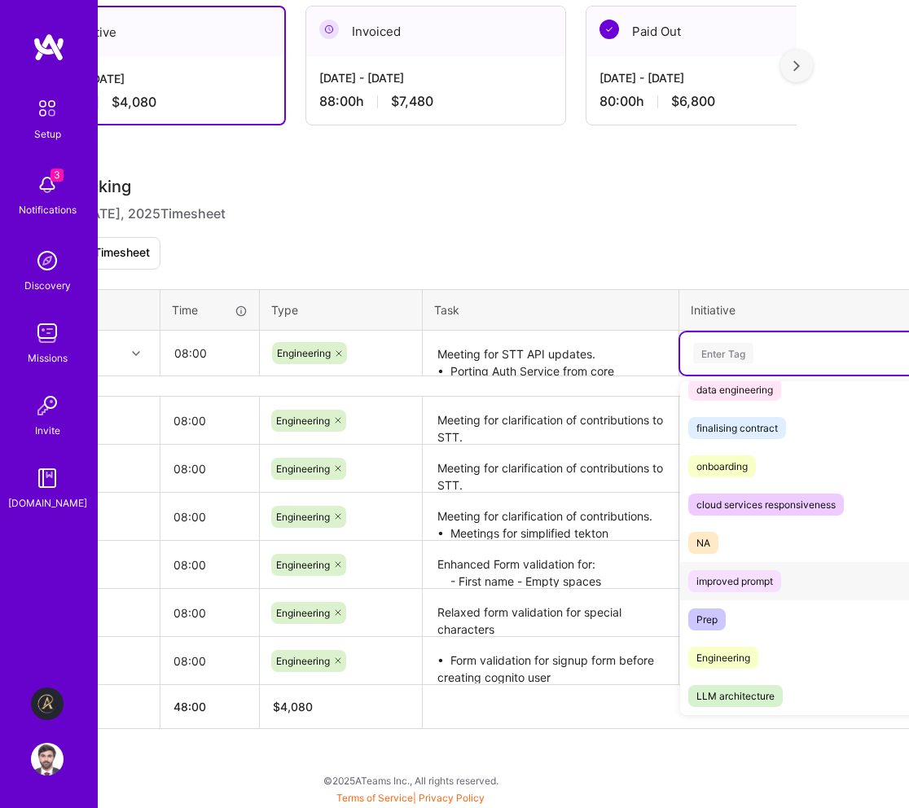
scroll to position [383, 92]
click at [726, 646] on span "Engineering" at bounding box center [724, 657] width 70 height 22
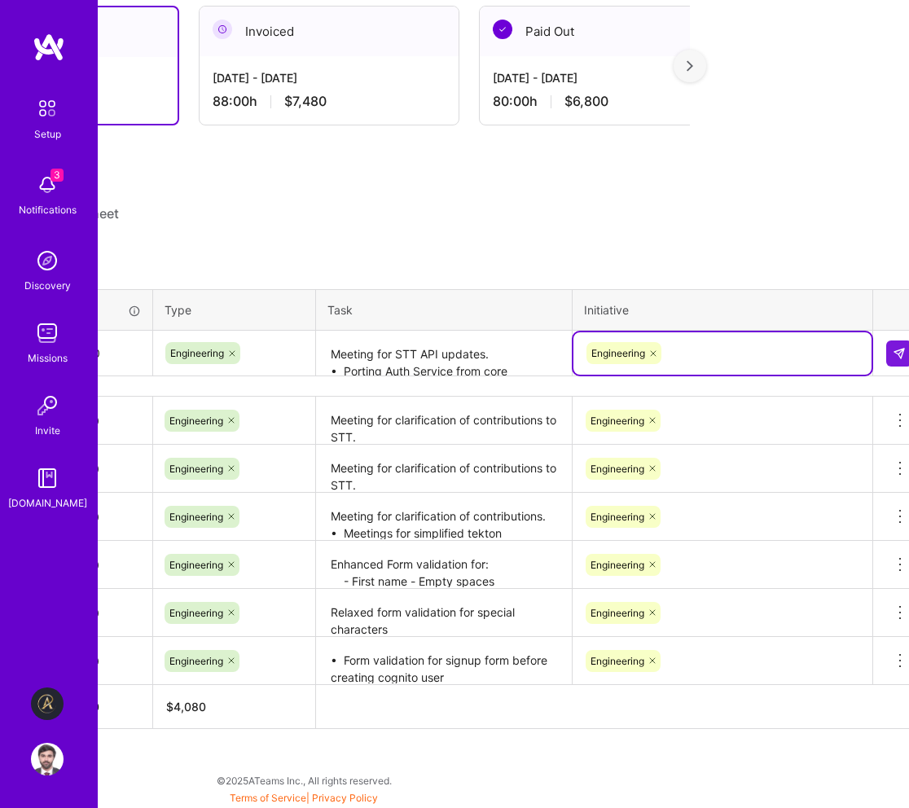
scroll to position [383, 218]
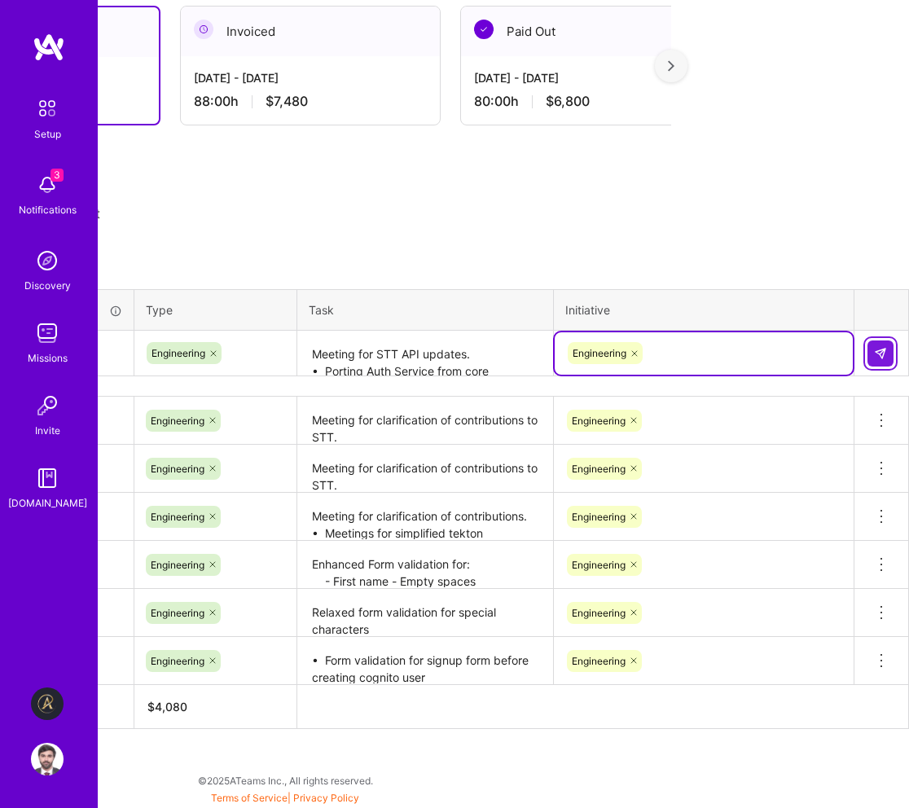
click at [891, 351] on button at bounding box center [880, 353] width 26 height 26
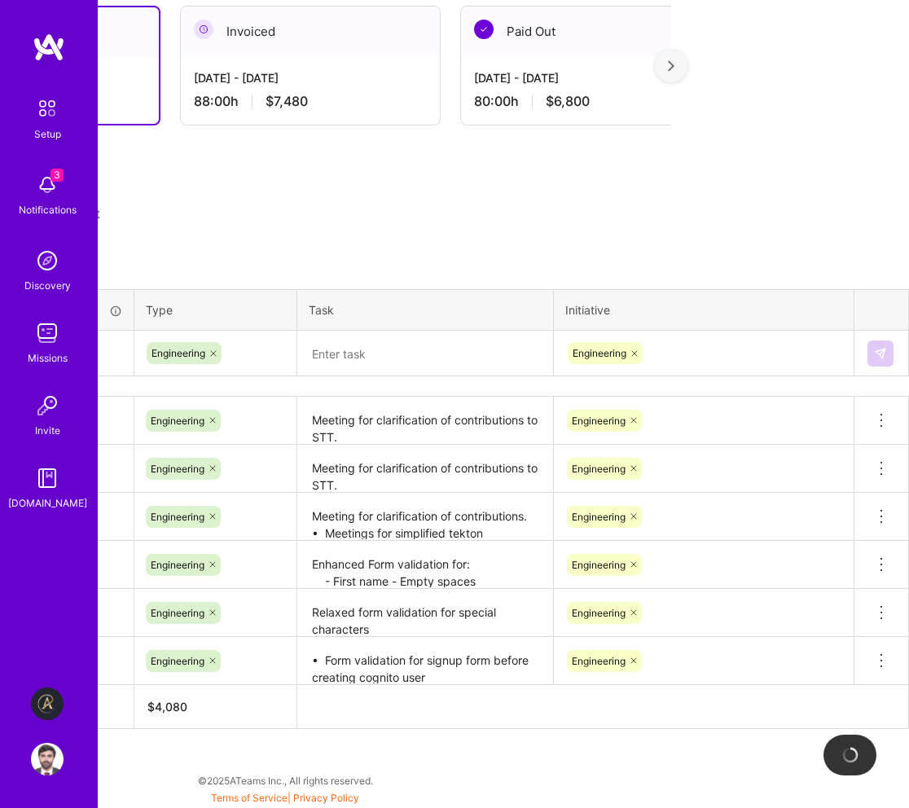
scroll to position [383, 0]
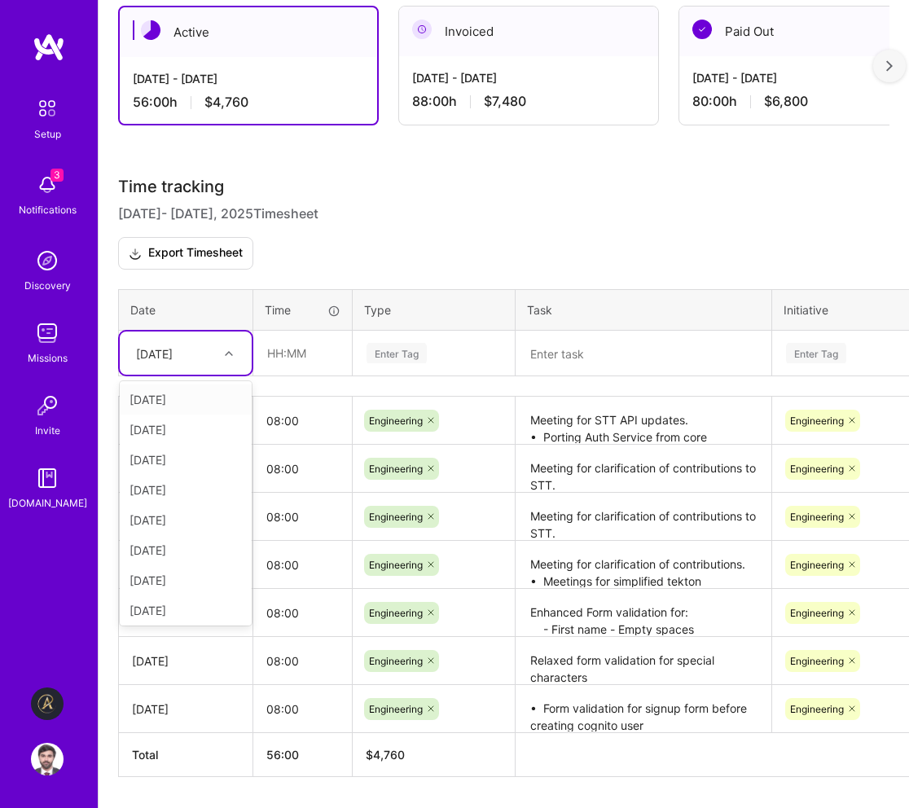
click at [202, 366] on div "[DATE]" at bounding box center [186, 352] width 132 height 43
click at [382, 230] on h3 "Time tracking [DATE] - [DATE] Timesheet Export Timesheet" at bounding box center [503, 223] width 771 height 93
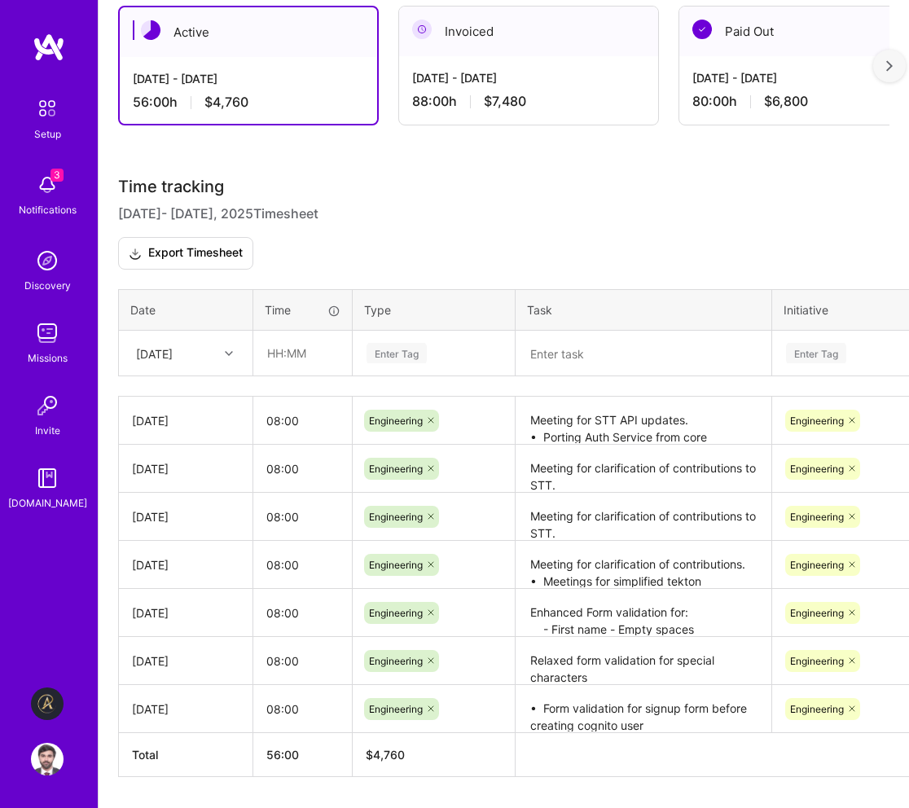
click at [187, 327] on th "Date" at bounding box center [186, 310] width 134 height 41
click at [181, 367] on div "[DATE]" at bounding box center [186, 352] width 132 height 43
click at [258, 284] on div "Time tracking [DATE] - [DATE] Timesheet Export Timesheet Date Time Type Task In…" at bounding box center [503, 477] width 771 height 600
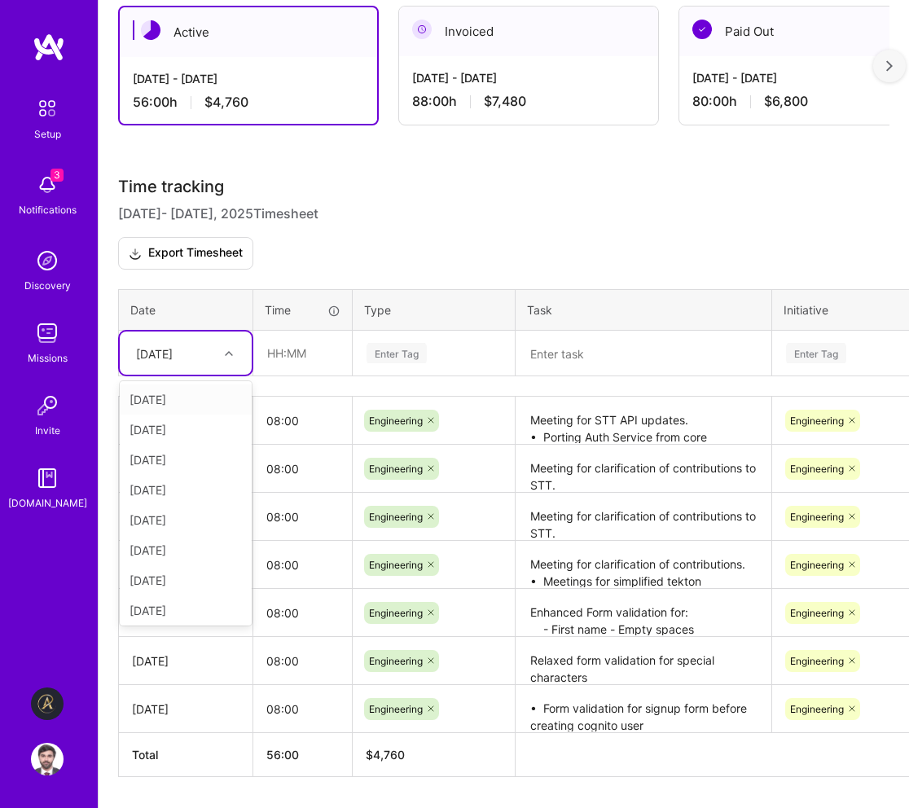
click at [199, 361] on div "[DATE]" at bounding box center [173, 352] width 90 height 27
click at [250, 286] on div "Time tracking [DATE] - [DATE] Timesheet Export Timesheet Date Time Type Task In…" at bounding box center [503, 477] width 771 height 600
click at [217, 353] on div "[DATE]" at bounding box center [173, 352] width 90 height 27
click at [266, 274] on div "Time tracking [DATE] - [DATE] Timesheet Export Timesheet Date Time Type Task In…" at bounding box center [503, 477] width 771 height 600
click at [223, 348] on div at bounding box center [230, 353] width 25 height 21
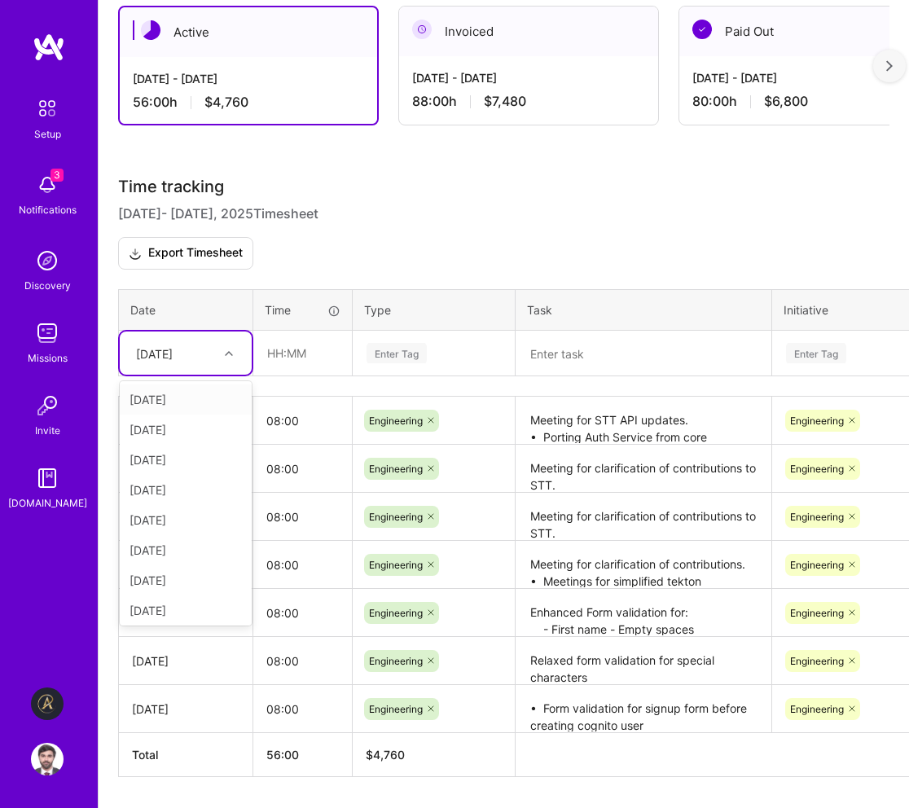
click at [223, 348] on div at bounding box center [230, 353] width 25 height 21
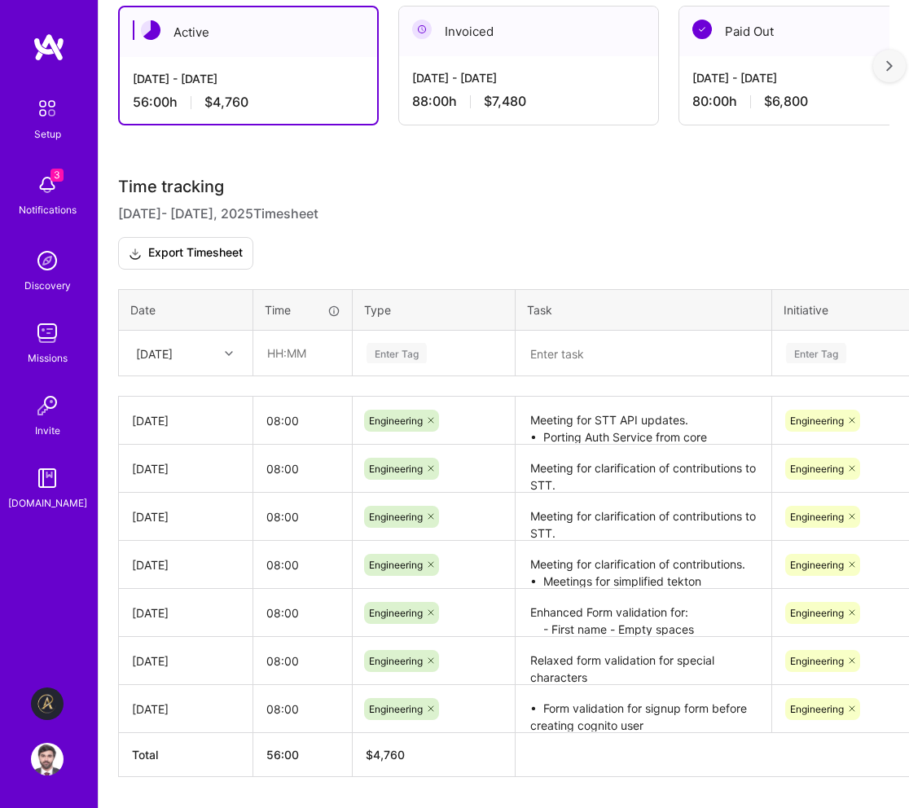
click at [349, 221] on h3 "Time tracking [DATE] - [DATE] Timesheet Export Timesheet" at bounding box center [503, 223] width 771 height 93
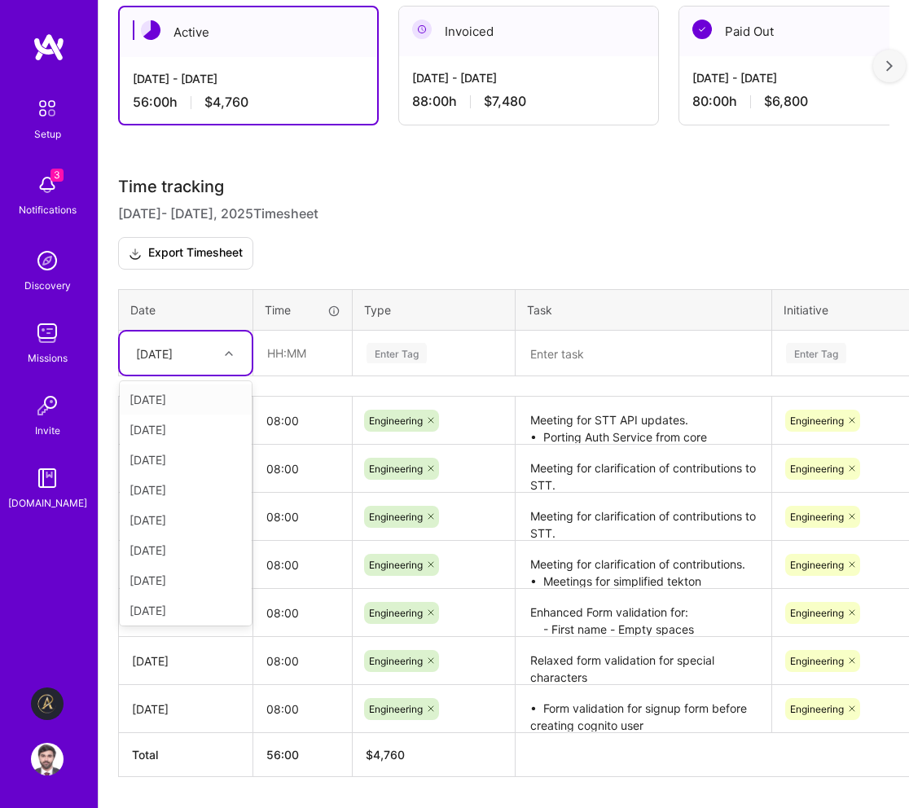
click at [204, 359] on div "[DATE]" at bounding box center [173, 352] width 90 height 27
click at [174, 485] on div "[DATE]" at bounding box center [186, 486] width 132 height 30
click at [314, 348] on input "text" at bounding box center [302, 352] width 97 height 43
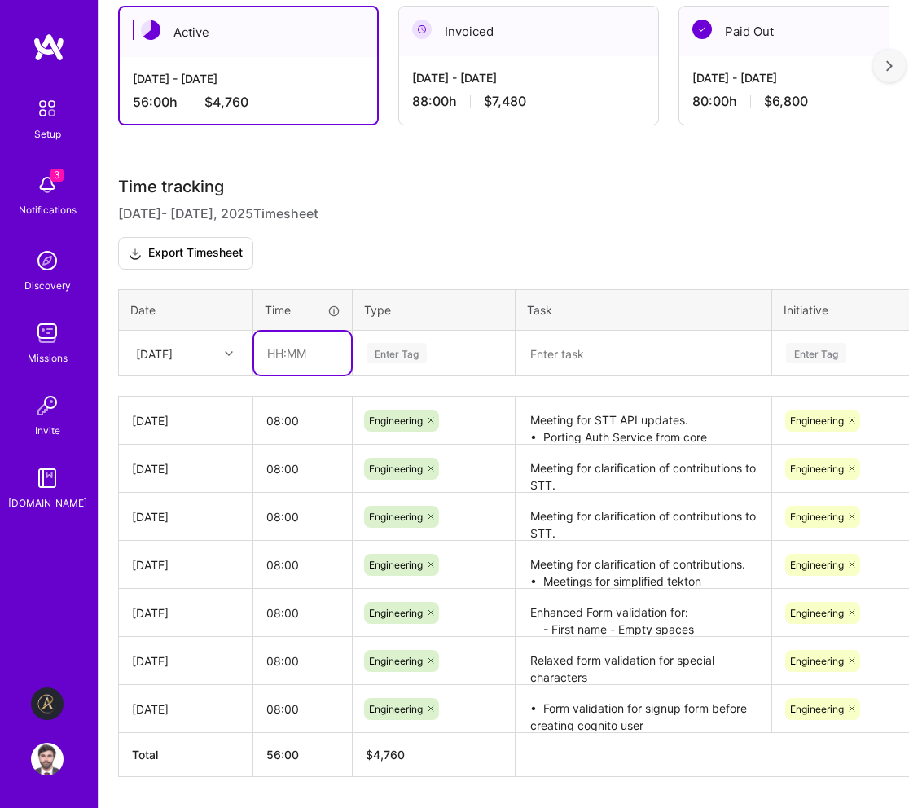
type input "08:00"
click at [420, 357] on div "Enter Tag" at bounding box center [396, 352] width 60 height 25
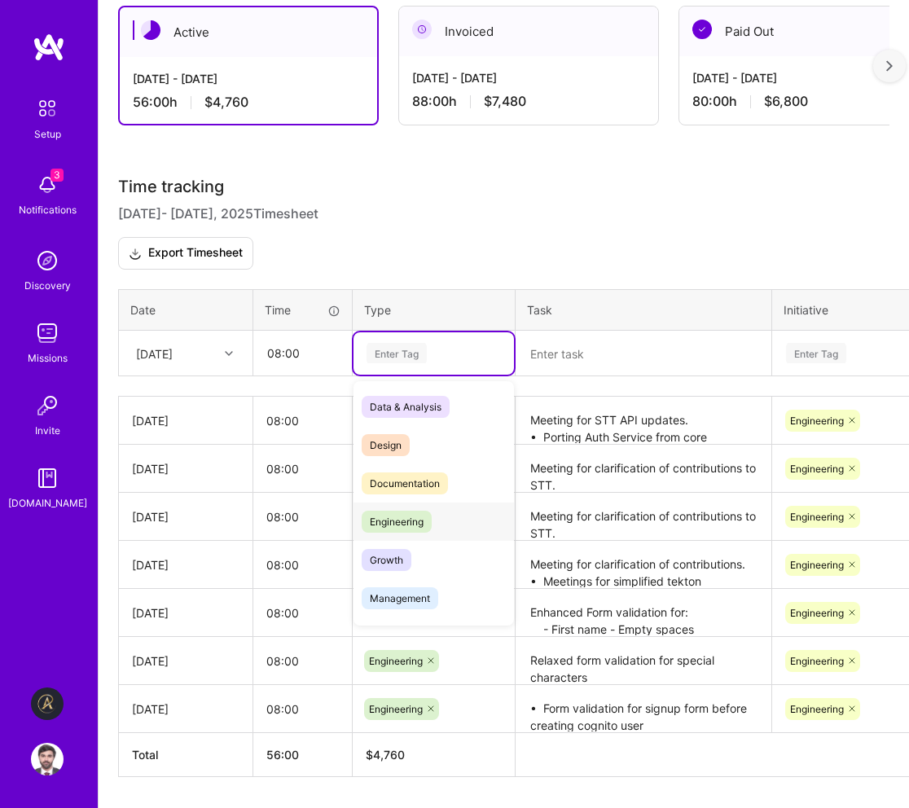
click at [427, 529] on span "Engineering" at bounding box center [396, 521] width 70 height 22
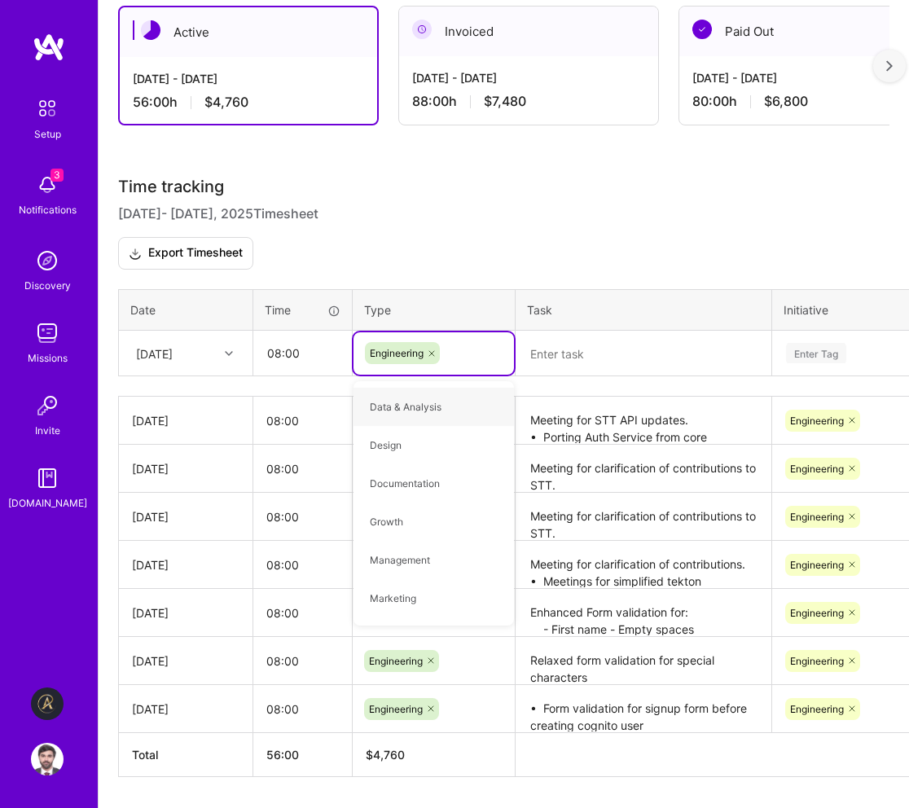
click at [610, 339] on textarea at bounding box center [643, 353] width 252 height 43
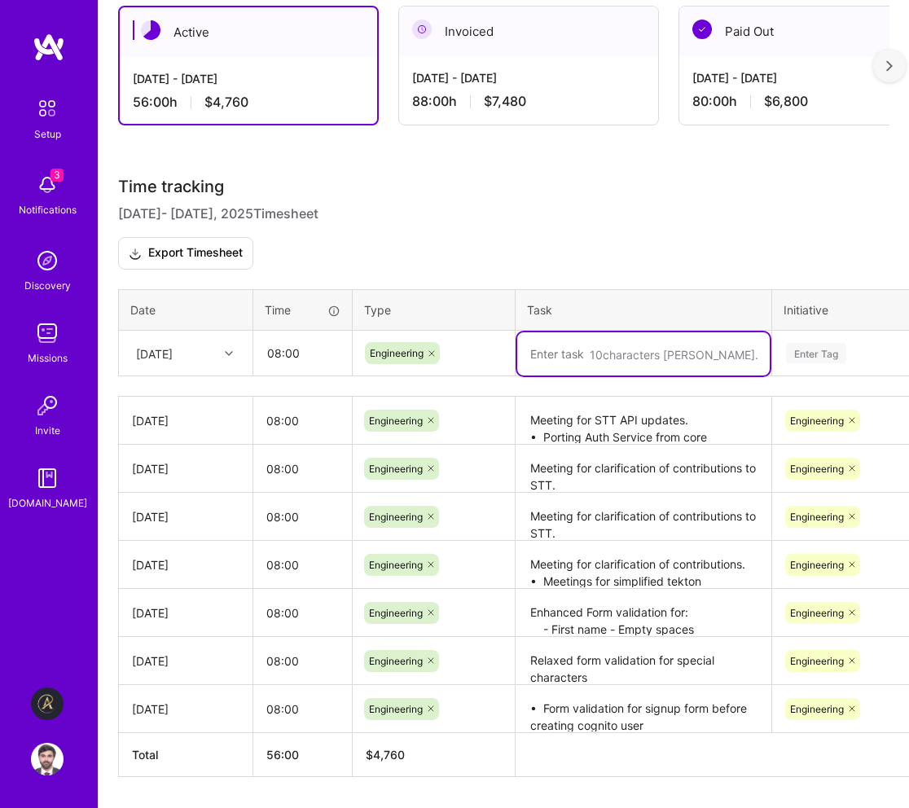
paste textarea "⁠ ⁠Discarding simp-teuton work, focusing on IA implementation for set-api •⁠ ⁠S…"
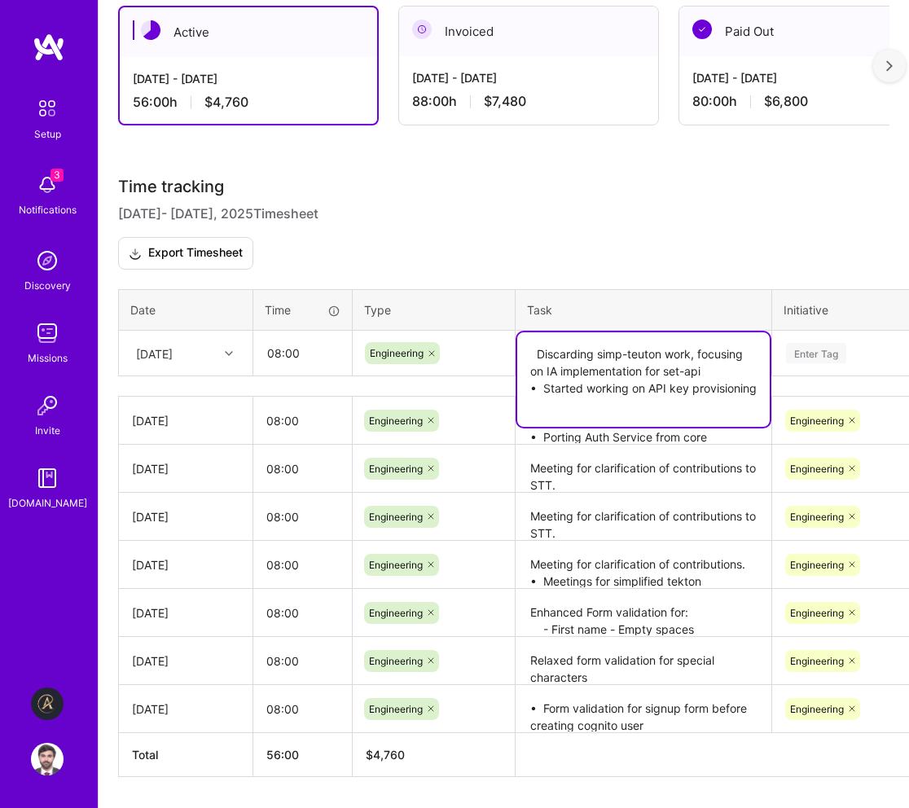
type textarea "⁠ ⁠Discarding simp-teuton work, focusing on IA implementation for set-api •⁠ ⁠S…"
click at [826, 355] on div "Enter Tag" at bounding box center [816, 352] width 60 height 25
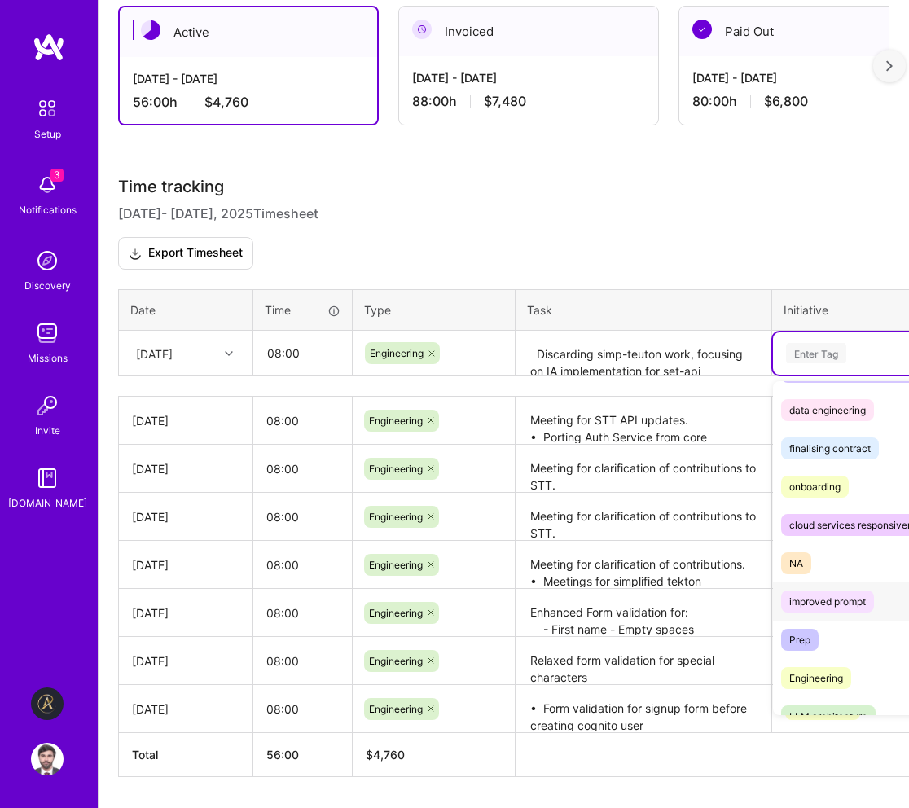
scroll to position [363, 0]
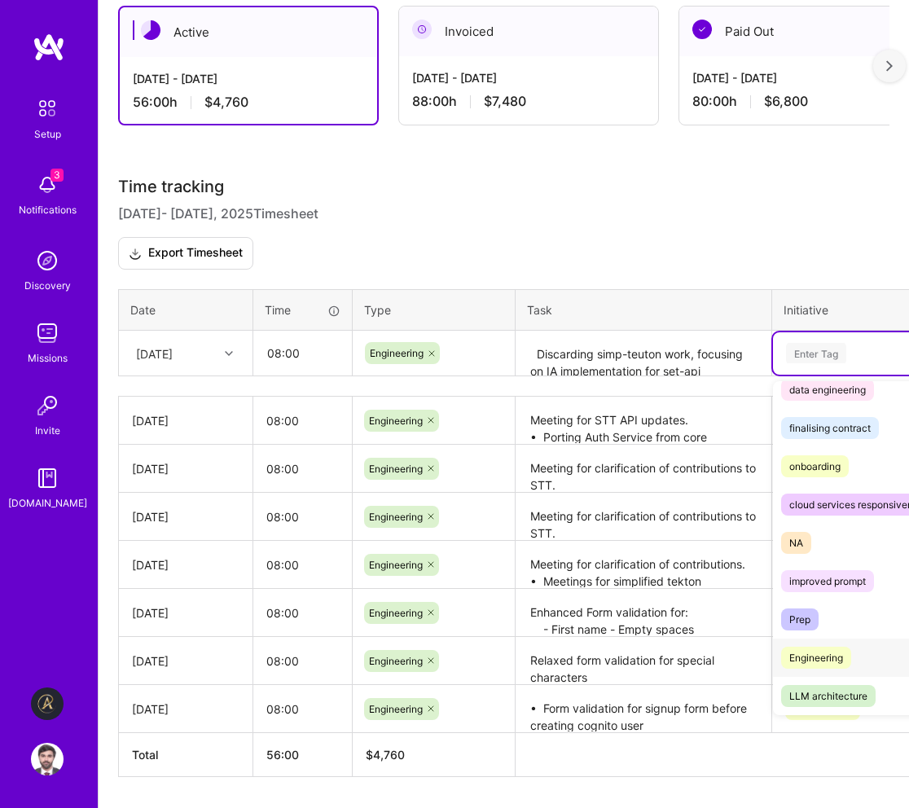
click at [846, 654] on span "Engineering" at bounding box center [816, 657] width 70 height 22
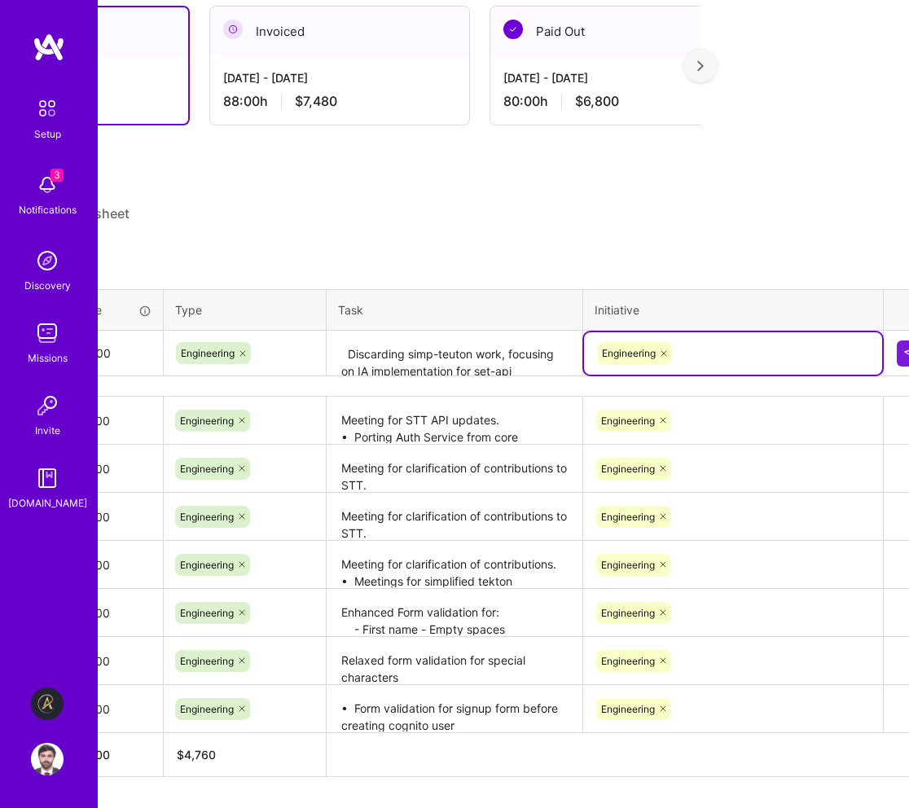
scroll to position [383, 218]
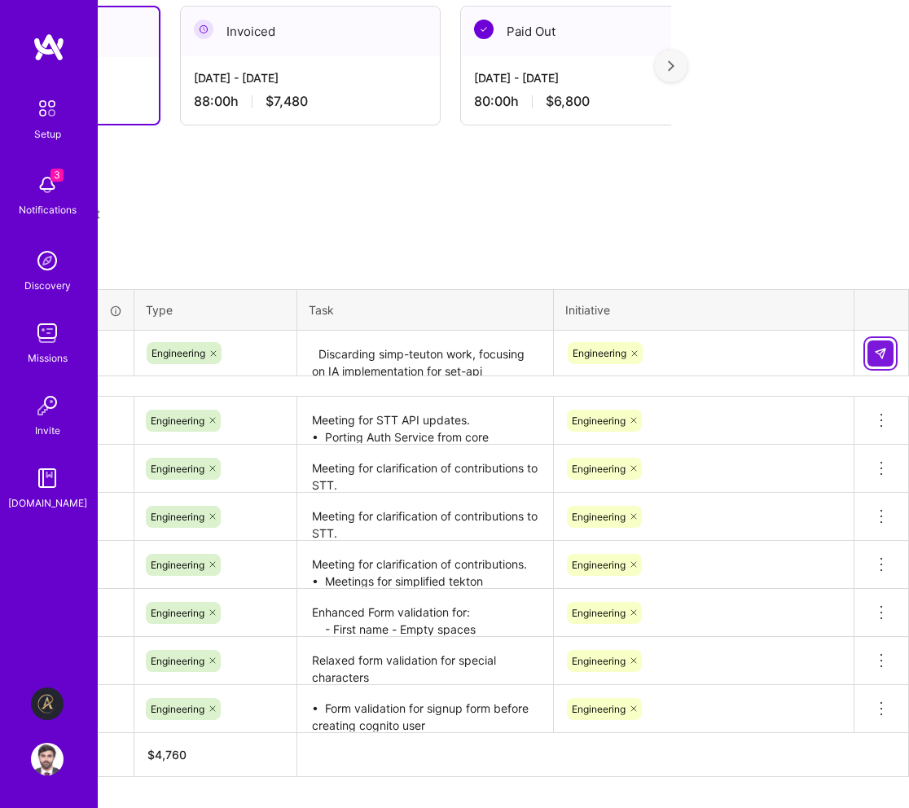
click at [883, 357] on img at bounding box center [880, 353] width 13 height 13
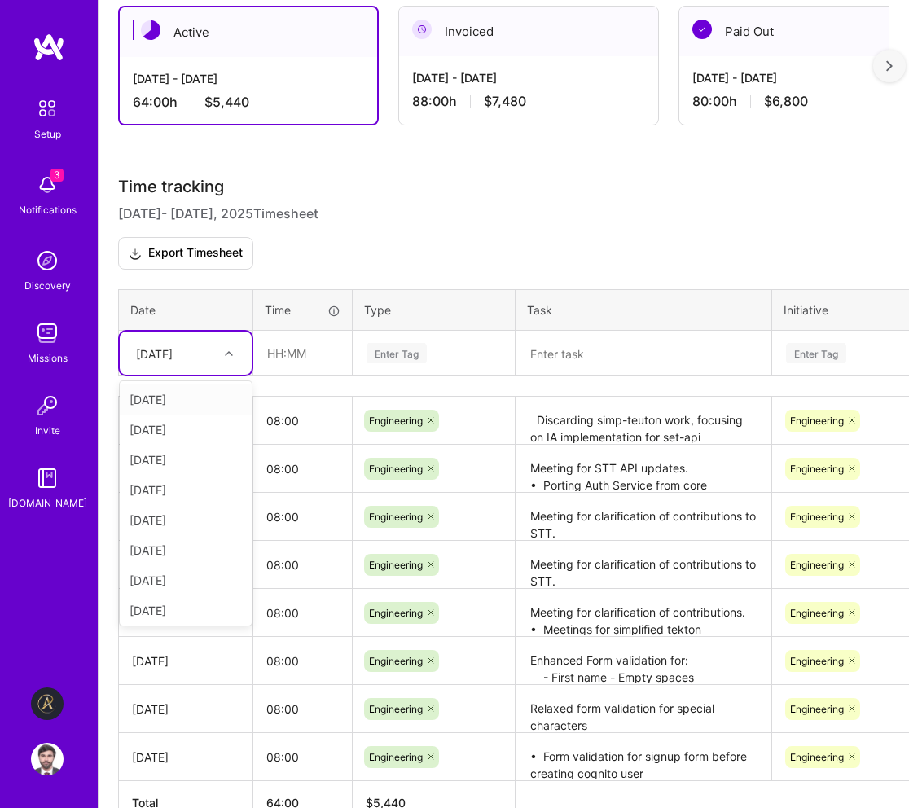
click at [218, 355] on div at bounding box center [230, 353] width 25 height 21
click at [226, 352] on icon at bounding box center [229, 353] width 8 height 8
click at [198, 516] on div "[DATE]" at bounding box center [186, 517] width 132 height 30
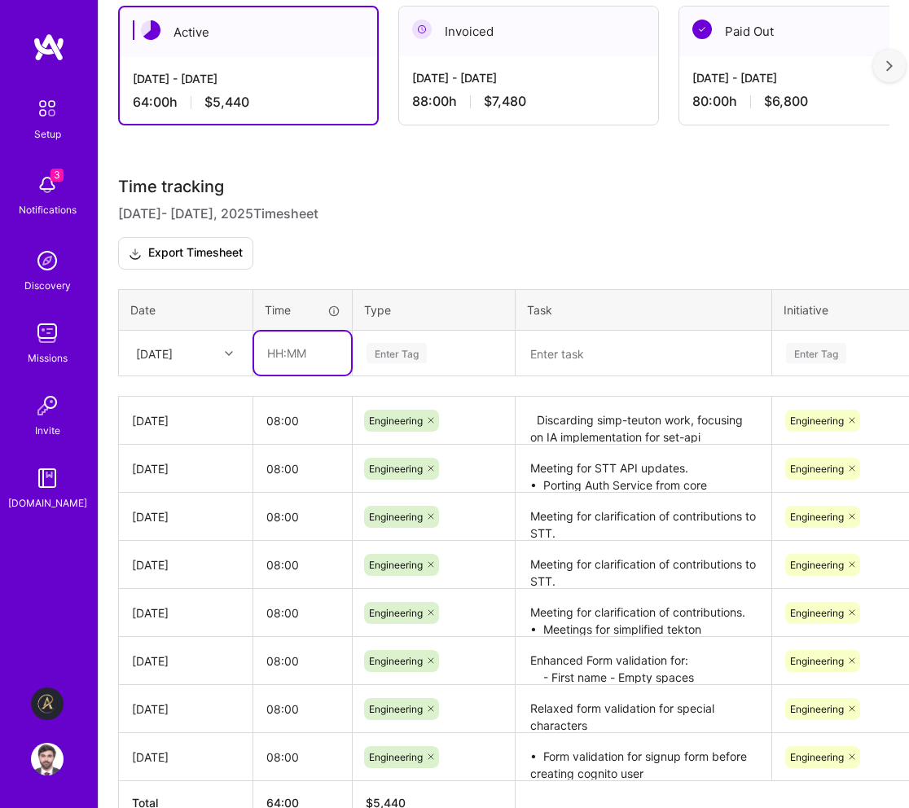
click at [311, 357] on input "text" at bounding box center [302, 352] width 97 height 43
type input "08:00"
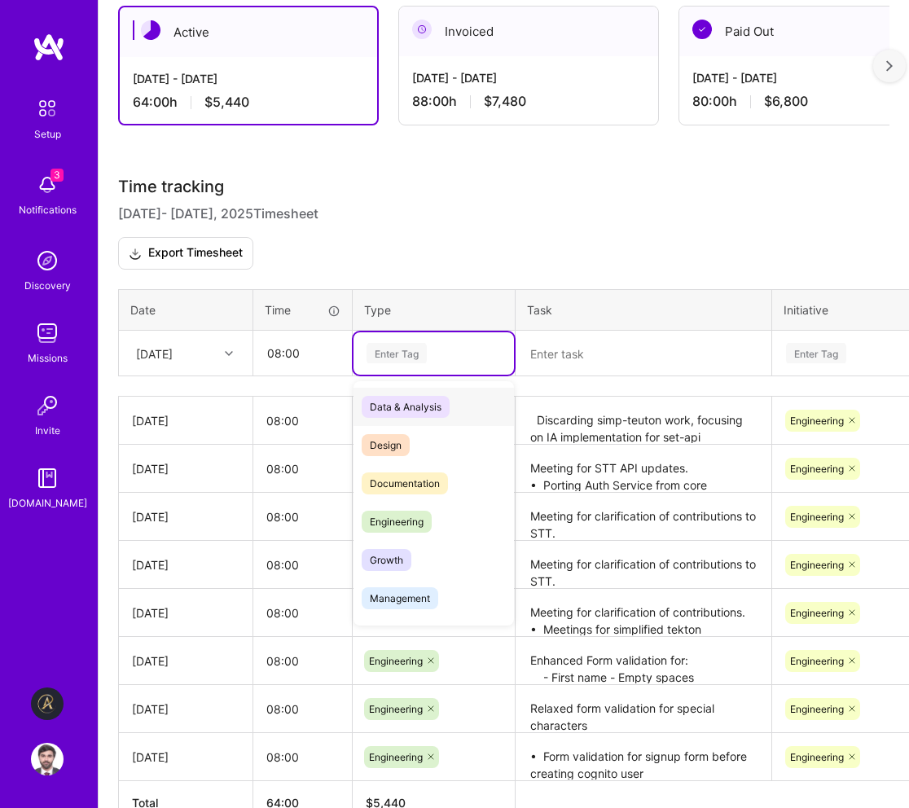
click at [411, 350] on div "Enter Tag" at bounding box center [396, 352] width 60 height 25
click at [408, 510] on span "Engineering" at bounding box center [396, 521] width 70 height 22
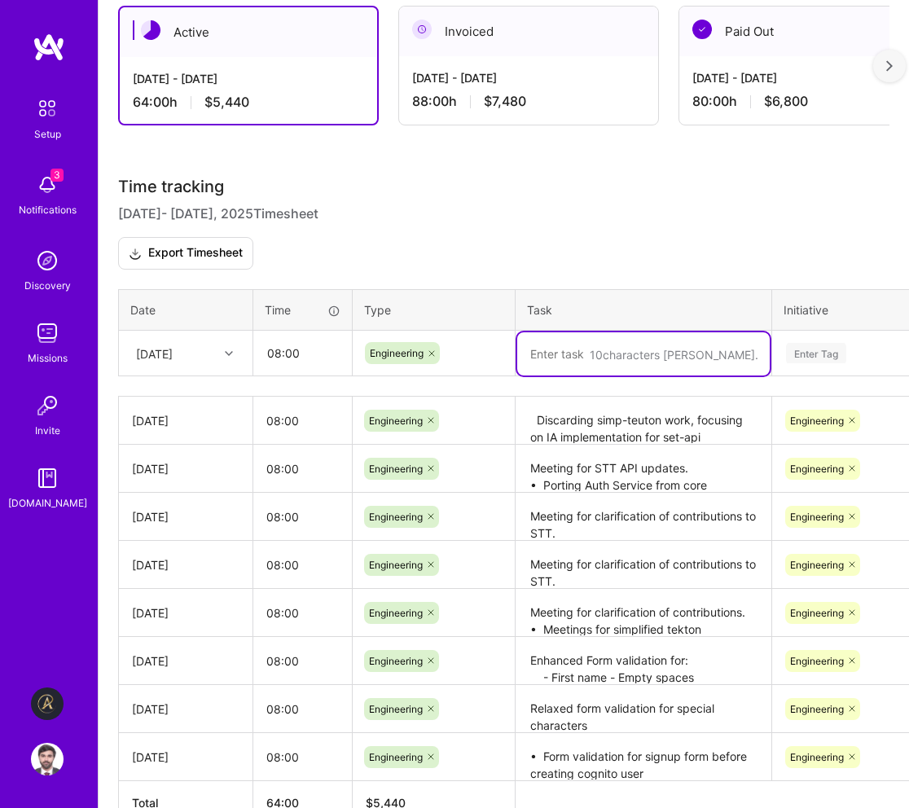
click at [582, 361] on textarea at bounding box center [643, 353] width 252 height 43
paste textarea "•⁠ ⁠Wrapped up API key provisioning with dual Auth •⁠ ⁠Started working on Rate …"
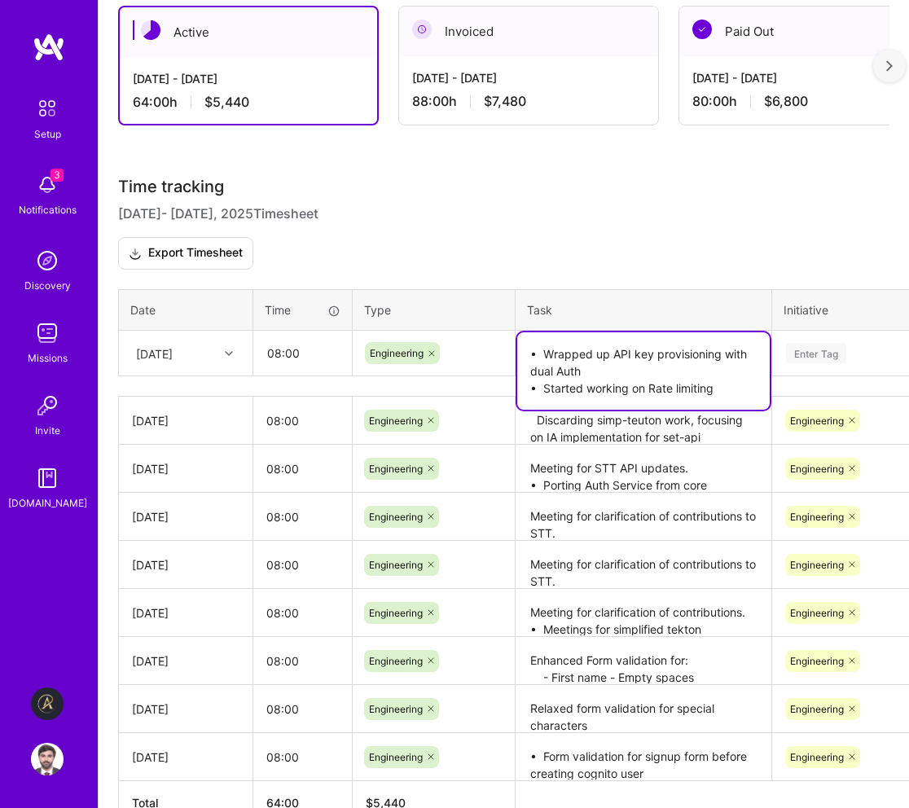
type textarea "•⁠ ⁠Wrapped up API key provisioning with dual Auth •⁠ ⁠Started working on Rate …"
click at [865, 345] on div "Enter Tag" at bounding box center [921, 353] width 275 height 20
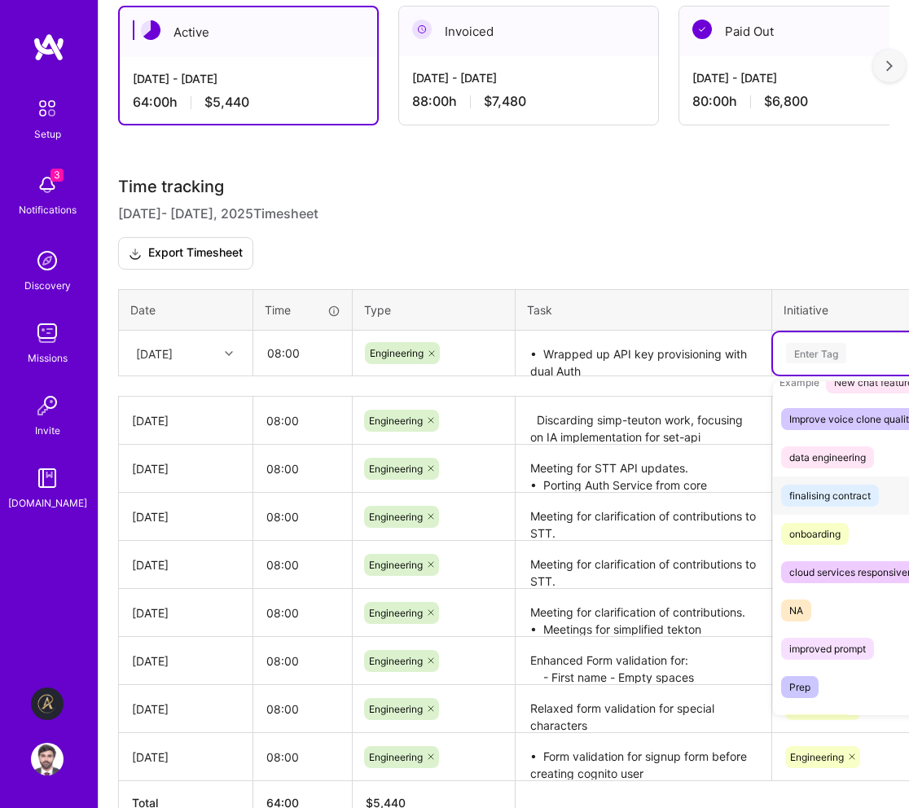
scroll to position [363, 0]
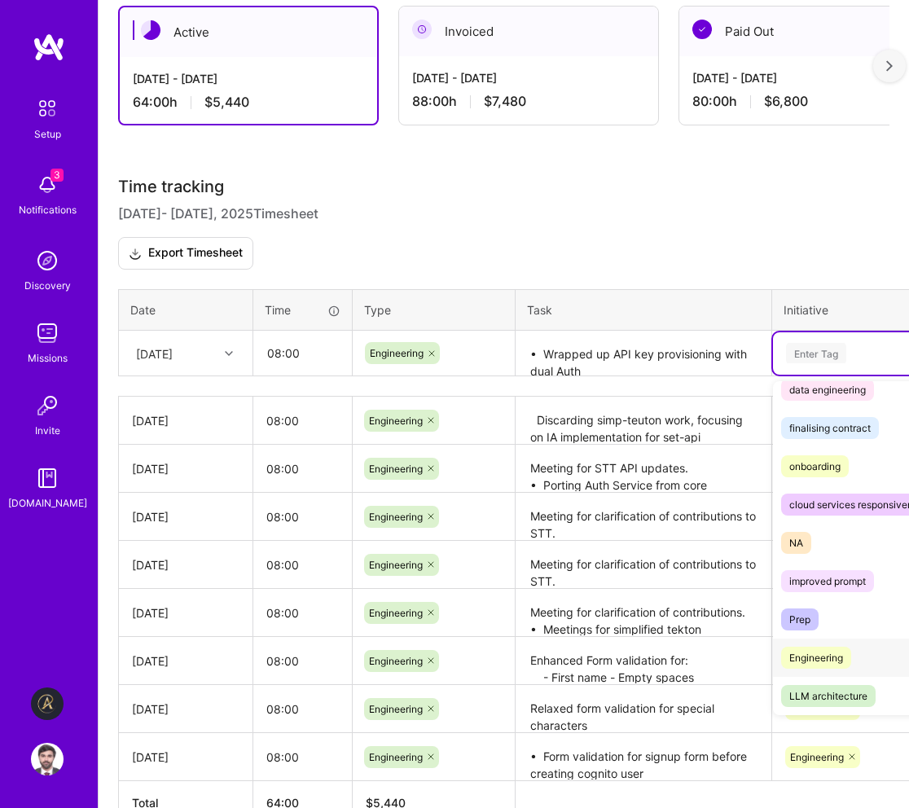
click at [845, 652] on span "Engineering" at bounding box center [816, 657] width 70 height 22
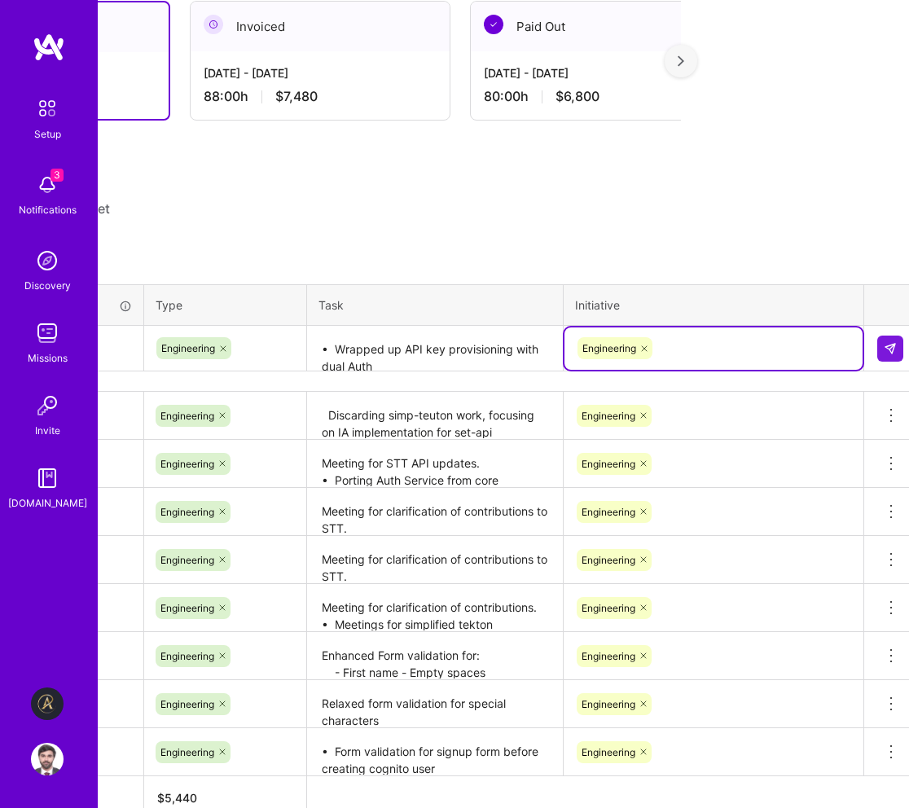
scroll to position [388, 218]
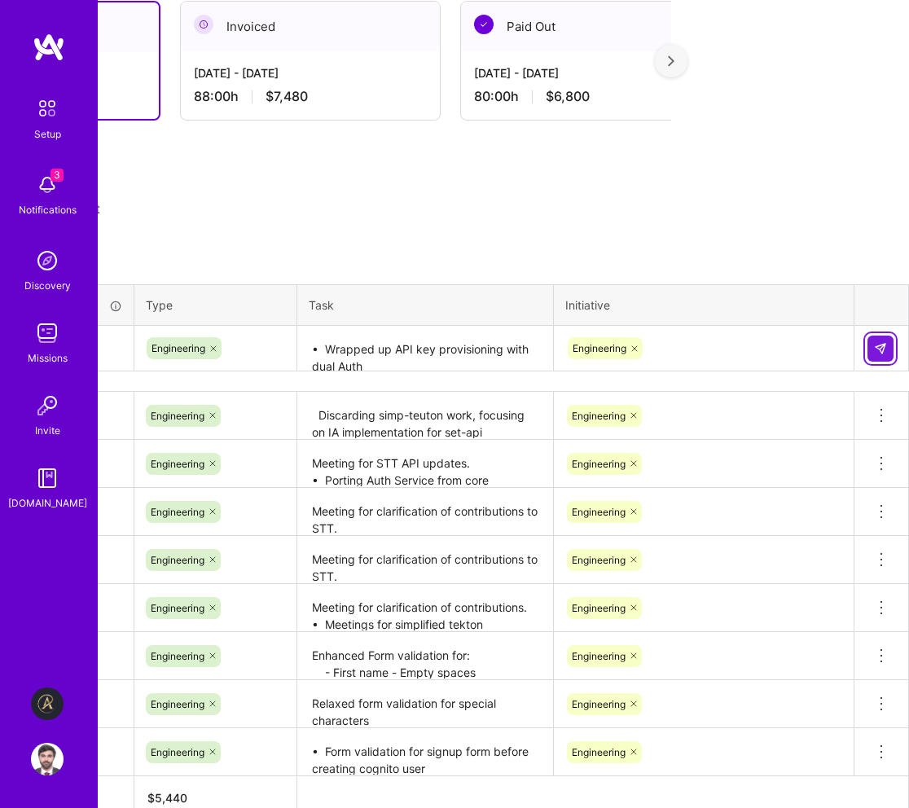
click at [877, 348] on img at bounding box center [880, 348] width 13 height 13
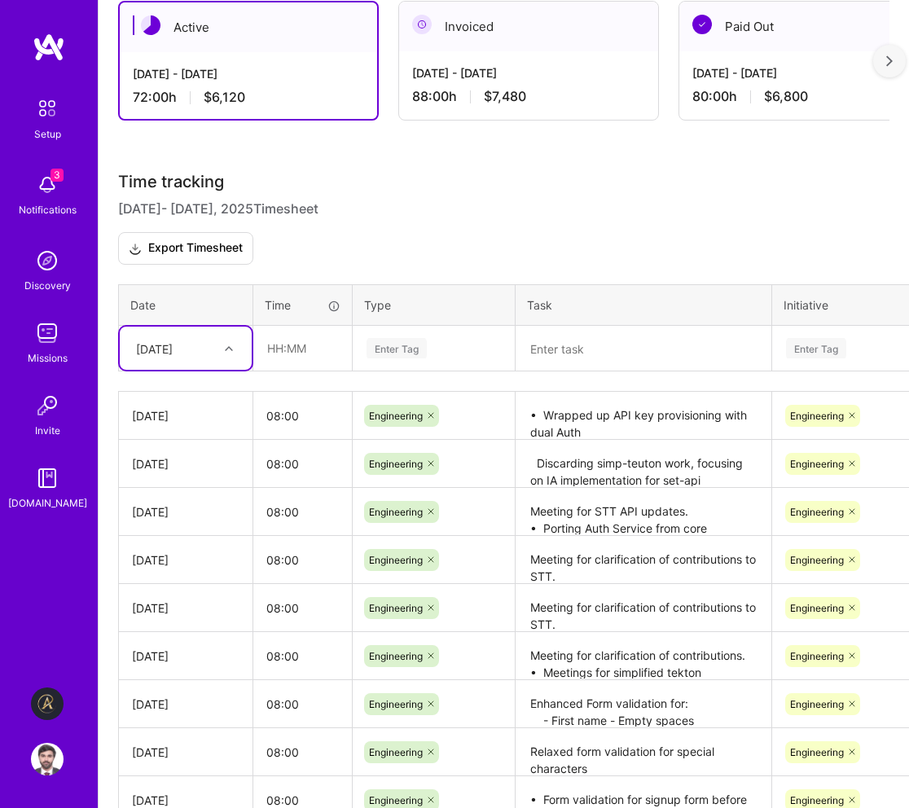
scroll to position [528, 0]
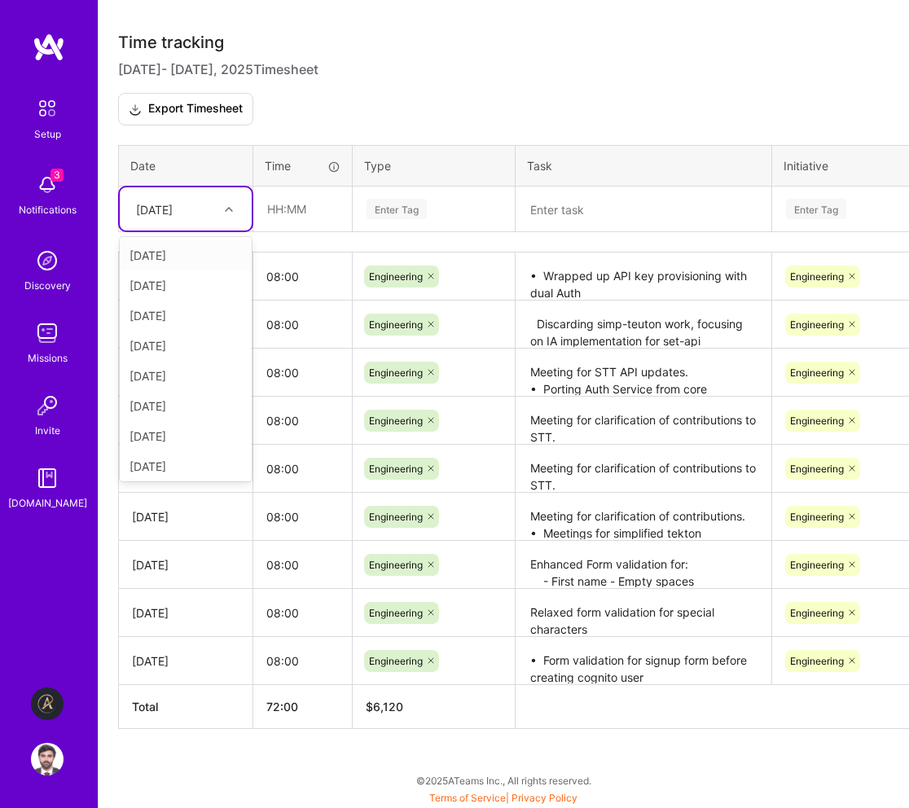
click at [202, 221] on div "[DATE]" at bounding box center [186, 208] width 132 height 43
click at [170, 216] on div "[DATE]" at bounding box center [154, 208] width 37 height 17
click at [169, 405] on div "[DATE]" at bounding box center [186, 403] width 132 height 30
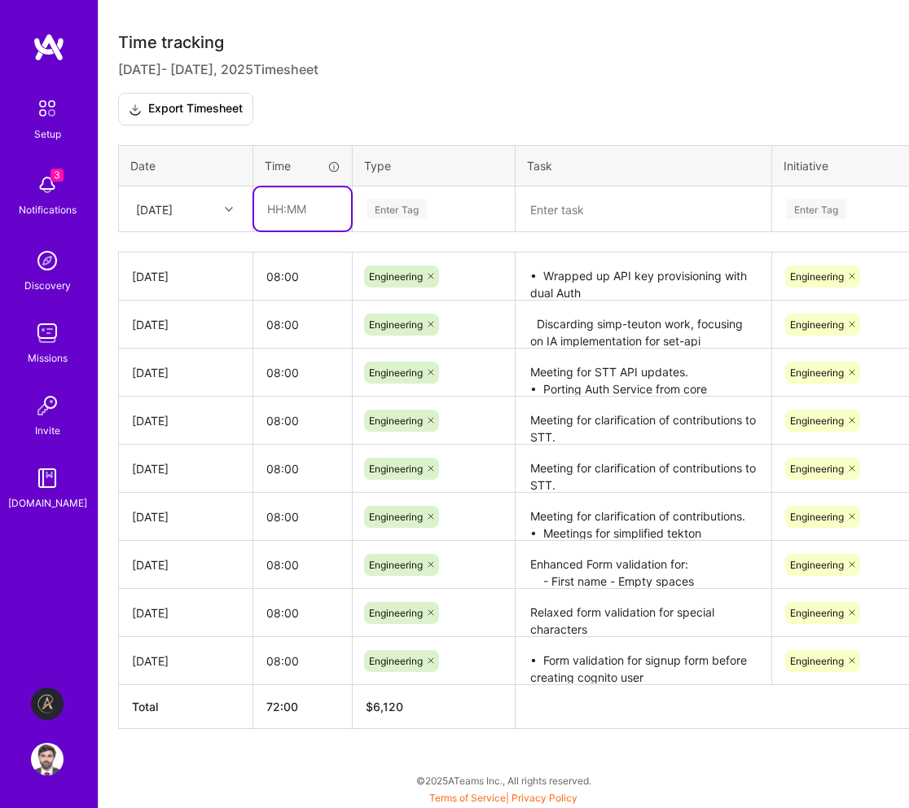
click at [300, 218] on input "text" at bounding box center [302, 208] width 97 height 43
type input "08:00"
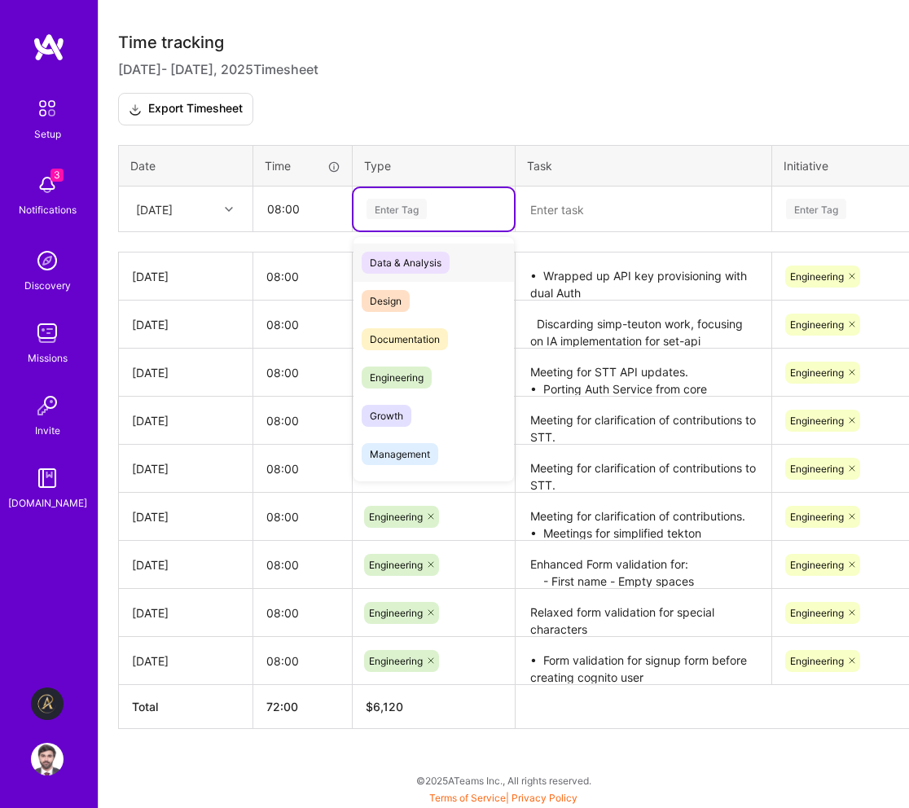
click at [418, 212] on div "Enter Tag" at bounding box center [396, 208] width 60 height 25
click at [406, 381] on span "Engineering" at bounding box center [396, 377] width 70 height 22
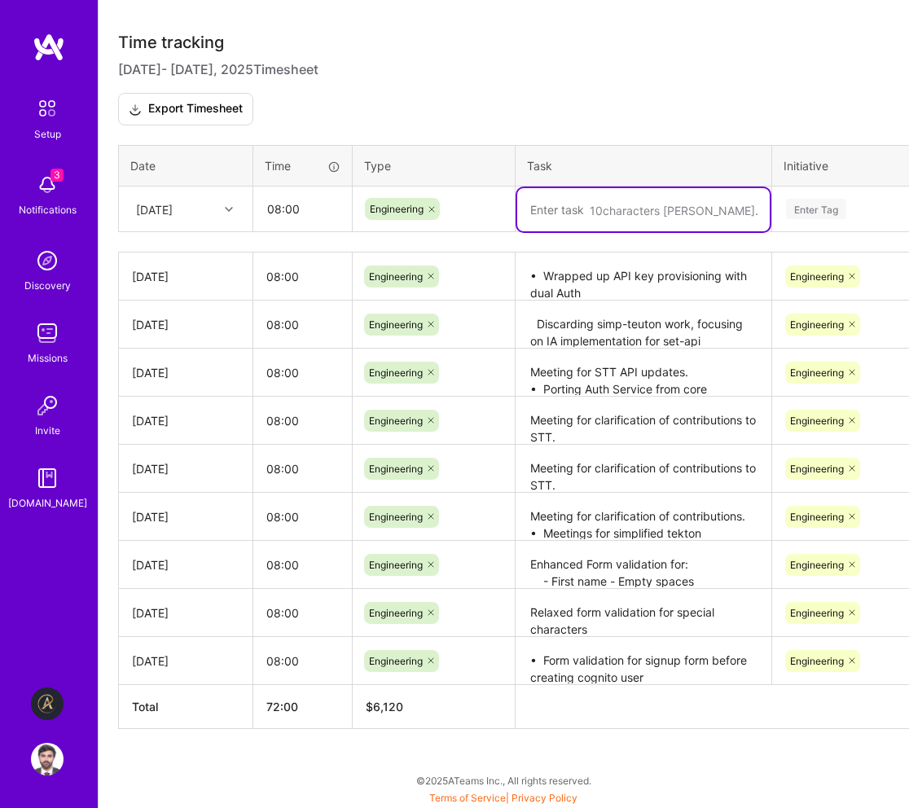
click at [574, 217] on textarea at bounding box center [643, 209] width 252 height 43
paste textarea "Rate limiting middleware porting complete."
type textarea "Rate limiting middleware porting complete."
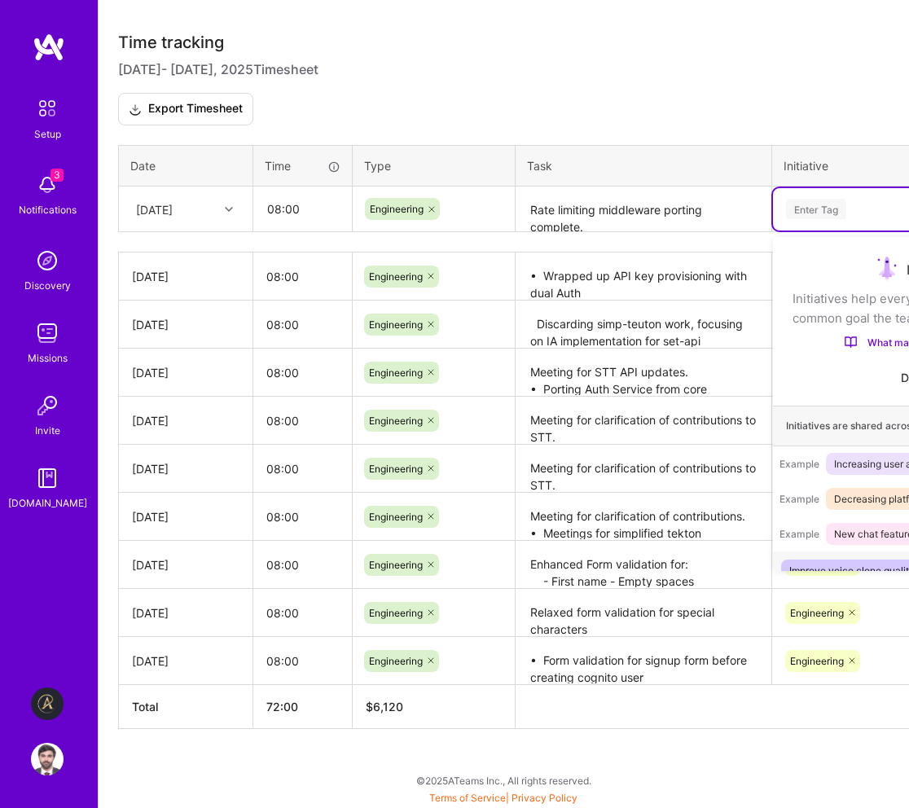
click at [832, 207] on div "Enter Tag" at bounding box center [816, 208] width 60 height 25
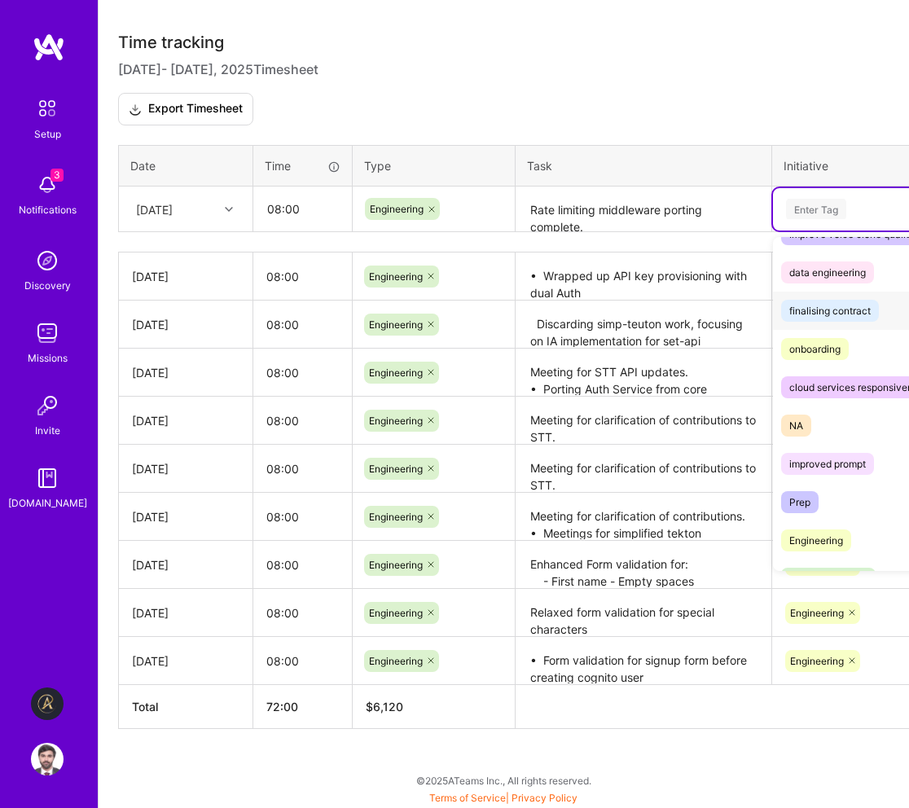
scroll to position [363, 0]
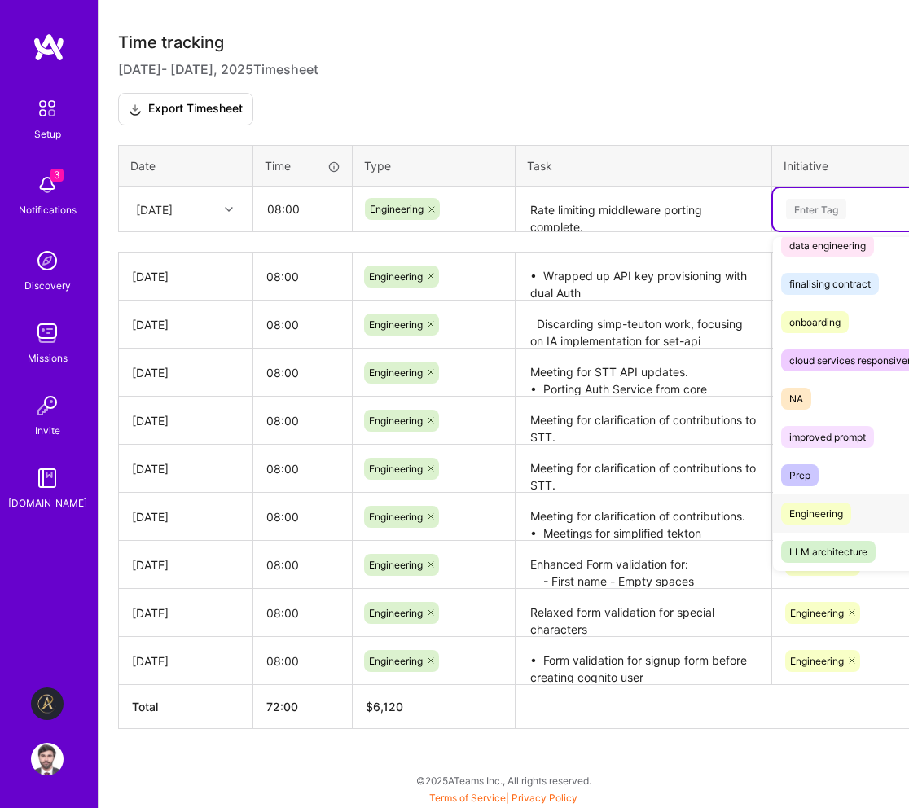
click at [826, 515] on div "Engineering" at bounding box center [816, 513] width 54 height 17
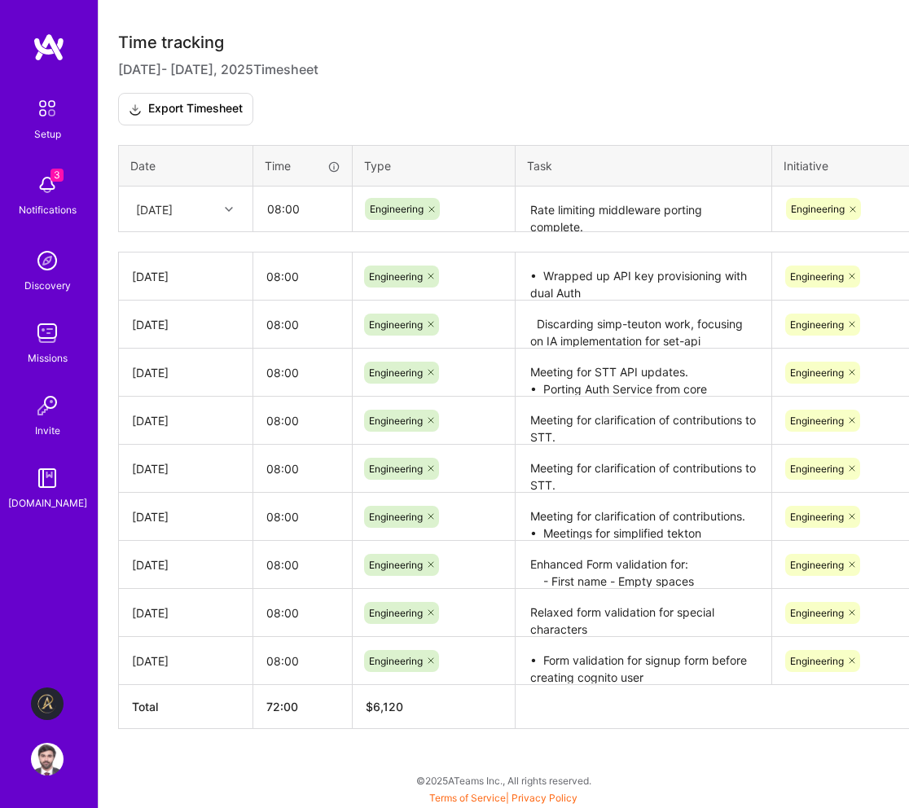
click at [753, 129] on div "Time tracking [DATE] - [DATE] Timesheet Export Timesheet Date Time Type Task In…" at bounding box center [503, 381] width 771 height 696
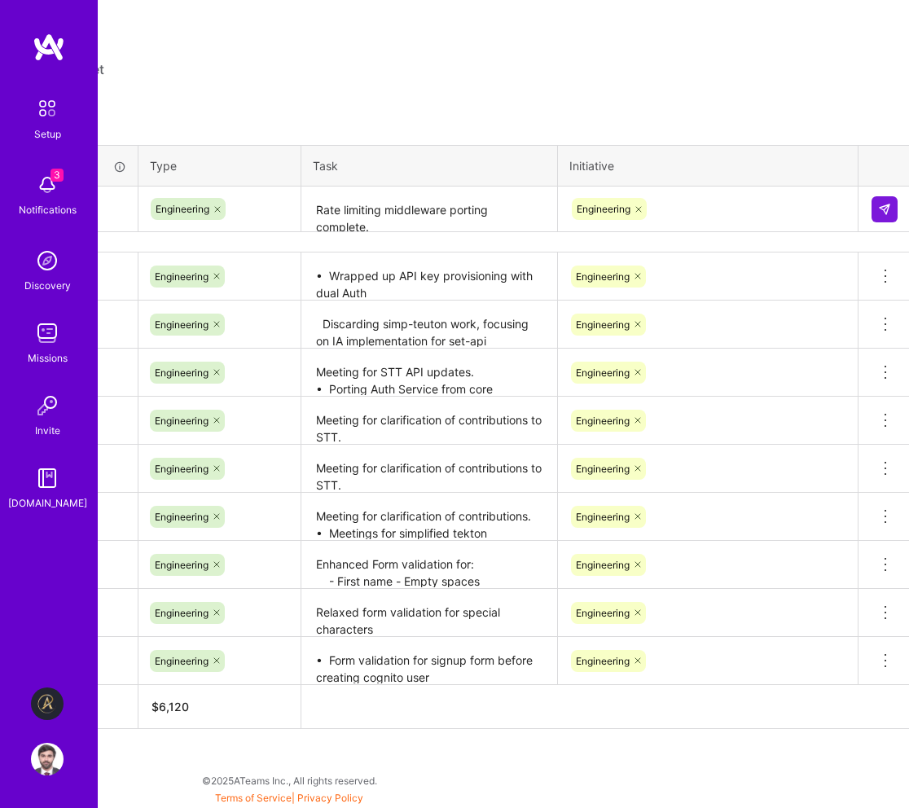
scroll to position [528, 218]
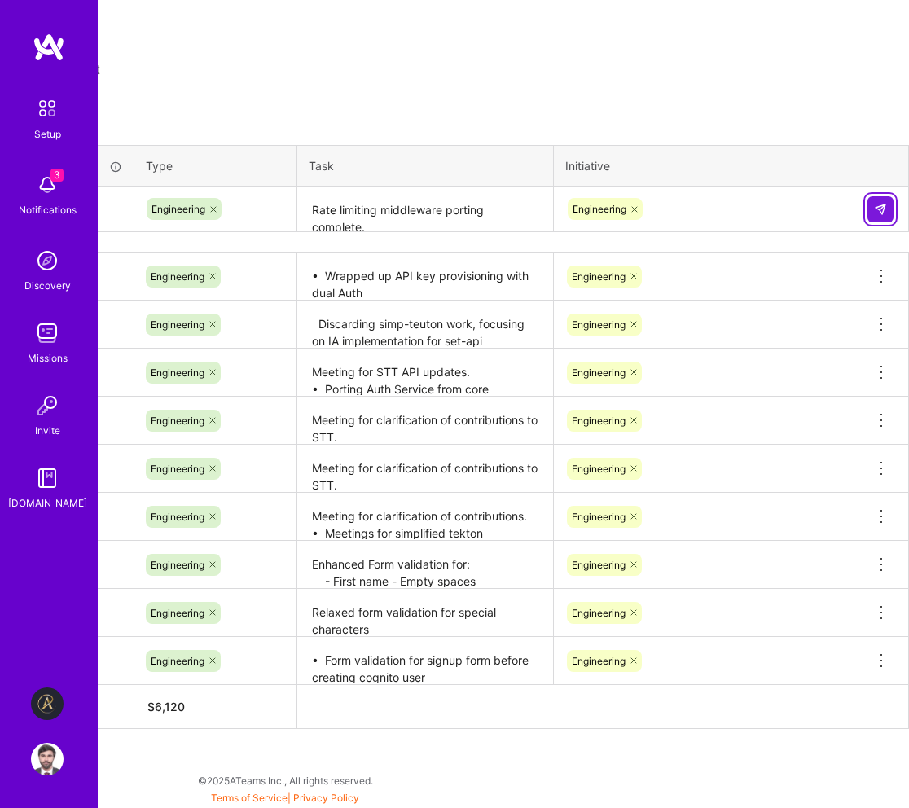
click at [885, 205] on img at bounding box center [880, 209] width 13 height 13
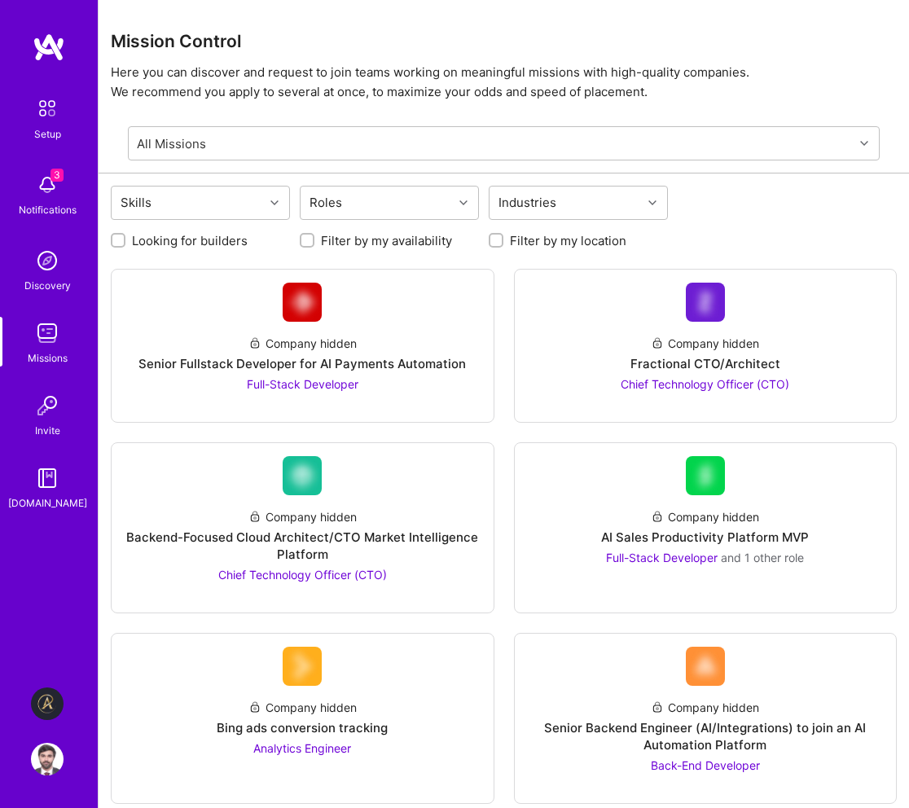
click at [50, 707] on img at bounding box center [47, 703] width 33 height 33
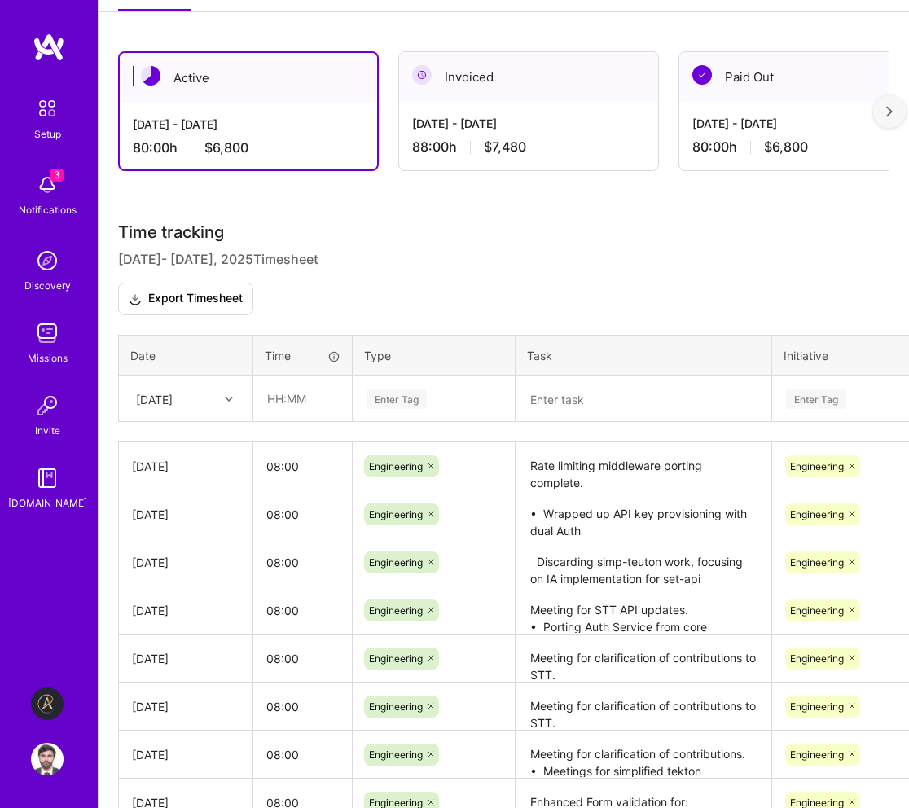
scroll to position [363, 0]
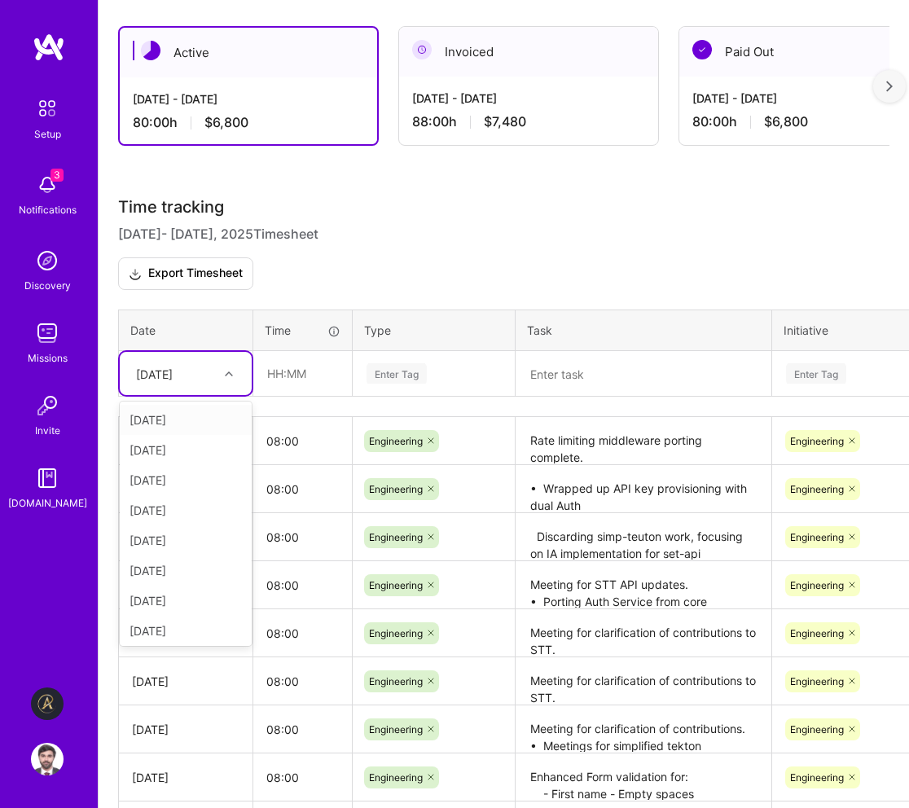
click at [217, 370] on div "[DATE]" at bounding box center [173, 373] width 90 height 27
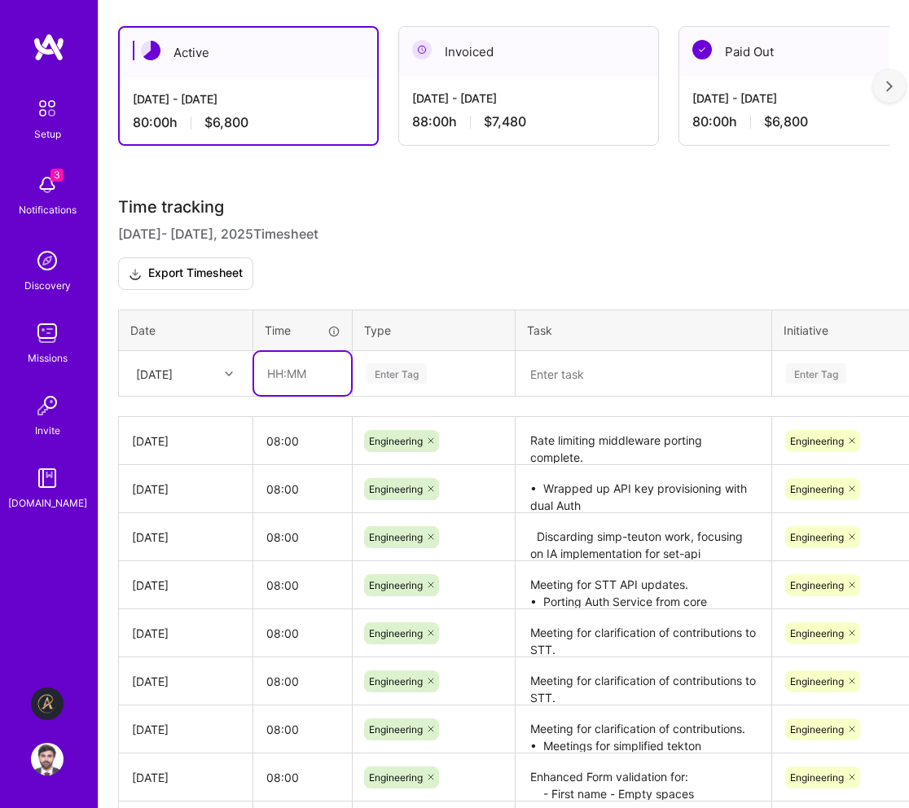
click at [313, 380] on input "text" at bounding box center [302, 373] width 97 height 43
type input "08:00"
click at [412, 405] on div "Time tracking Sep 16 - Sep 30 , 2025 Timesheet Export Timesheet Date Time Type …" at bounding box center [503, 569] width 771 height 744
click at [432, 379] on div "Enter Tag" at bounding box center [434, 373] width 138 height 20
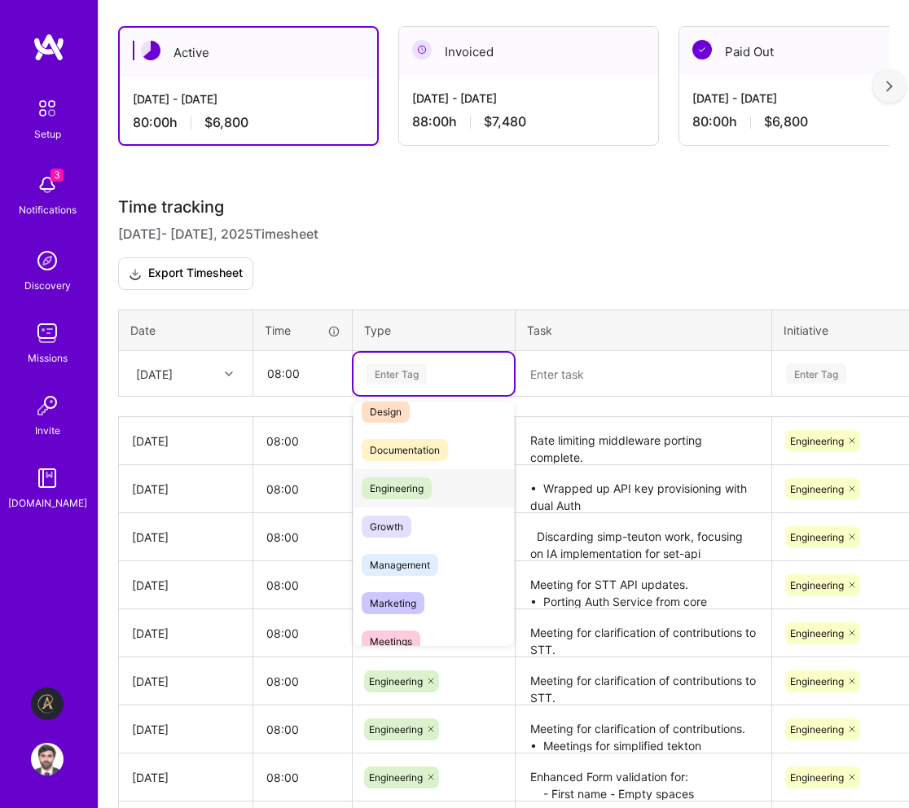
scroll to position [26, 0]
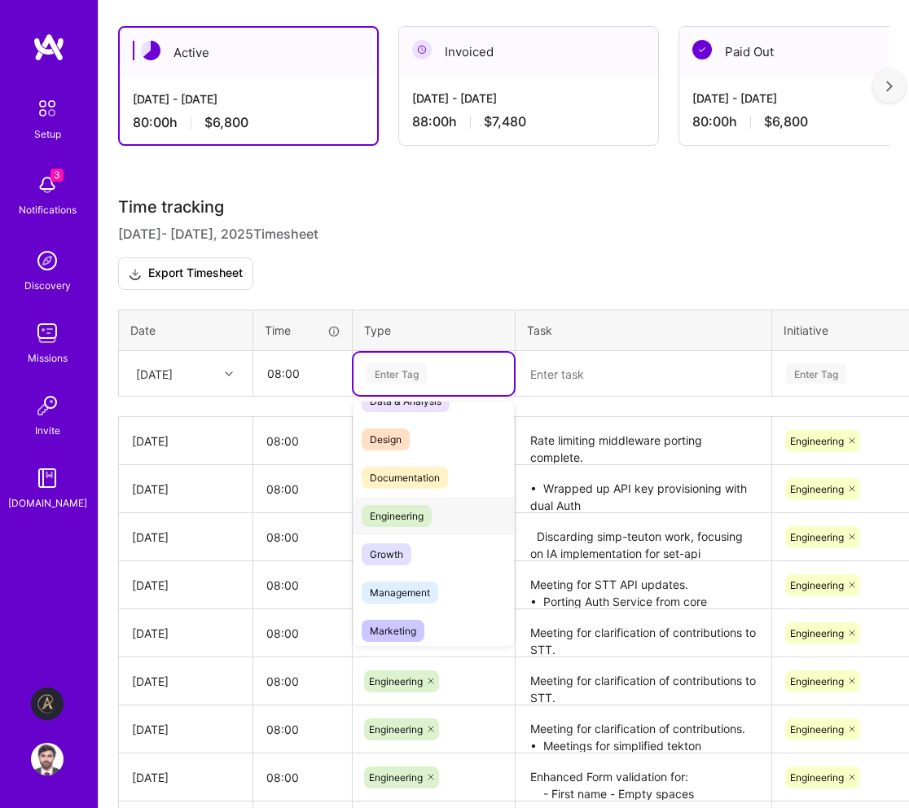
click at [410, 495] on div "Documentation" at bounding box center [433, 477] width 160 height 38
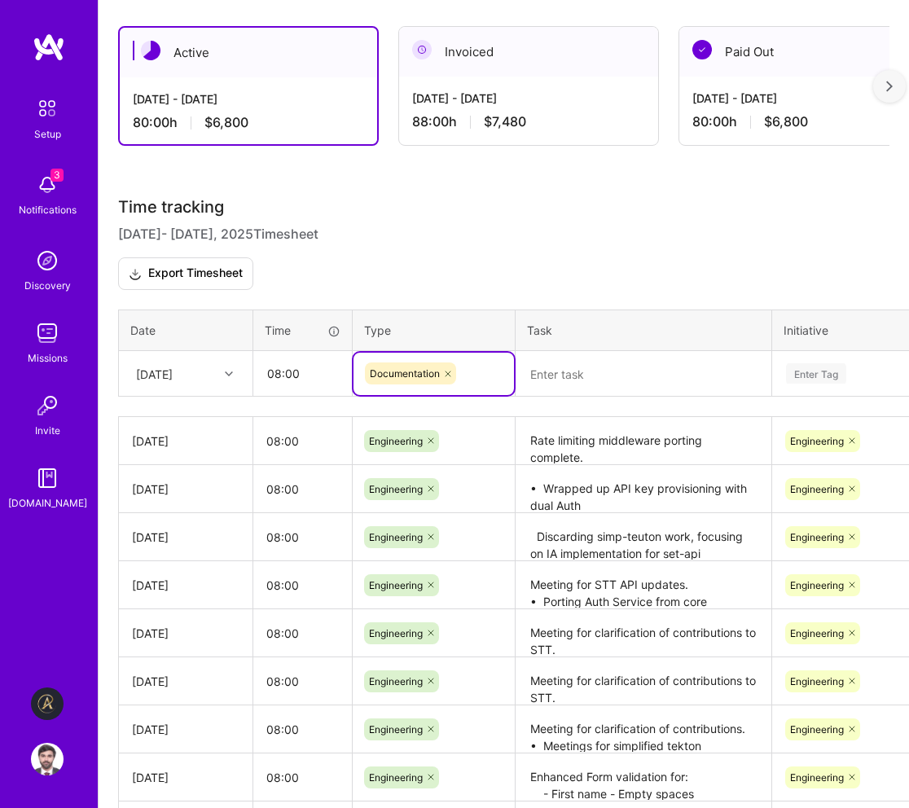
click at [445, 370] on icon at bounding box center [448, 374] width 10 height 10
click at [446, 370] on div "Enter Tag" at bounding box center [434, 373] width 138 height 20
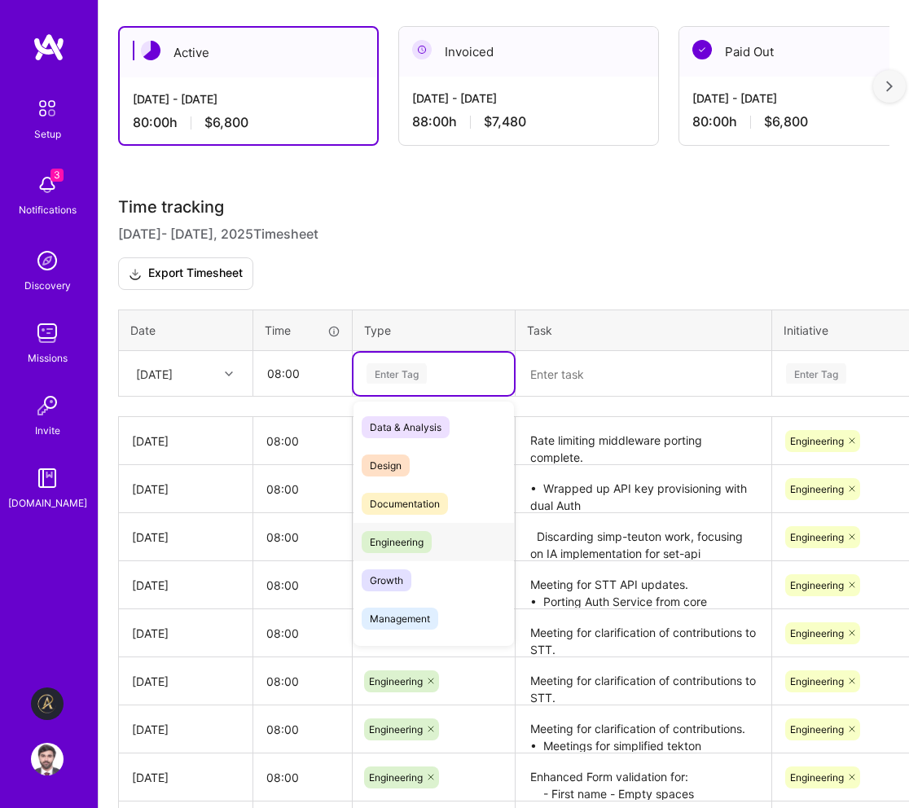
click at [437, 545] on div "Engineering" at bounding box center [433, 542] width 160 height 38
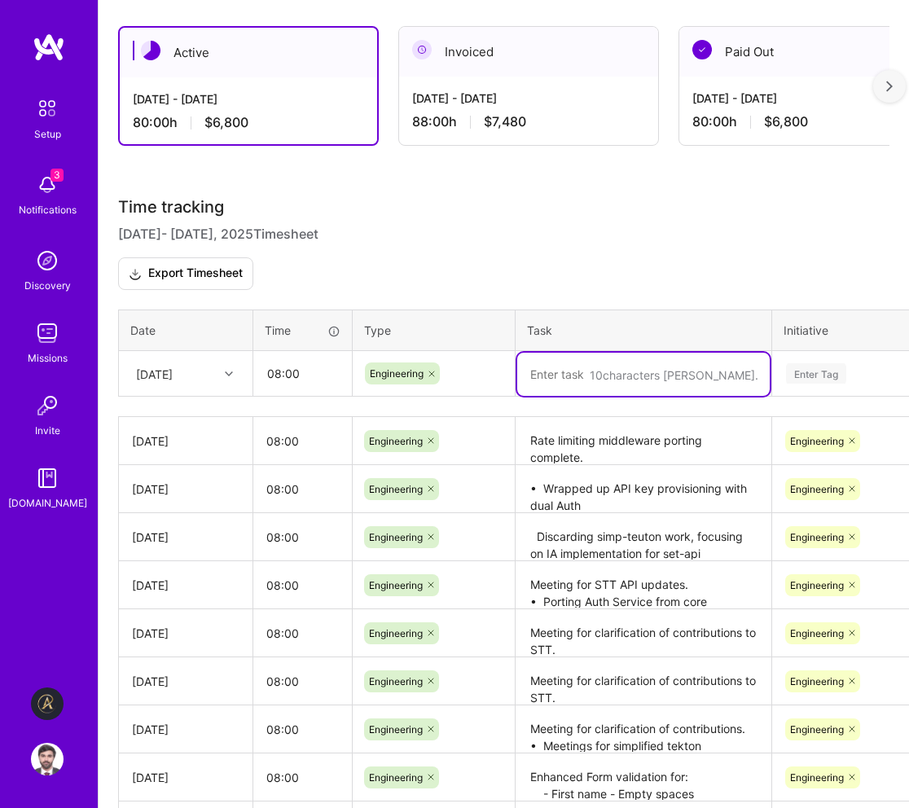
click at [591, 385] on textarea at bounding box center [643, 374] width 252 height 43
paste textarea "Rate limiting middleware porting complete."
type textarea "Rate limiting middleware porting complete."
click at [810, 378] on div "Enter Tag" at bounding box center [816, 373] width 60 height 25
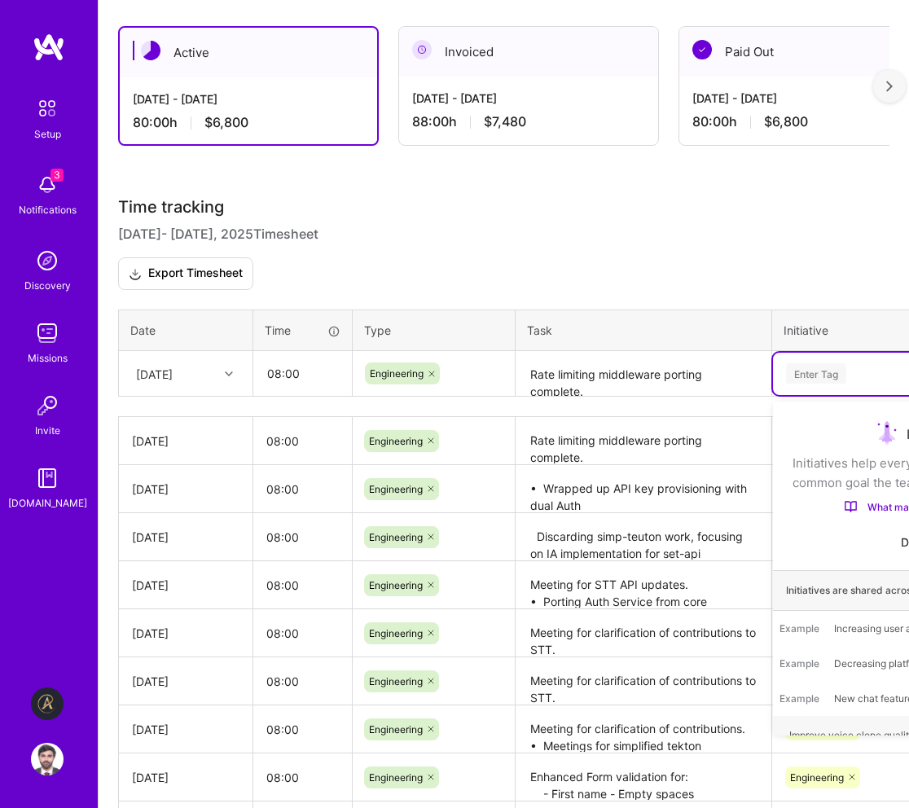
click at [823, 370] on div "Enter Tag" at bounding box center [816, 373] width 60 height 25
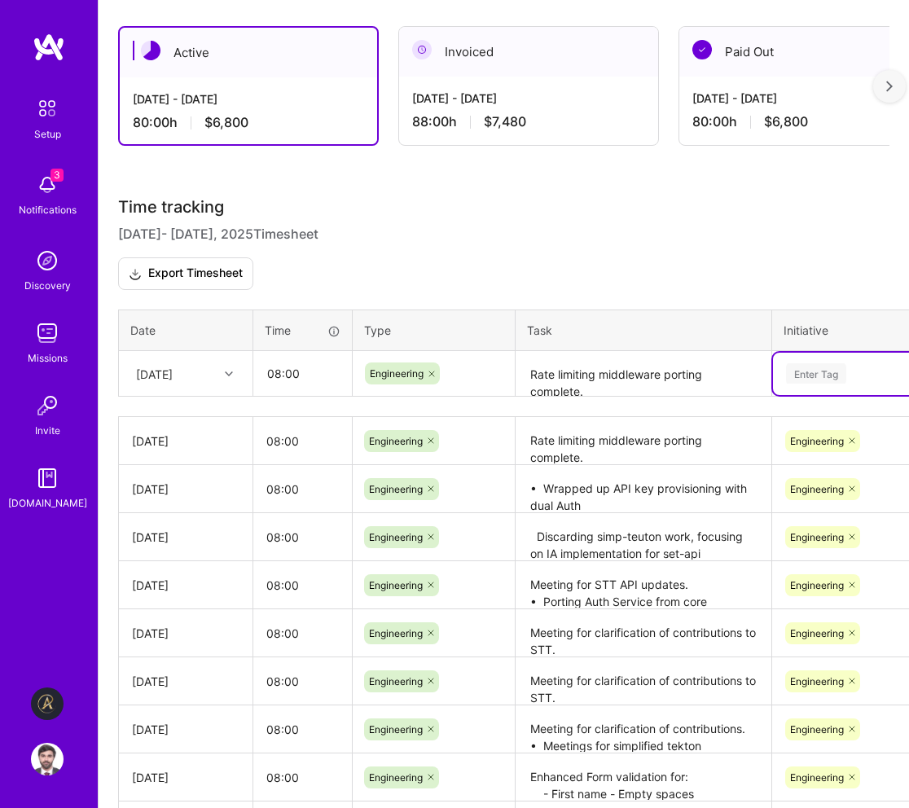
click at [725, 243] on h3 "Time tracking [DATE] - [DATE] Timesheet Export Timesheet" at bounding box center [503, 243] width 771 height 93
click at [818, 370] on div "Enter Tag" at bounding box center [816, 373] width 60 height 25
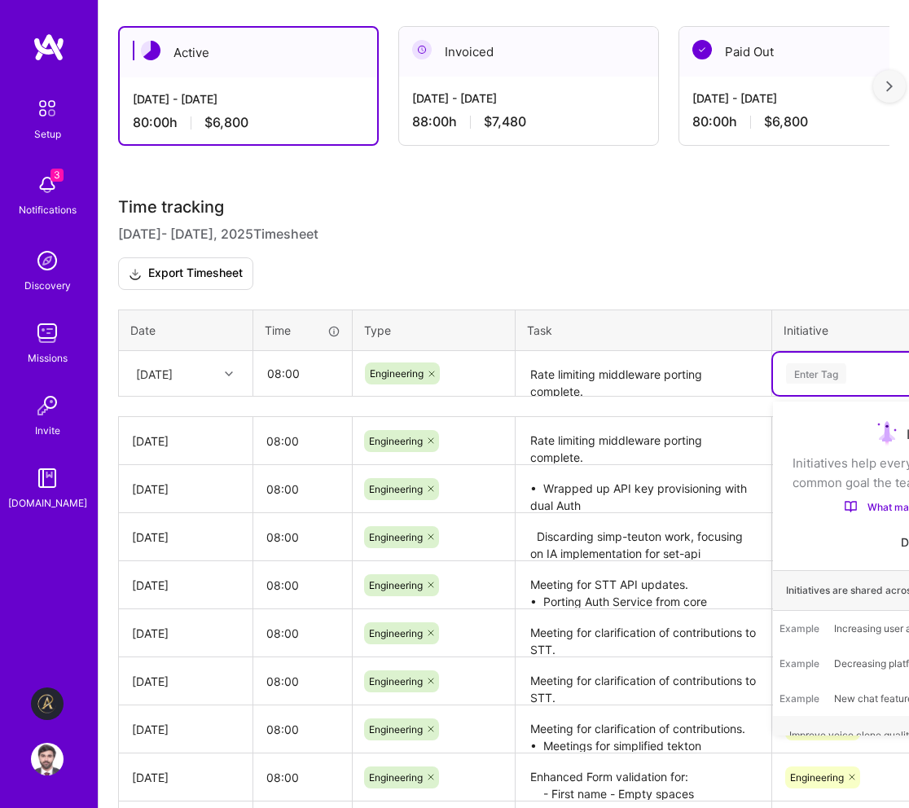
click at [818, 370] on div "Enter Tag" at bounding box center [816, 373] width 60 height 25
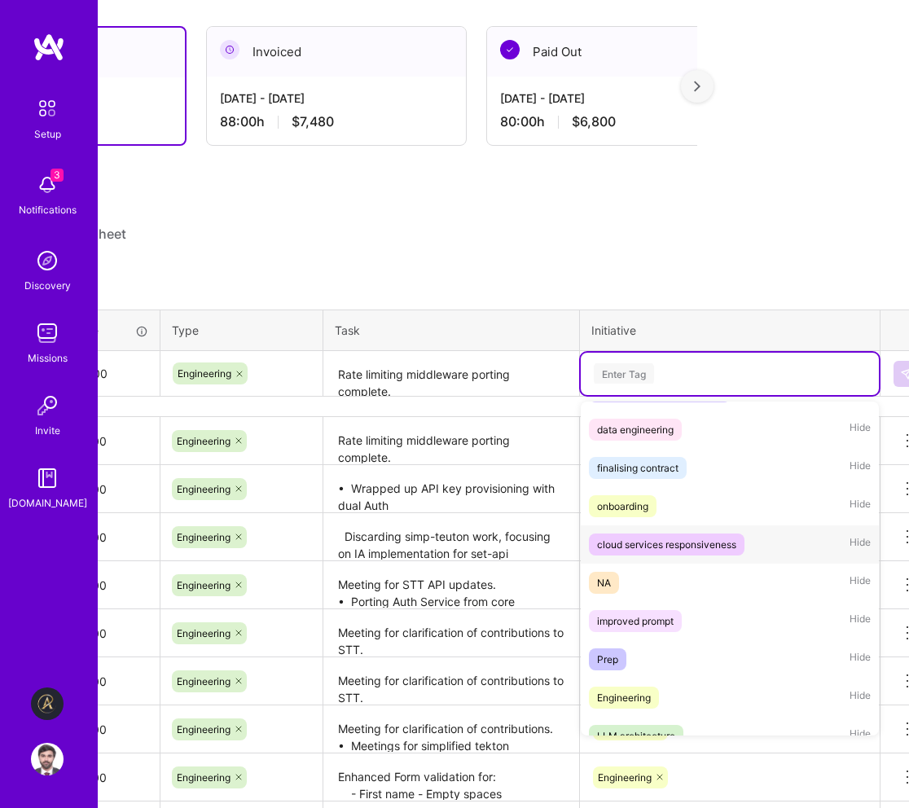
scroll to position [363, 0]
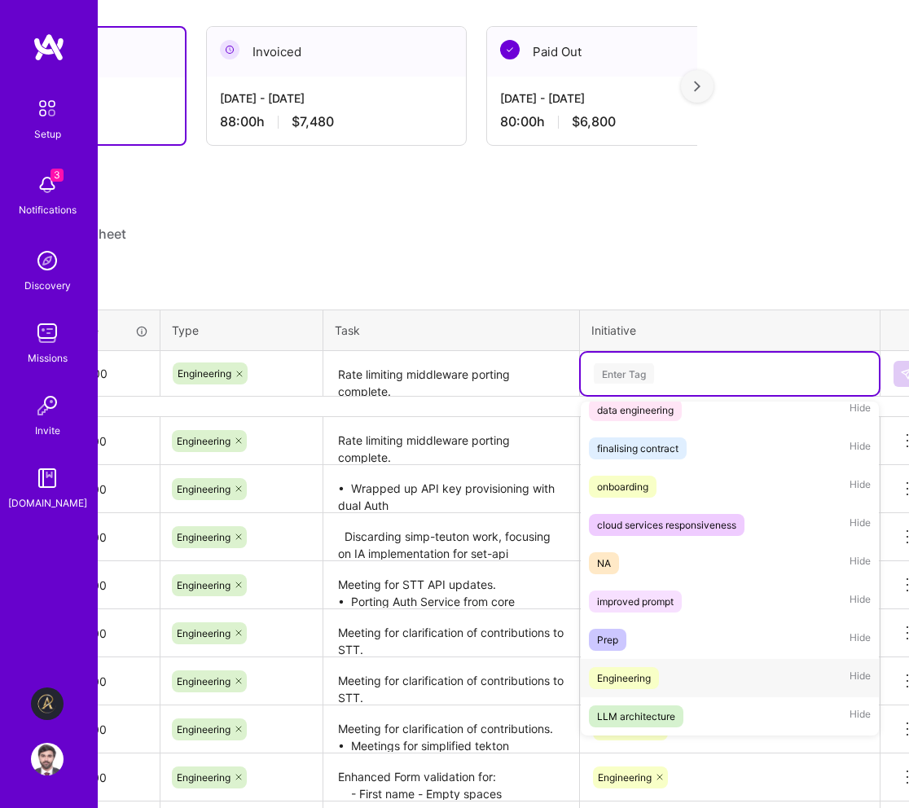
click at [654, 680] on span "Engineering" at bounding box center [624, 678] width 70 height 22
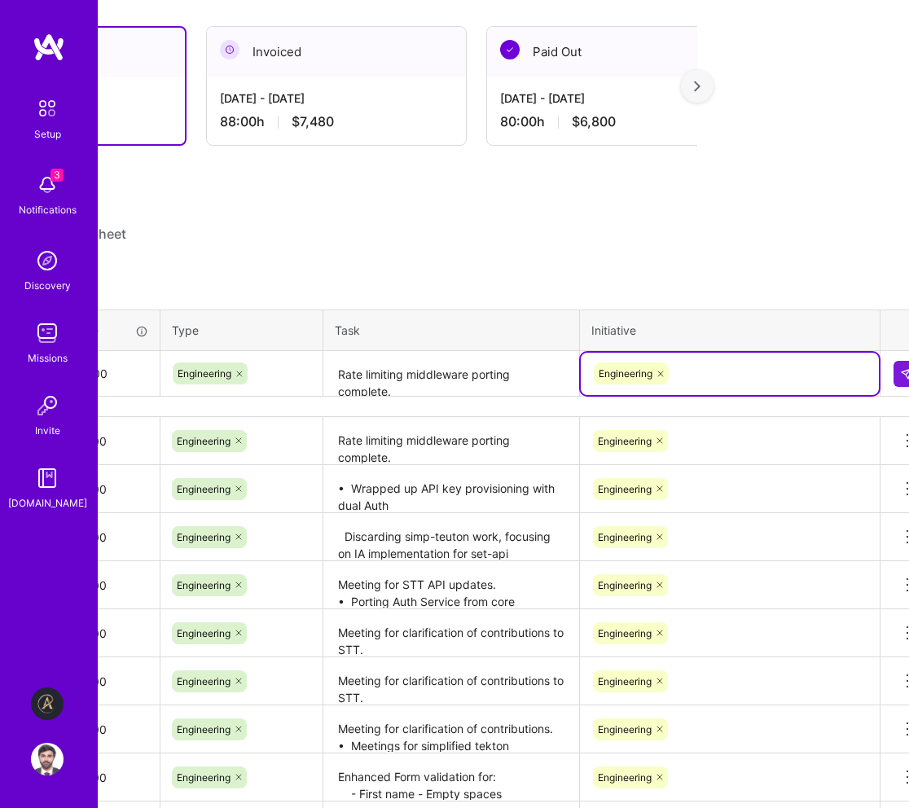
scroll to position [363, 218]
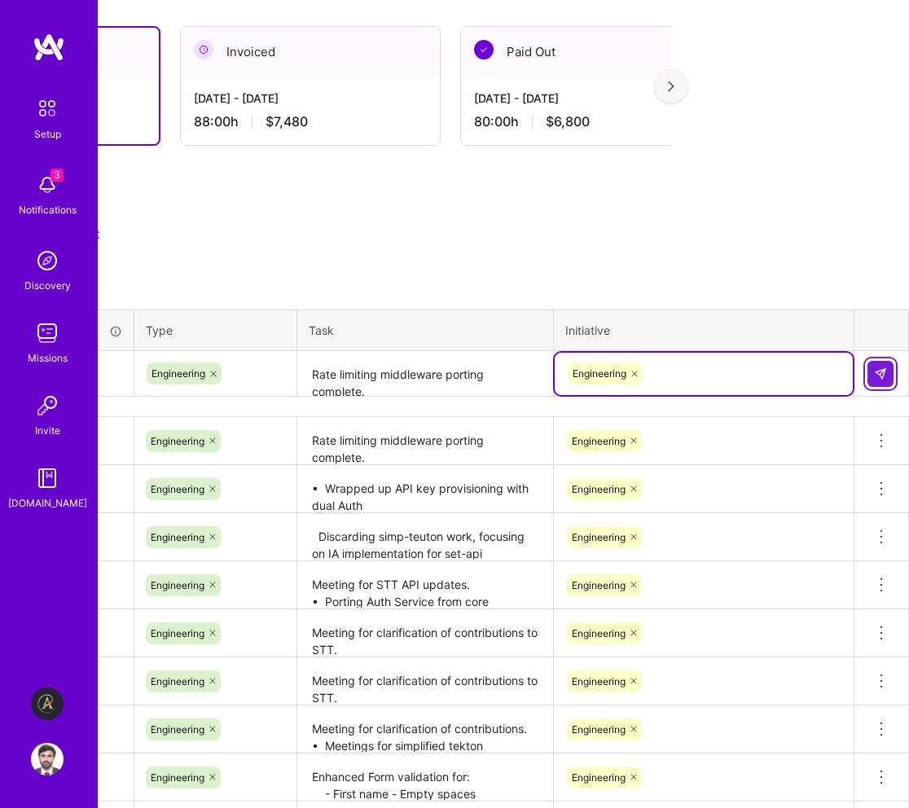
click at [885, 370] on img at bounding box center [880, 373] width 13 height 13
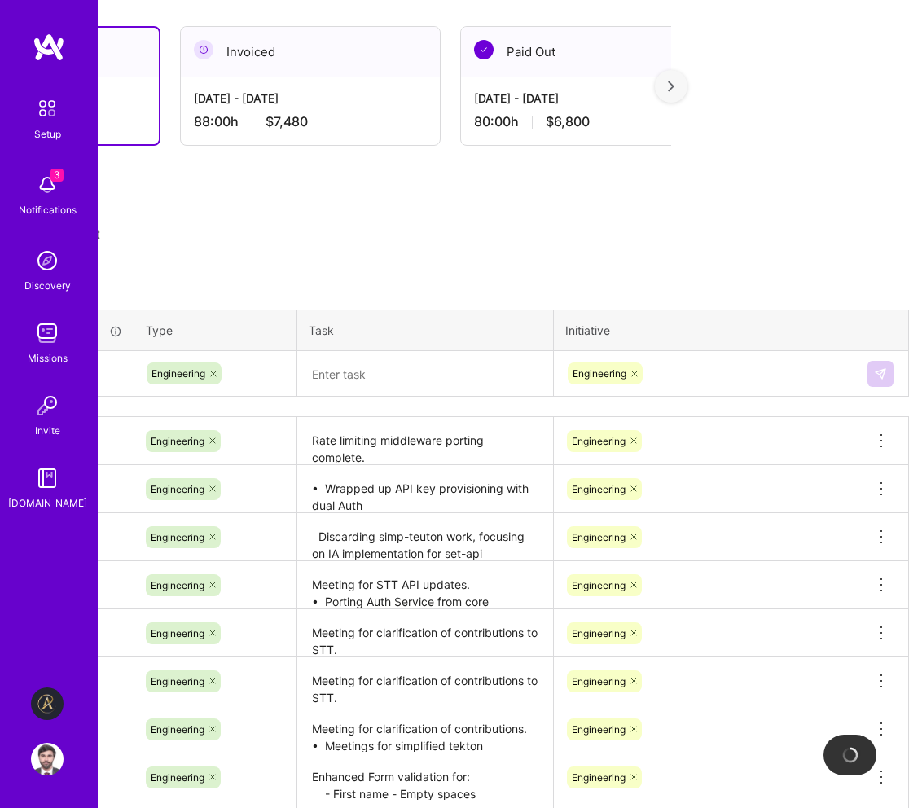
scroll to position [363, 0]
